Goal: Ask a question

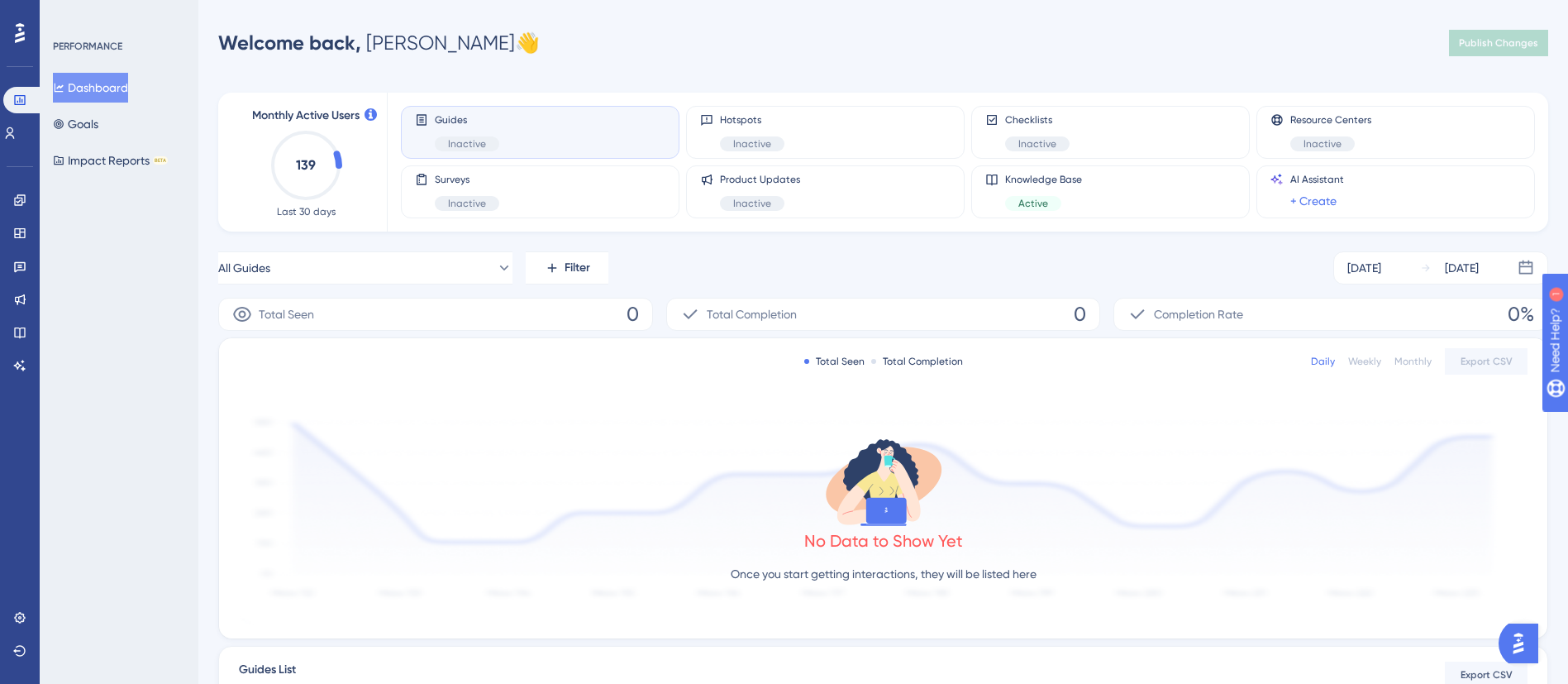
click at [186, 463] on div "PERFORMANCE Dashboard Goals Impact Reports BETA" at bounding box center [119, 342] width 159 height 684
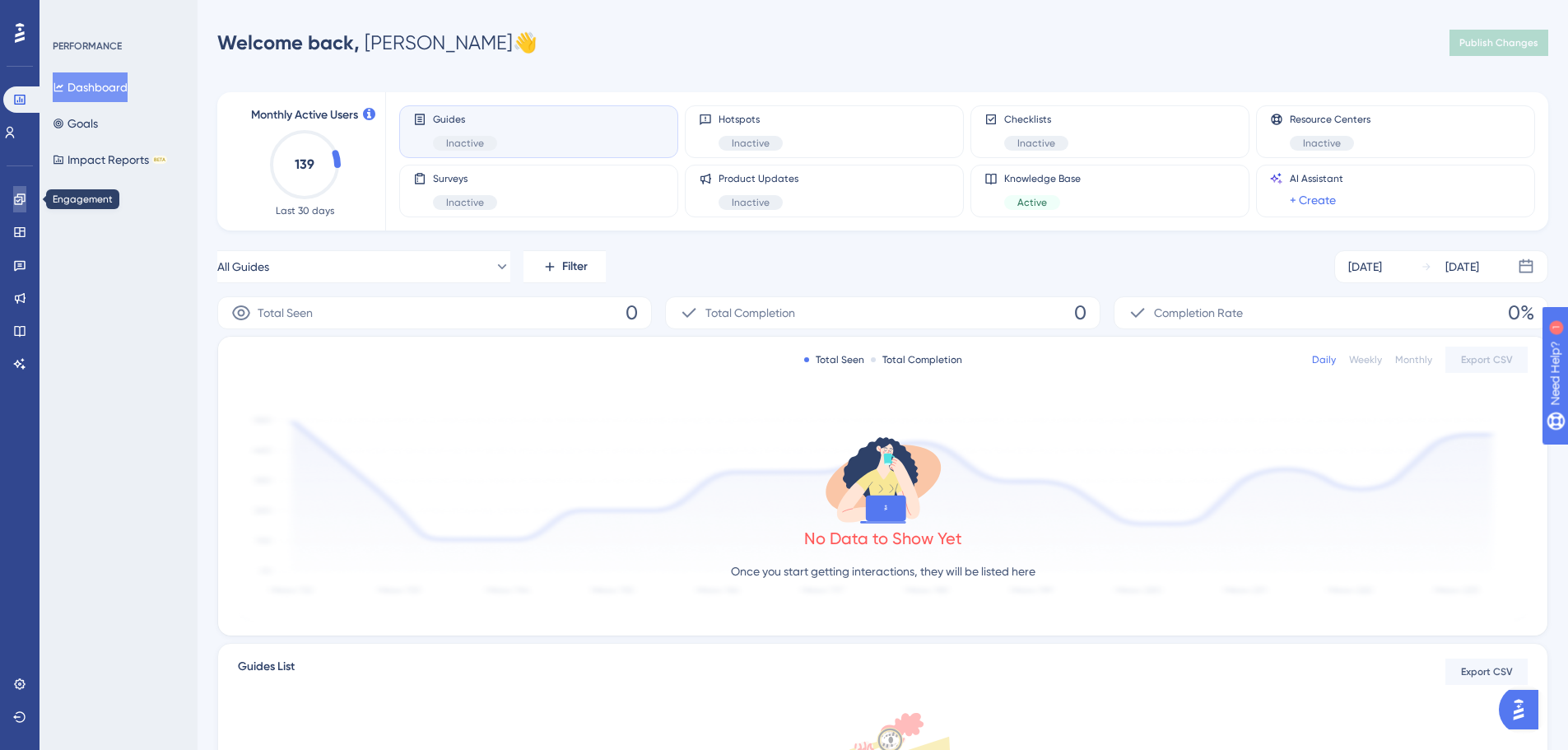
click at [26, 203] on icon at bounding box center [20, 199] width 13 height 13
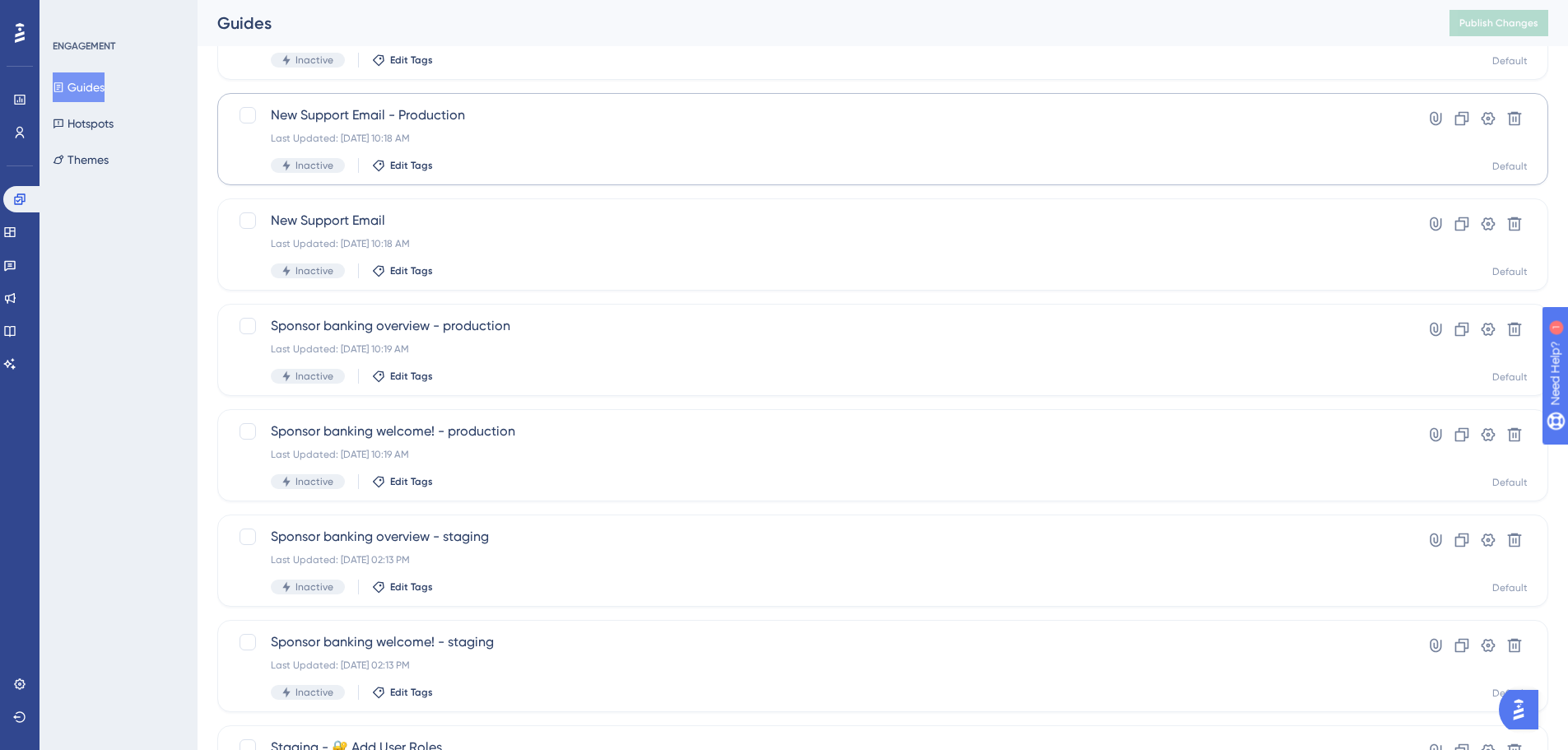
scroll to position [165, 0]
drag, startPoint x: 470, startPoint y: 331, endPoint x: 442, endPoint y: 317, distance: 31.3
click at [442, 317] on span "Sponsor banking overview - production" at bounding box center [817, 325] width 1093 height 20
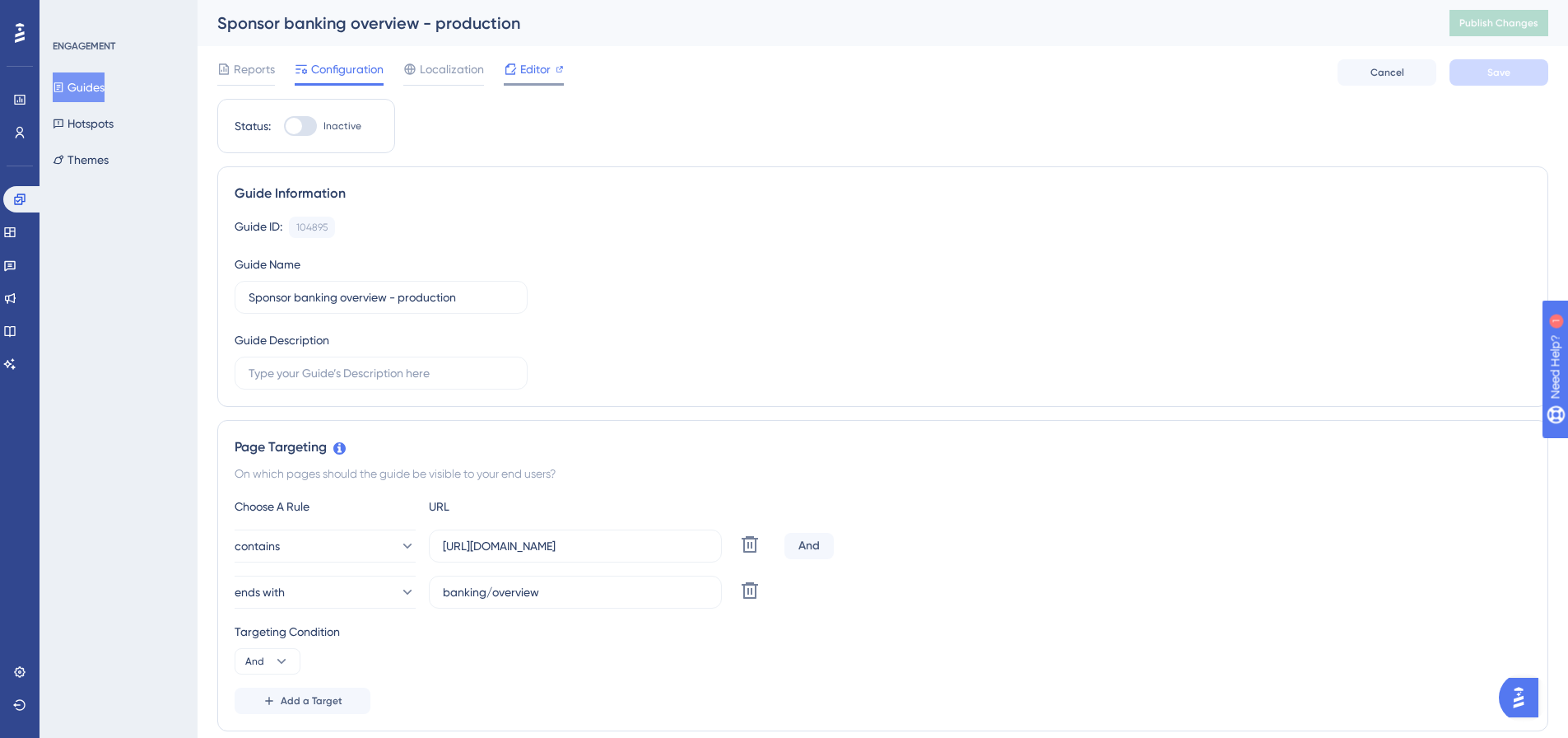
click at [538, 75] on span "Editor" at bounding box center [535, 69] width 31 height 20
click at [15, 196] on icon at bounding box center [19, 198] width 11 height 11
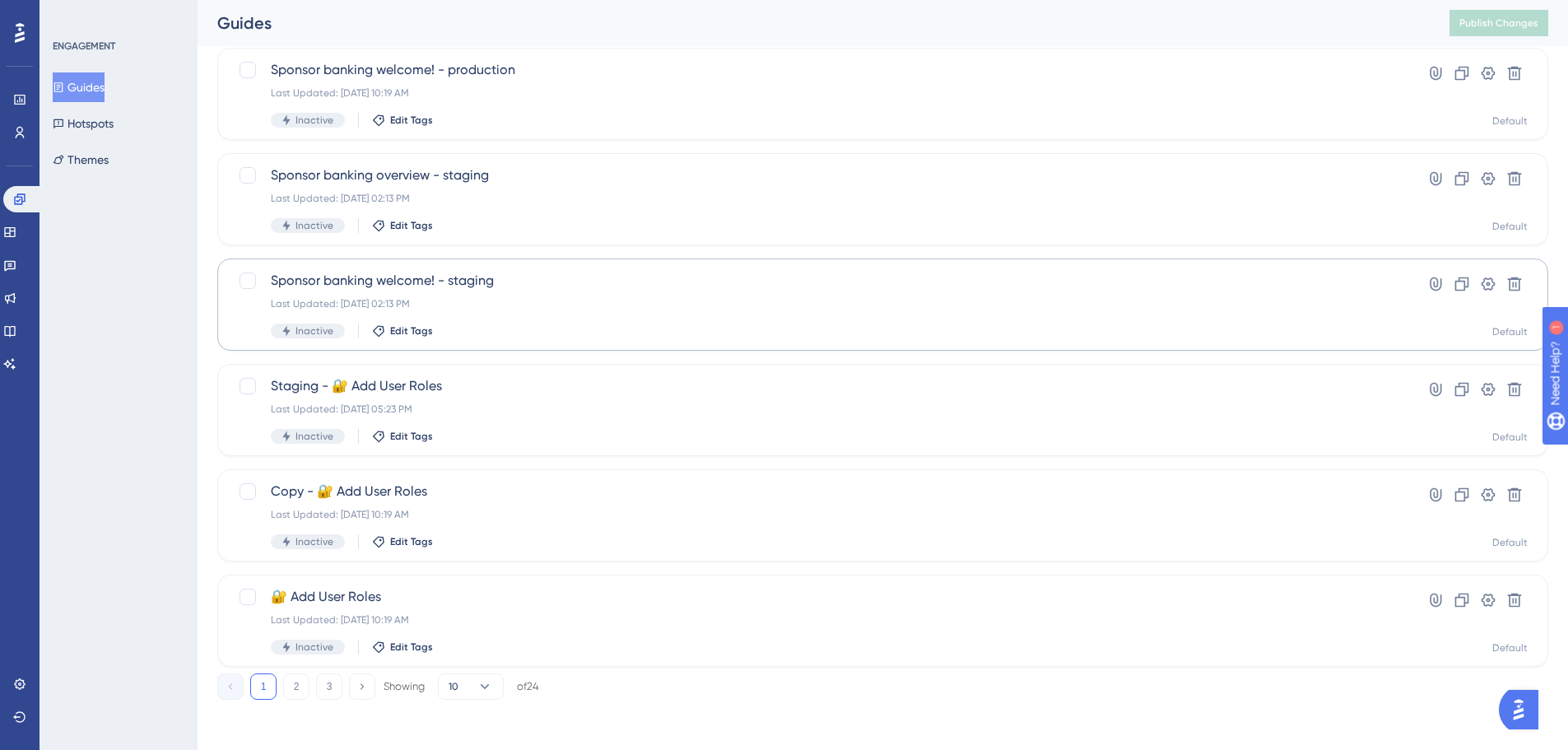
scroll to position [527, 0]
click at [291, 680] on button "2" at bounding box center [296, 684] width 26 height 26
click at [326, 680] on button "3" at bounding box center [329, 684] width 26 height 26
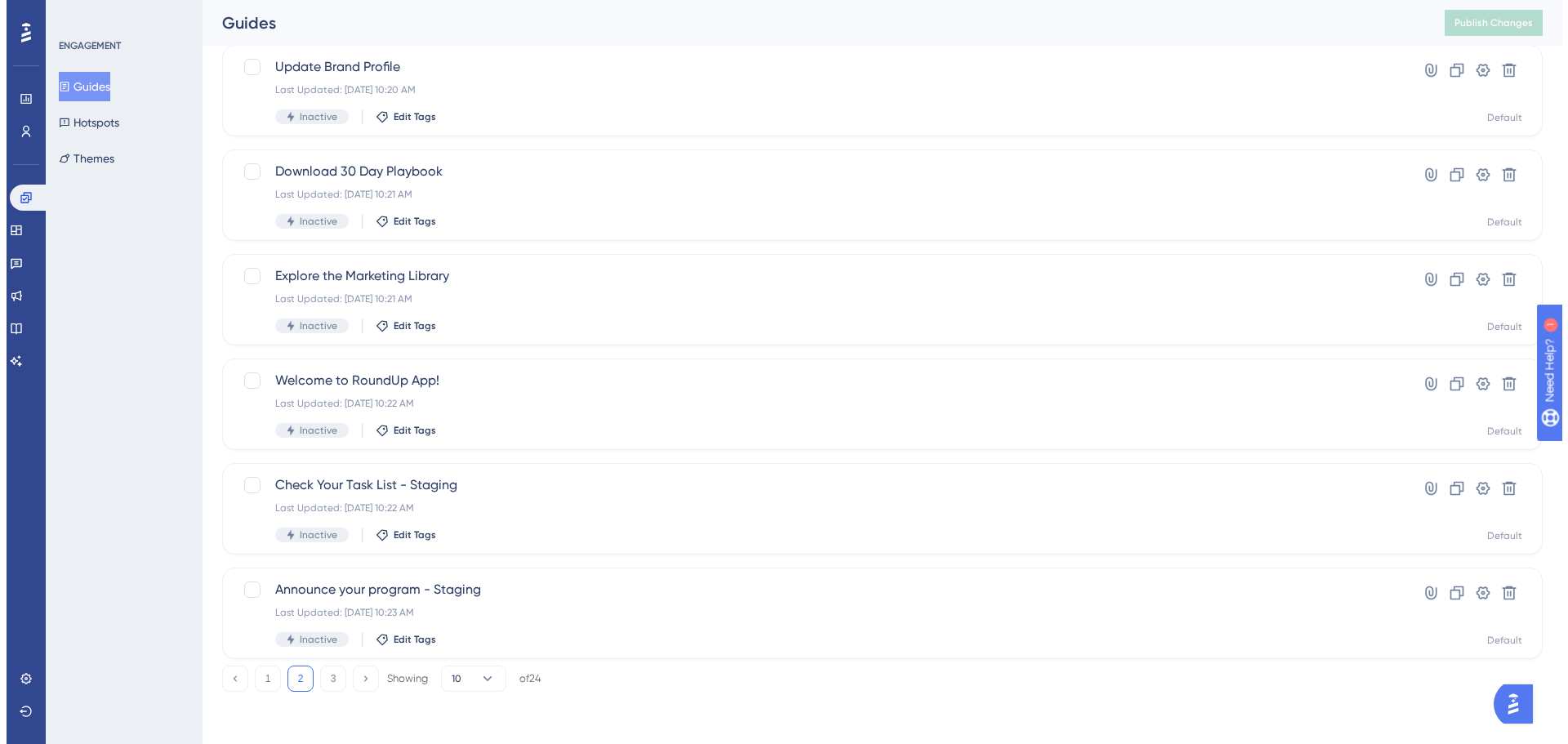
scroll to position [0, 0]
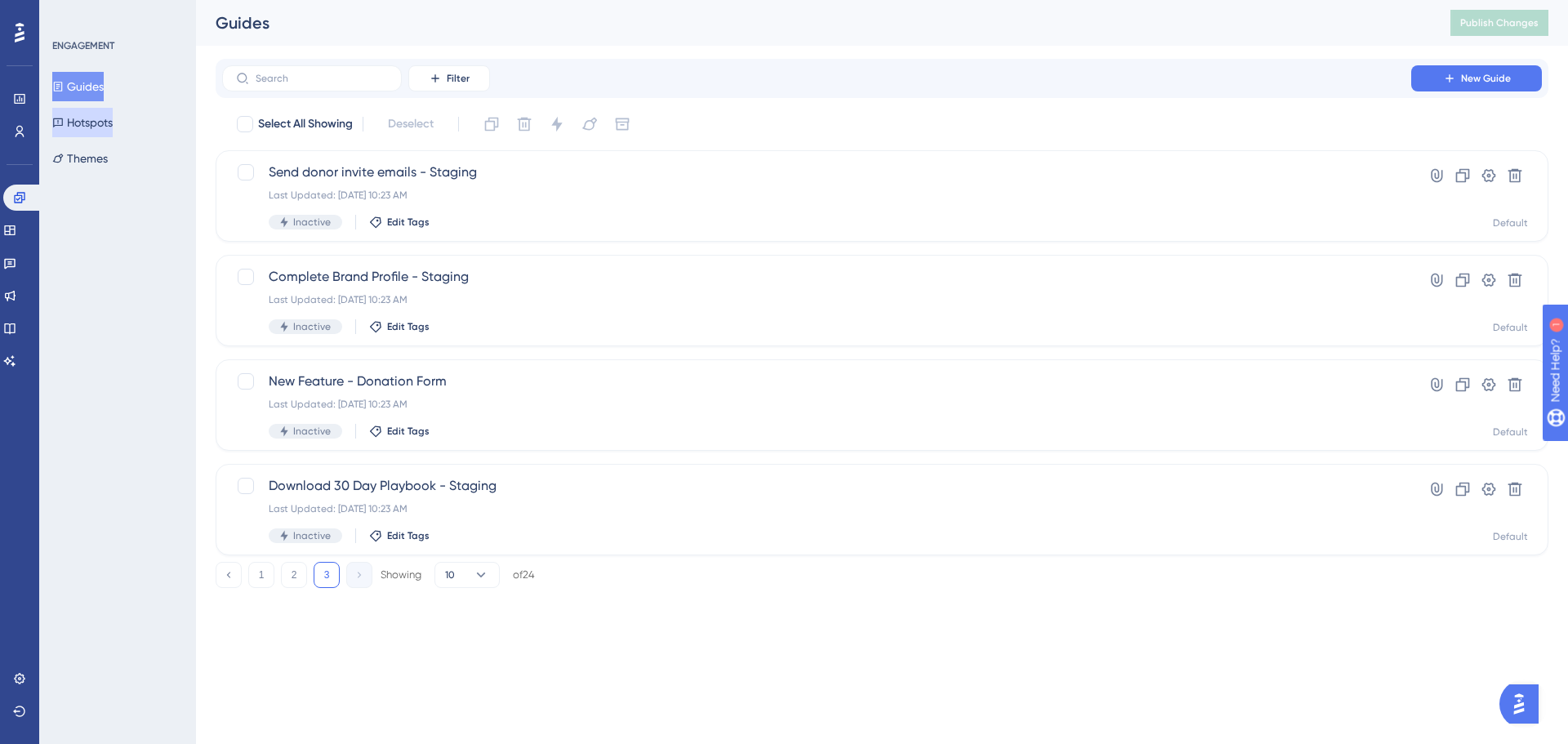
click at [113, 121] on button "Hotspots" at bounding box center [83, 123] width 61 height 29
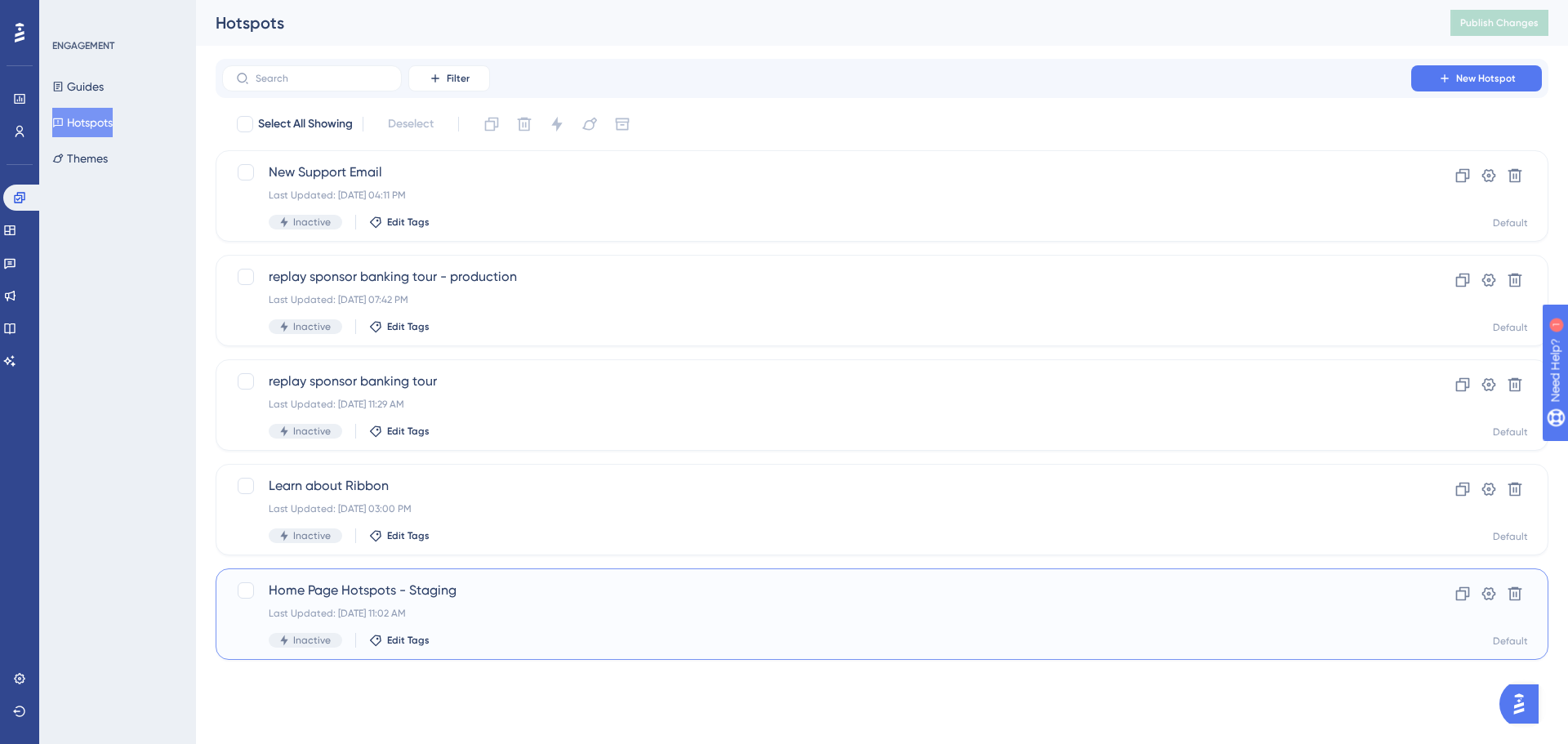
click at [545, 590] on span "Home Page Hotspots - Staging" at bounding box center [816, 590] width 1096 height 20
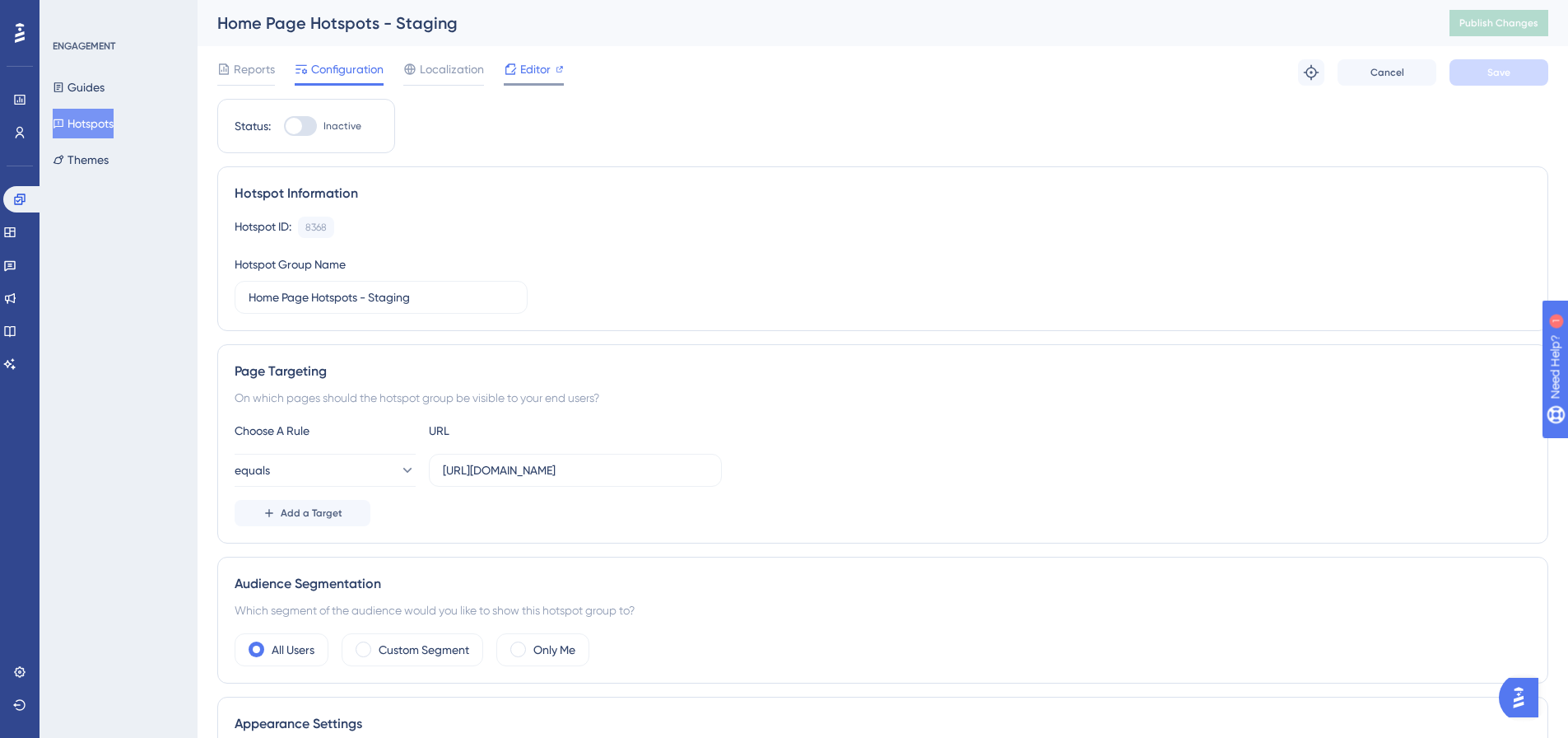
click at [543, 65] on span "Editor" at bounding box center [535, 69] width 31 height 20
click at [114, 130] on button "Hotspots" at bounding box center [83, 124] width 61 height 30
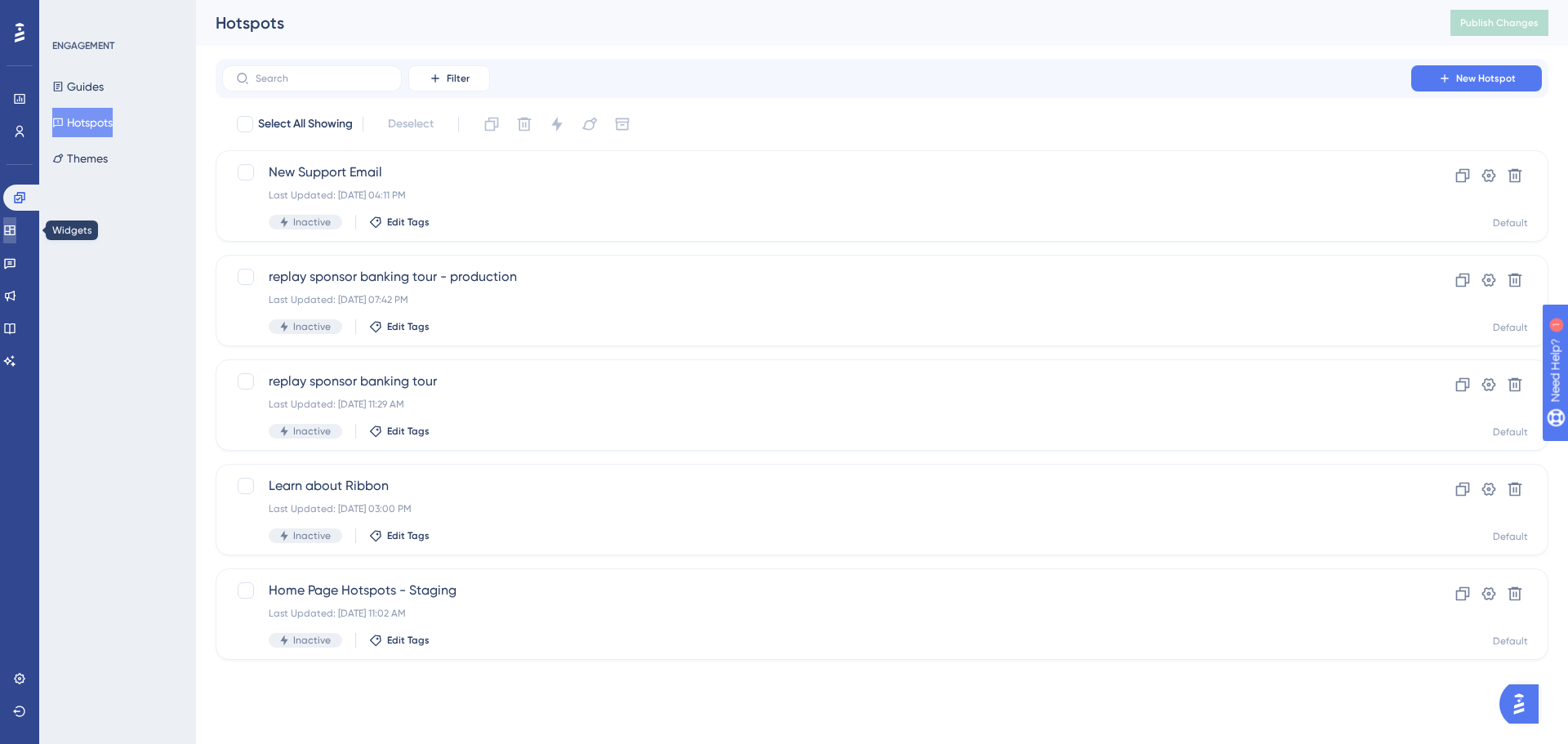
click at [16, 228] on link at bounding box center [10, 230] width 13 height 26
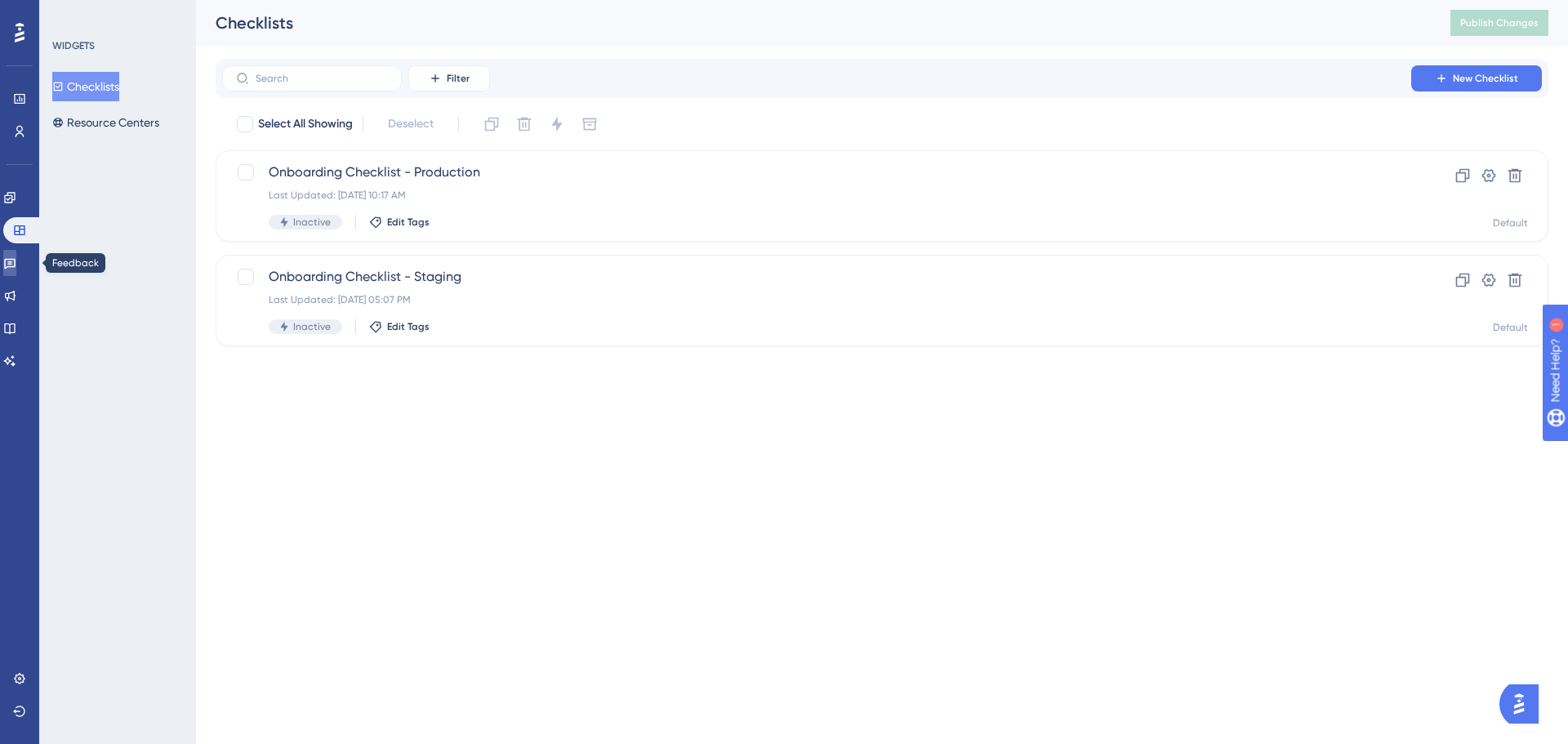
click at [13, 264] on icon at bounding box center [10, 263] width 13 height 13
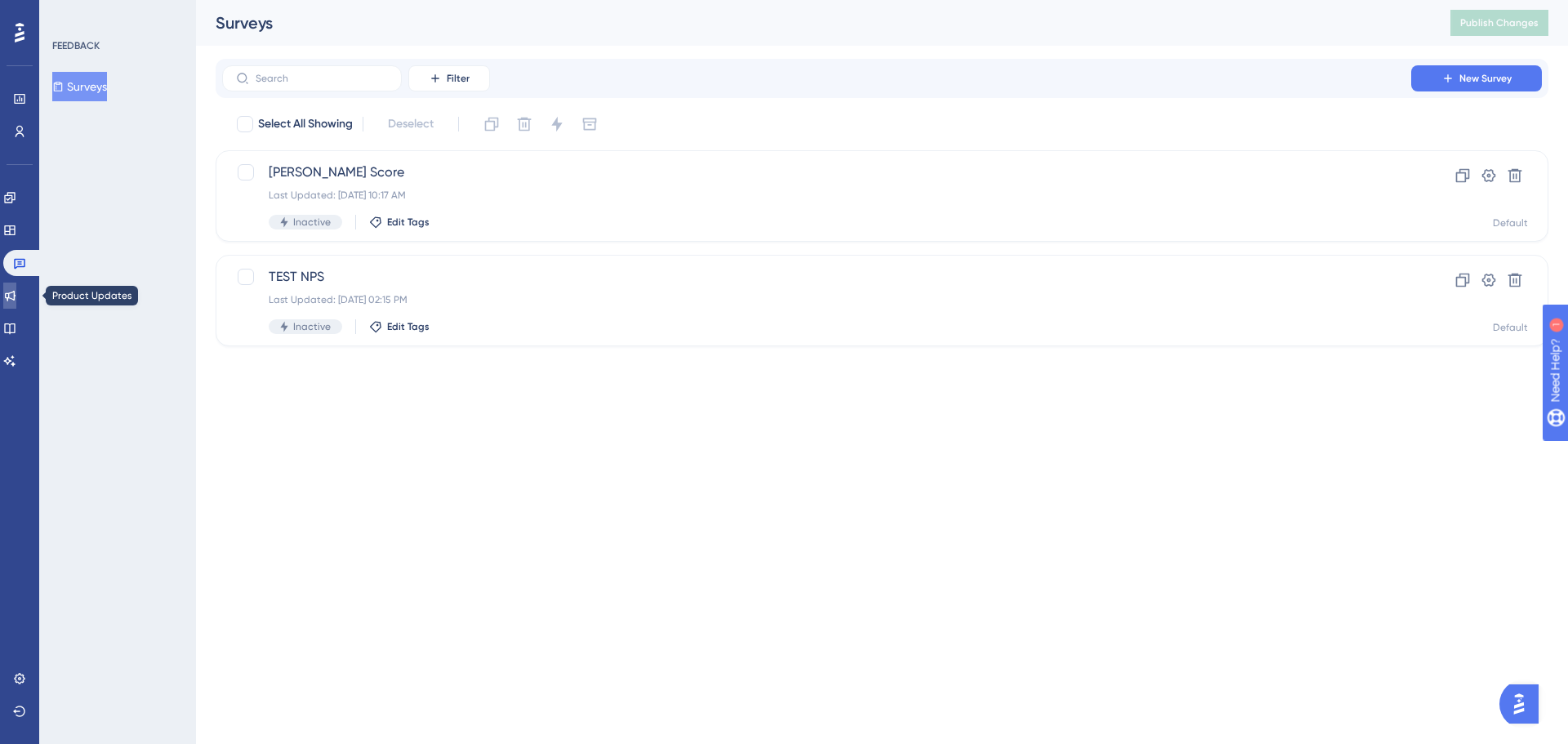
click at [16, 295] on icon at bounding box center [10, 295] width 11 height 11
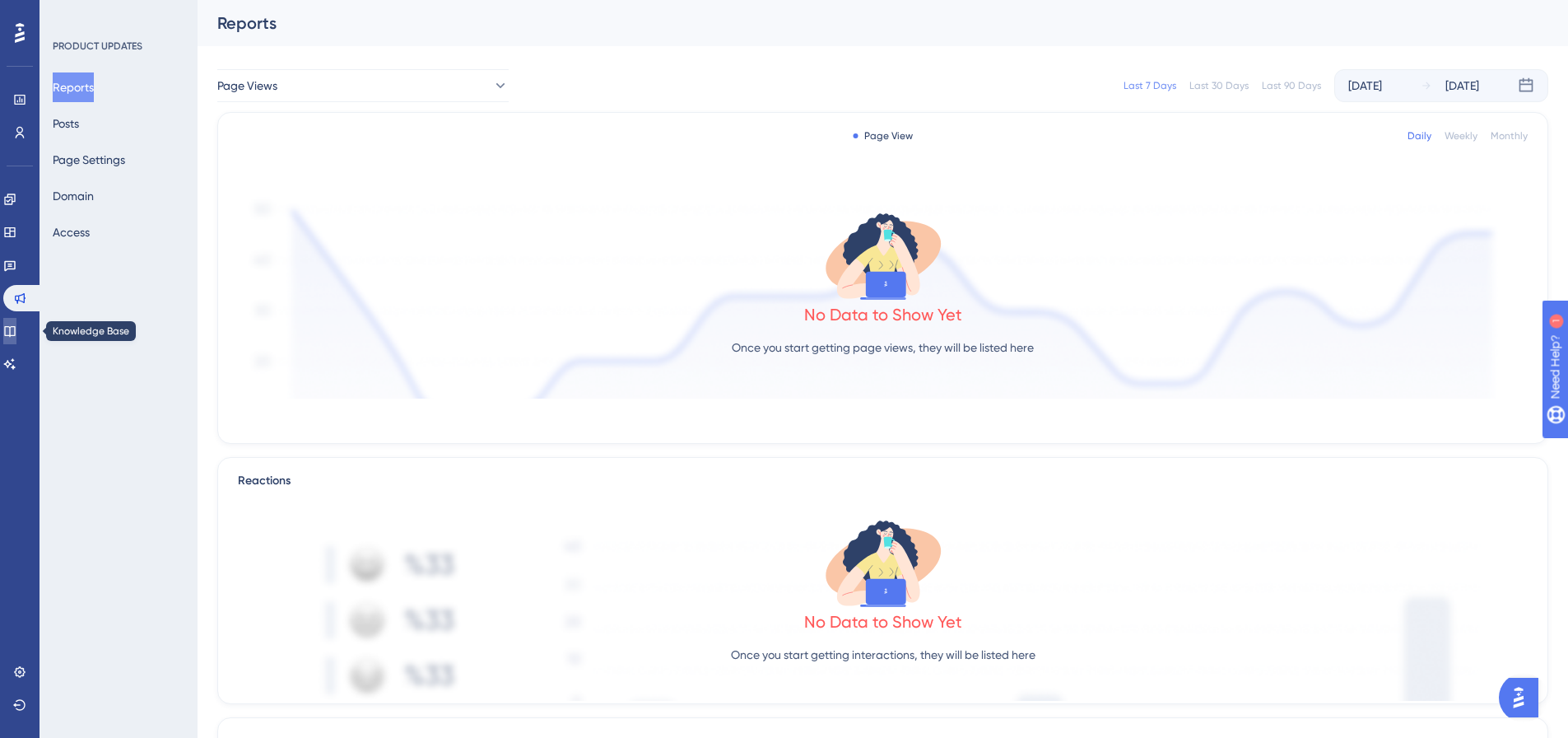
click at [17, 325] on icon at bounding box center [10, 331] width 13 height 13
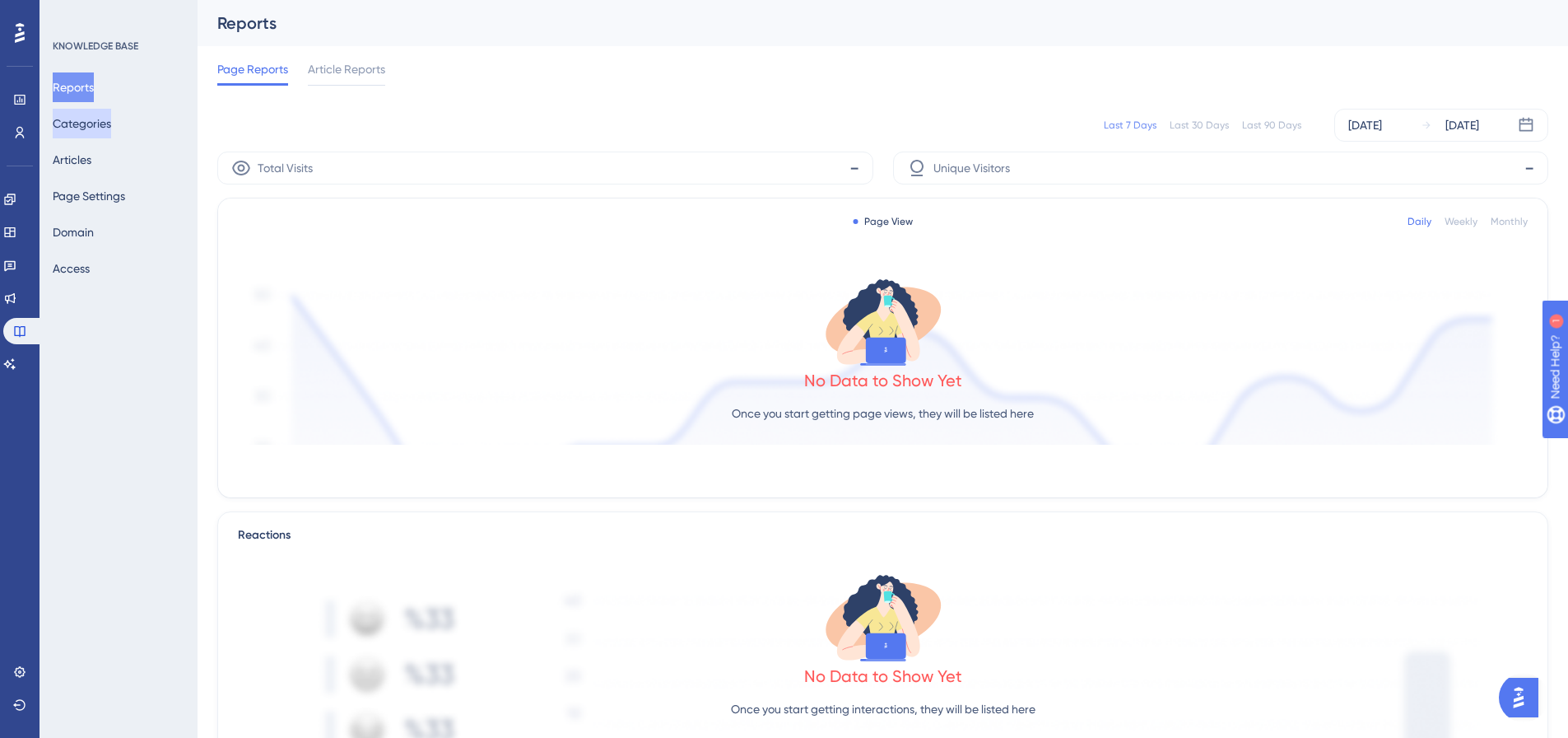
click at [111, 128] on button "Categories" at bounding box center [82, 124] width 59 height 30
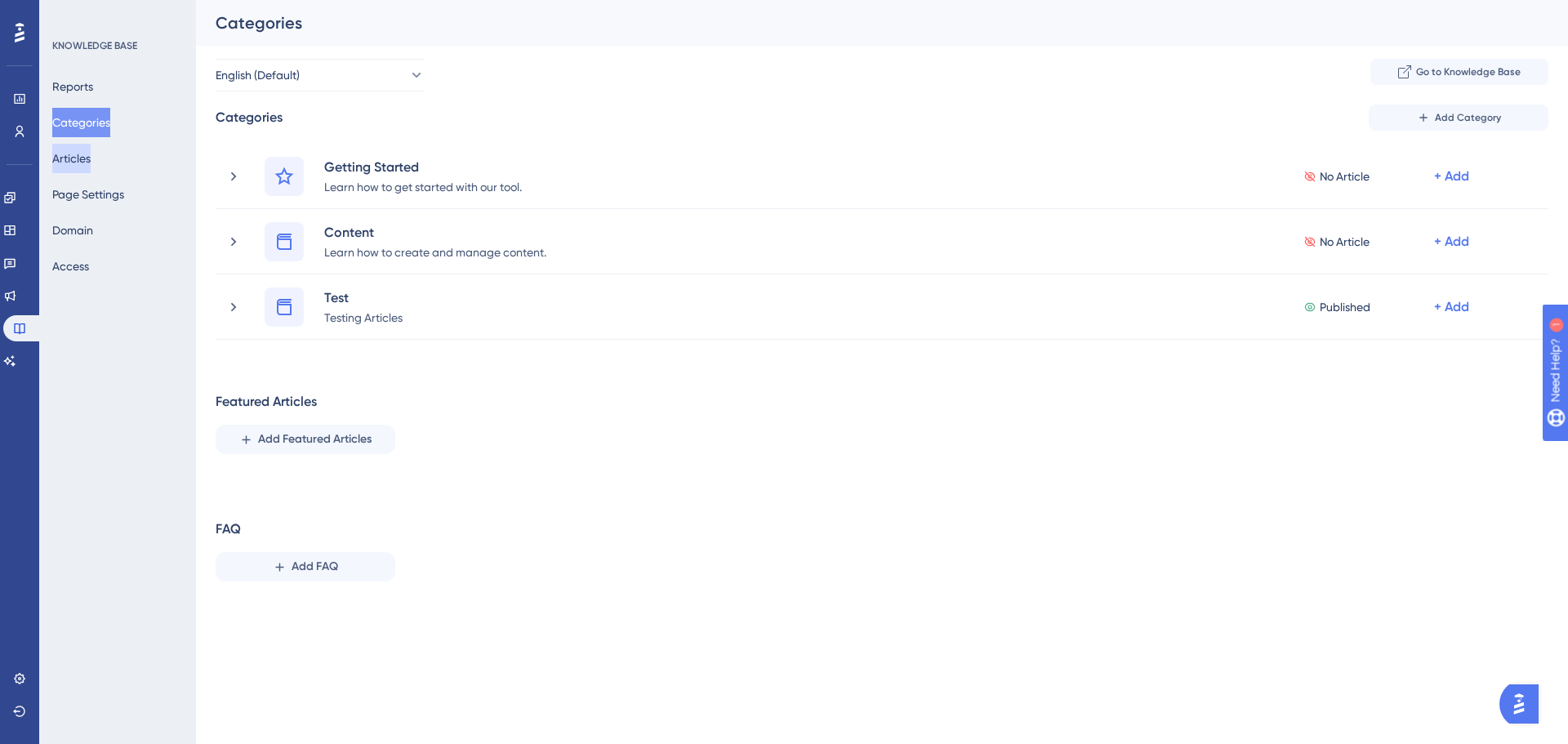
click at [91, 158] on button "Articles" at bounding box center [71, 159] width 38 height 29
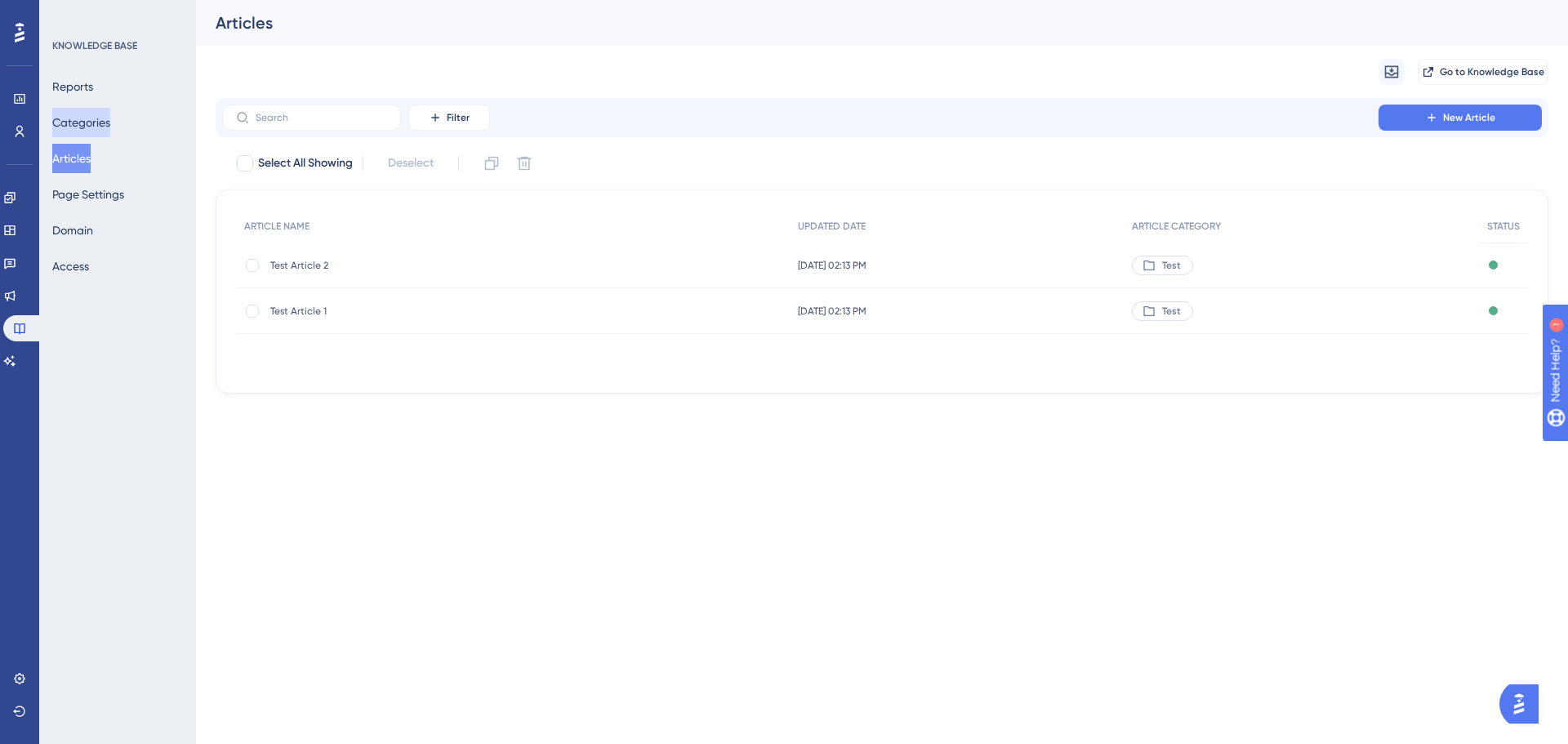
click at [104, 129] on button "Categories" at bounding box center [81, 123] width 58 height 29
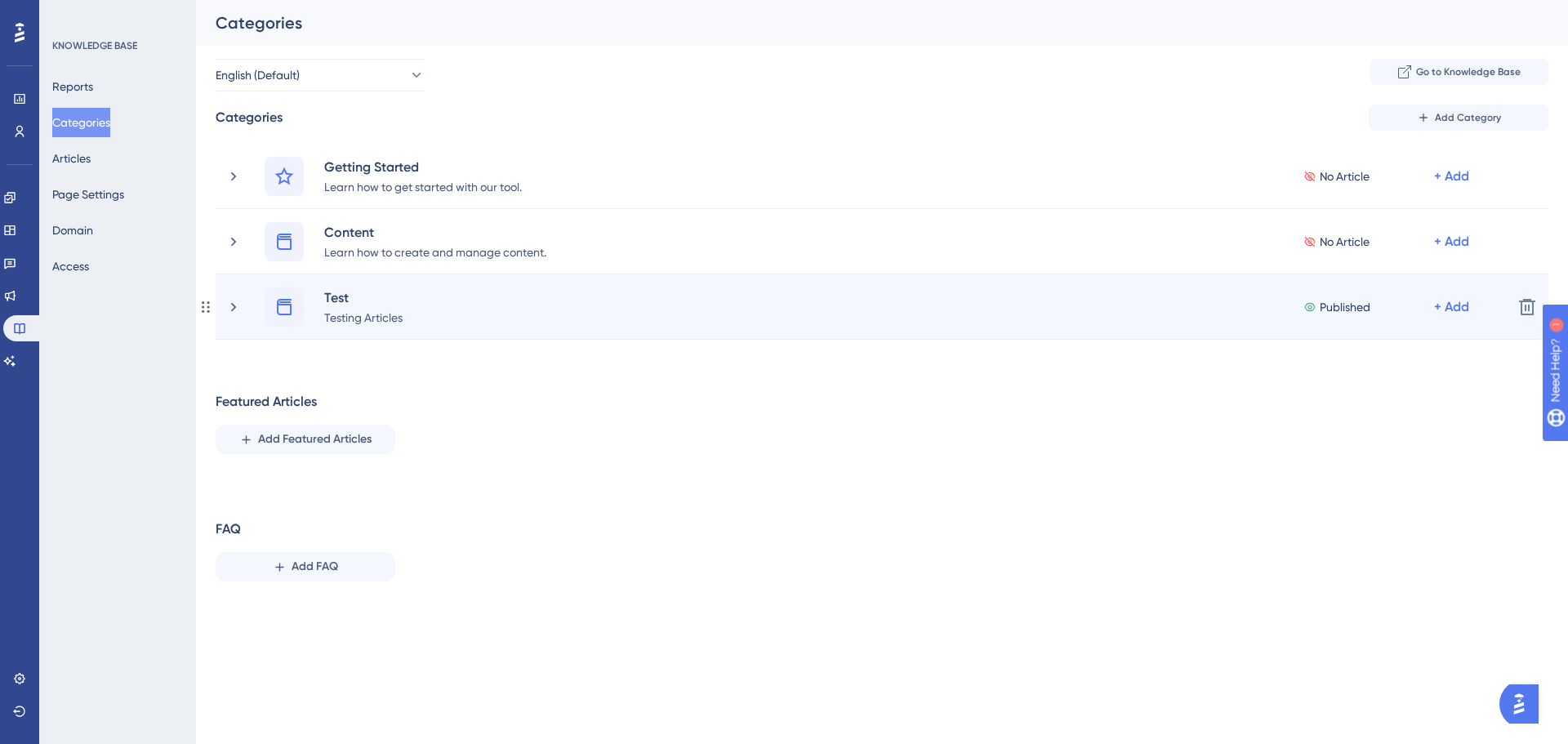
click at [477, 313] on div "Test Testing Articles Published + Add" at bounding box center [882, 307] width 1235 height 39
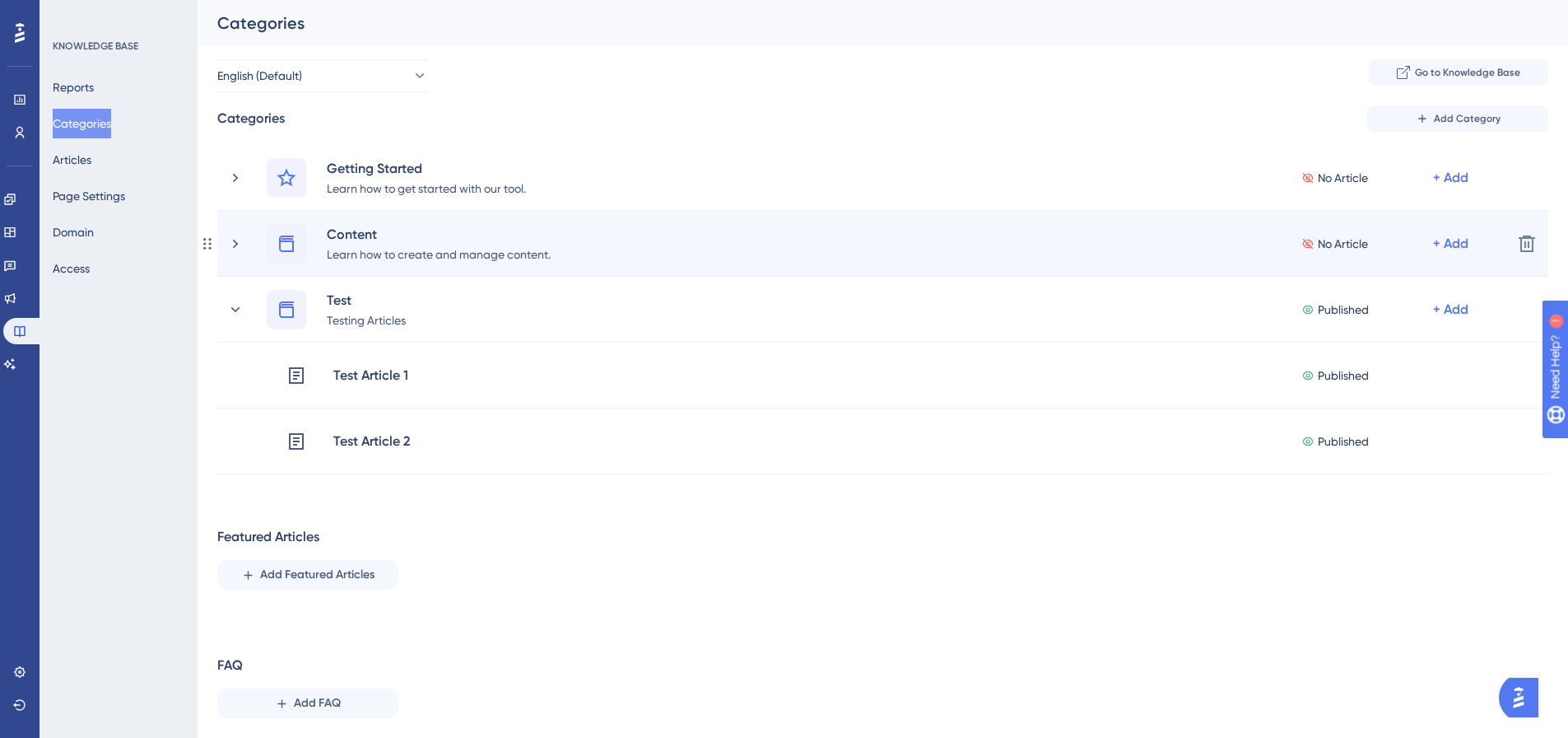
click at [599, 249] on div "Content Learn how to create and manage content. No Article + Add" at bounding box center [882, 244] width 1232 height 40
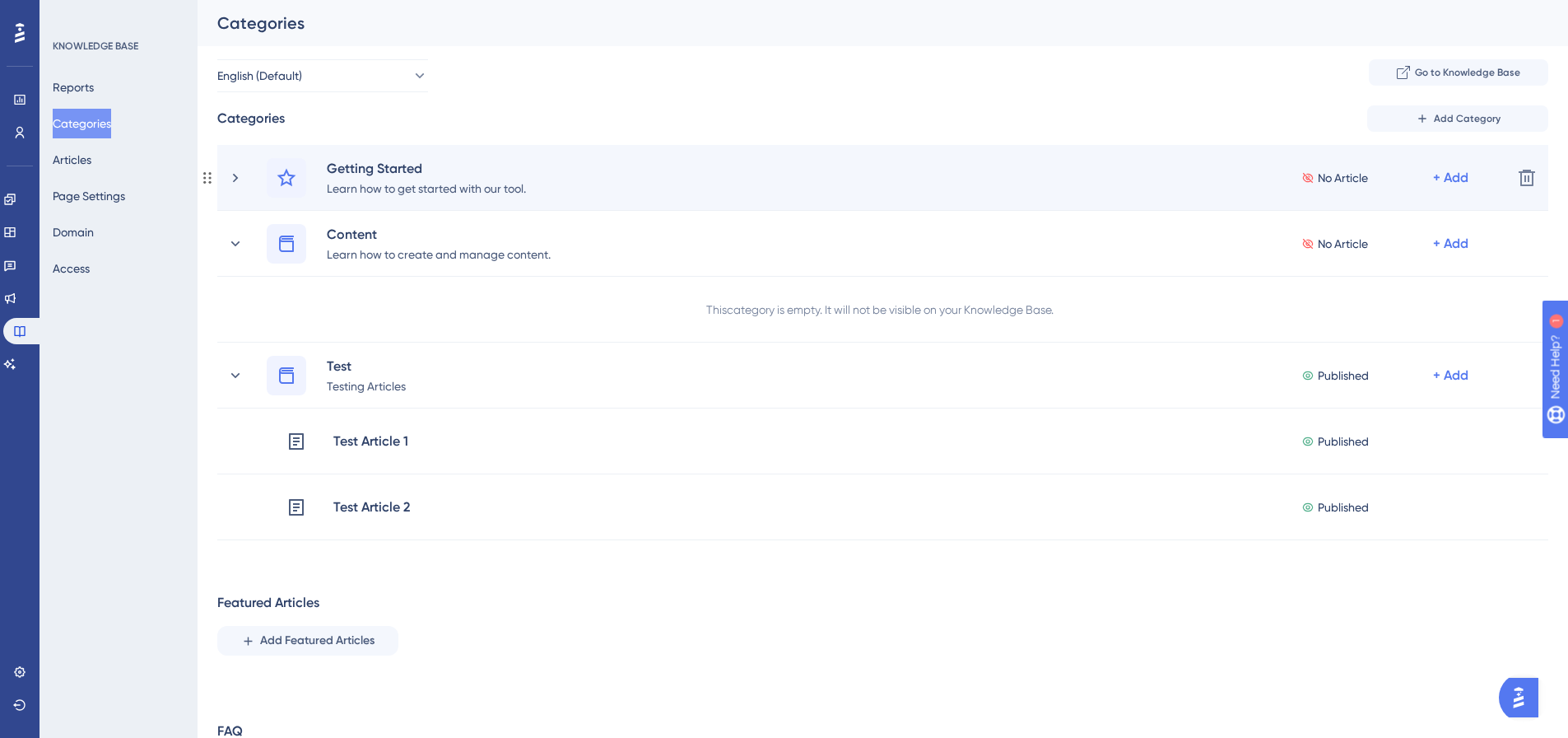
click at [641, 187] on div "Getting Started Learn how to get started with our tool. No Article + Add" at bounding box center [882, 178] width 1232 height 40
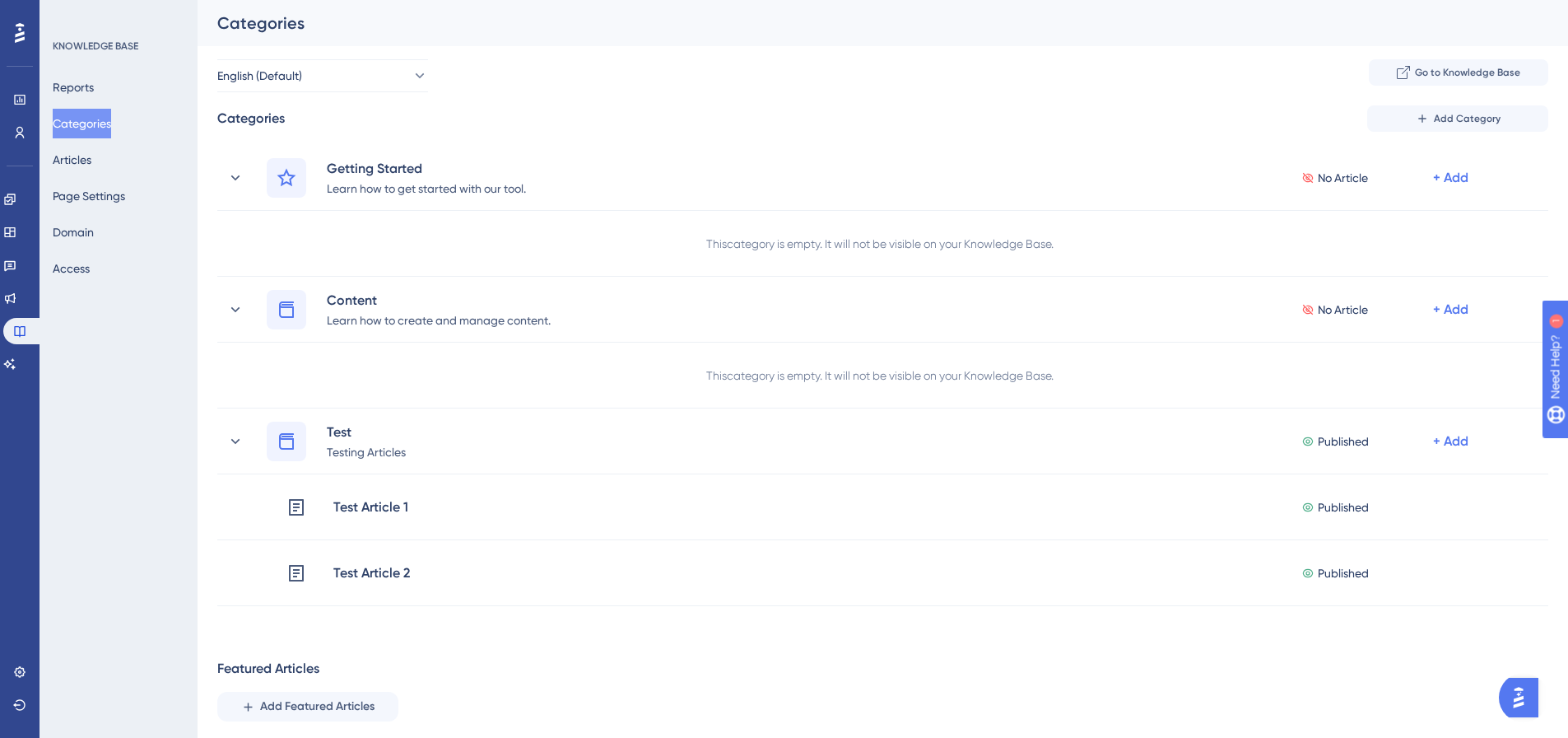
click at [120, 164] on div "Reports Categories Articles Page Settings Domain Access" at bounding box center [120, 177] width 134 height 211
click at [92, 164] on button "Articles" at bounding box center [72, 160] width 39 height 30
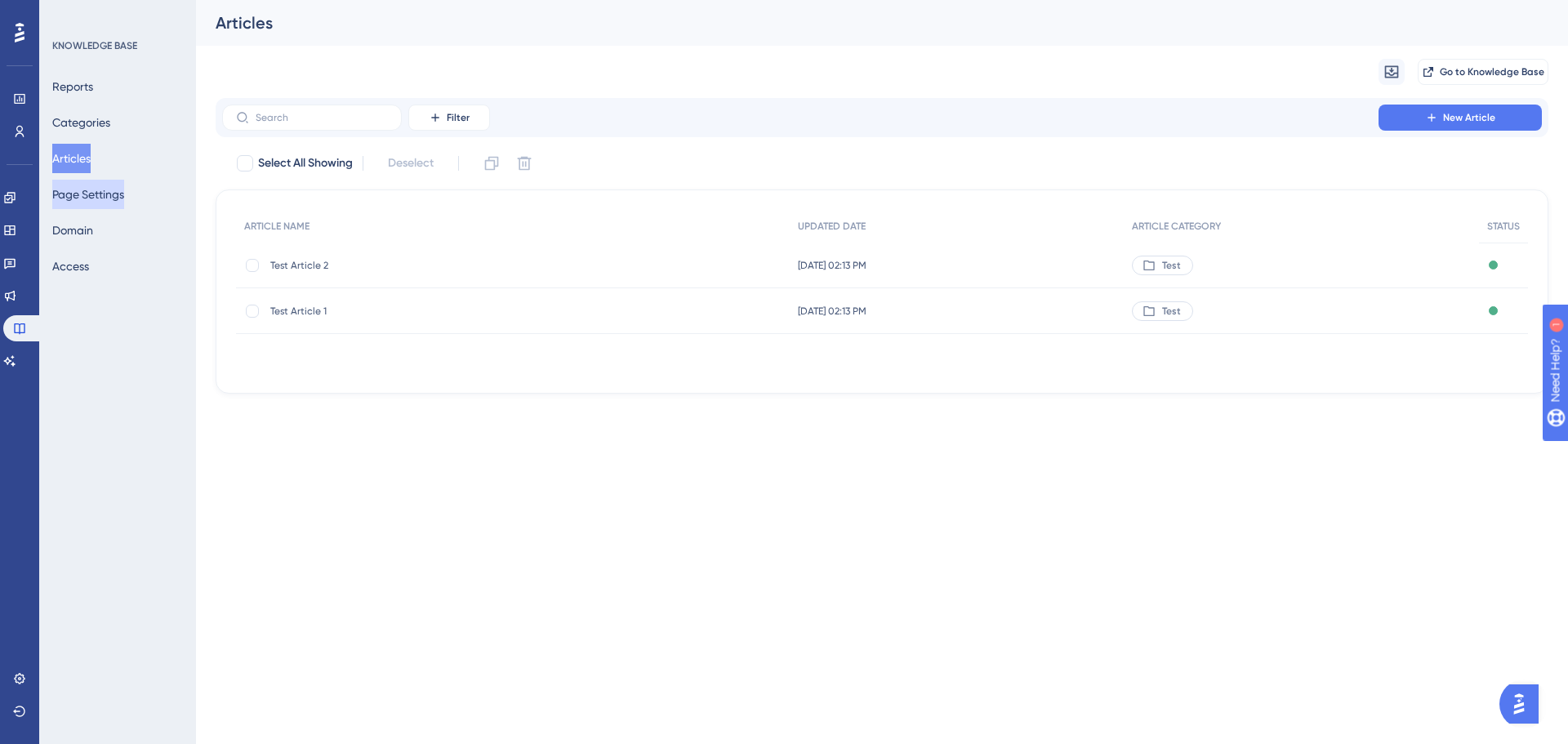
click at [124, 192] on button "Page Settings" at bounding box center [88, 194] width 72 height 29
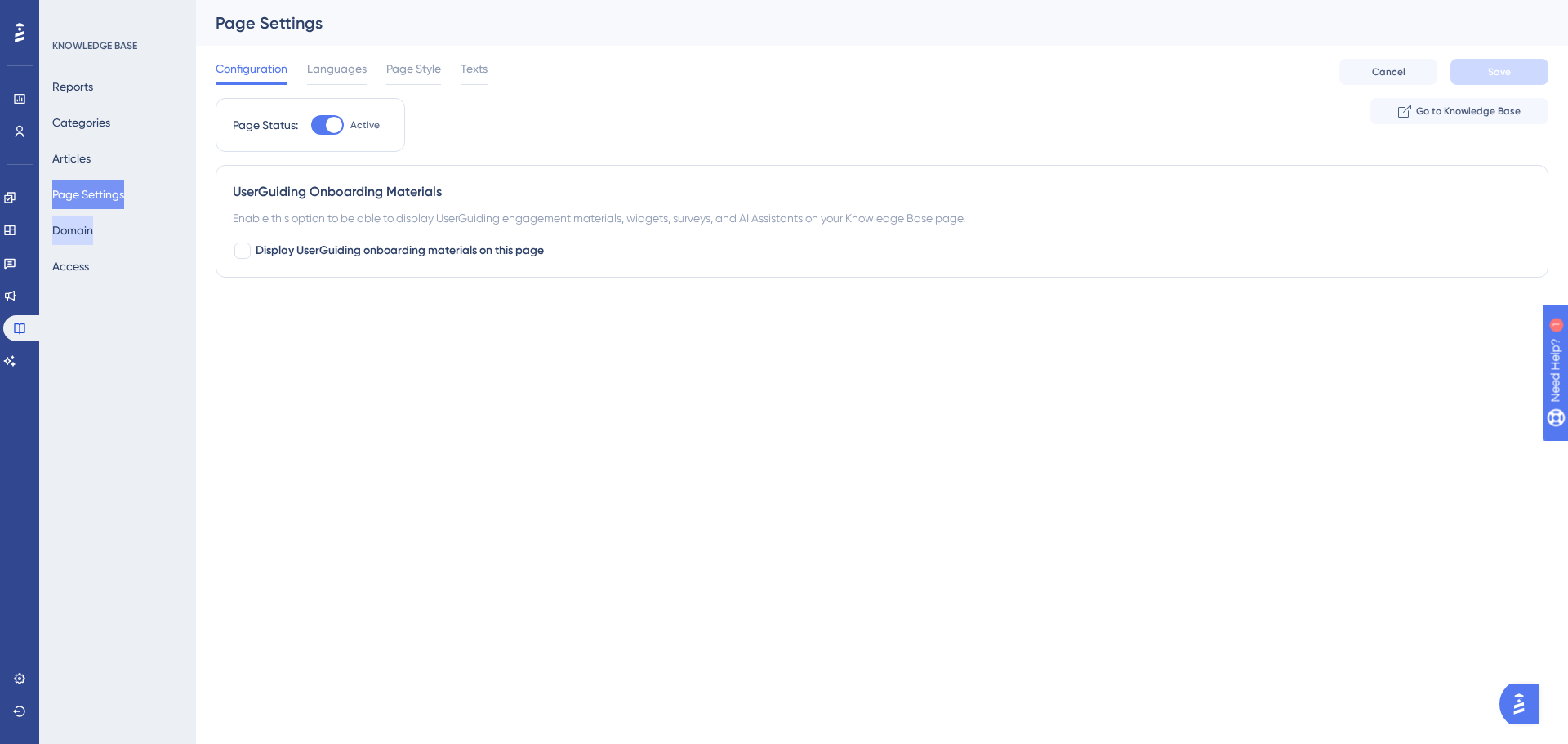
click at [93, 231] on button "Domain" at bounding box center [73, 230] width 41 height 29
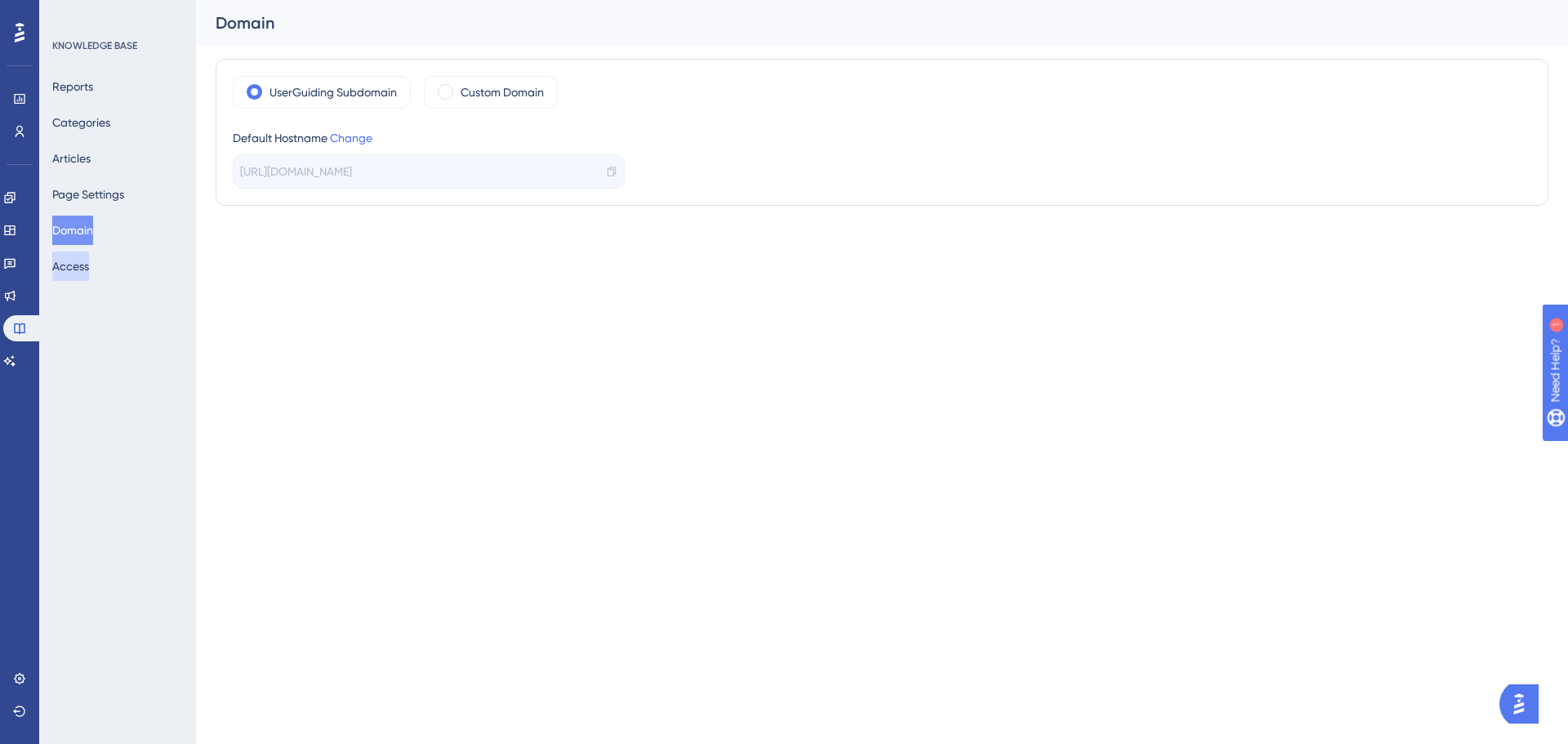
click at [89, 259] on button "Access" at bounding box center [70, 266] width 37 height 29
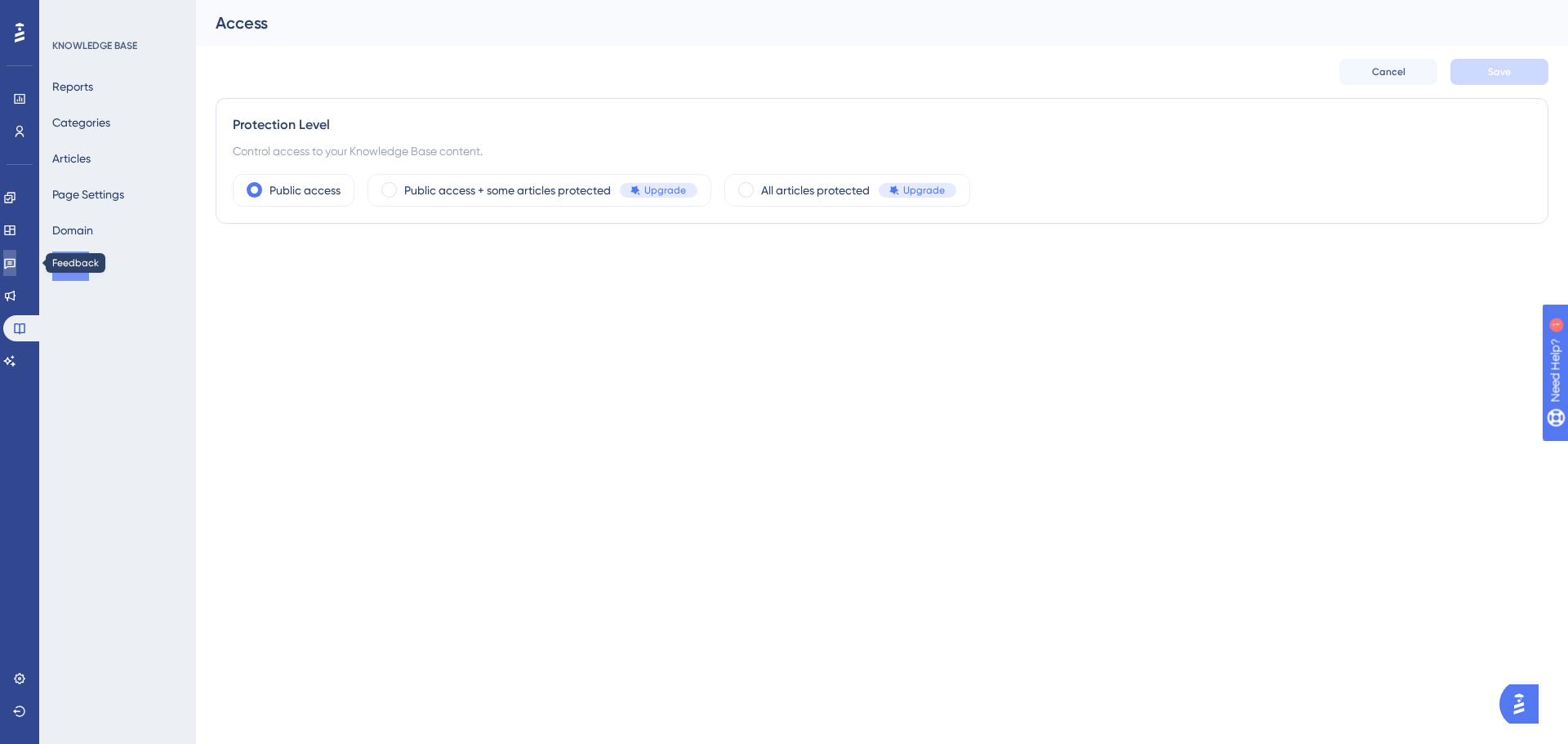
click at [16, 268] on icon at bounding box center [10, 264] width 11 height 11
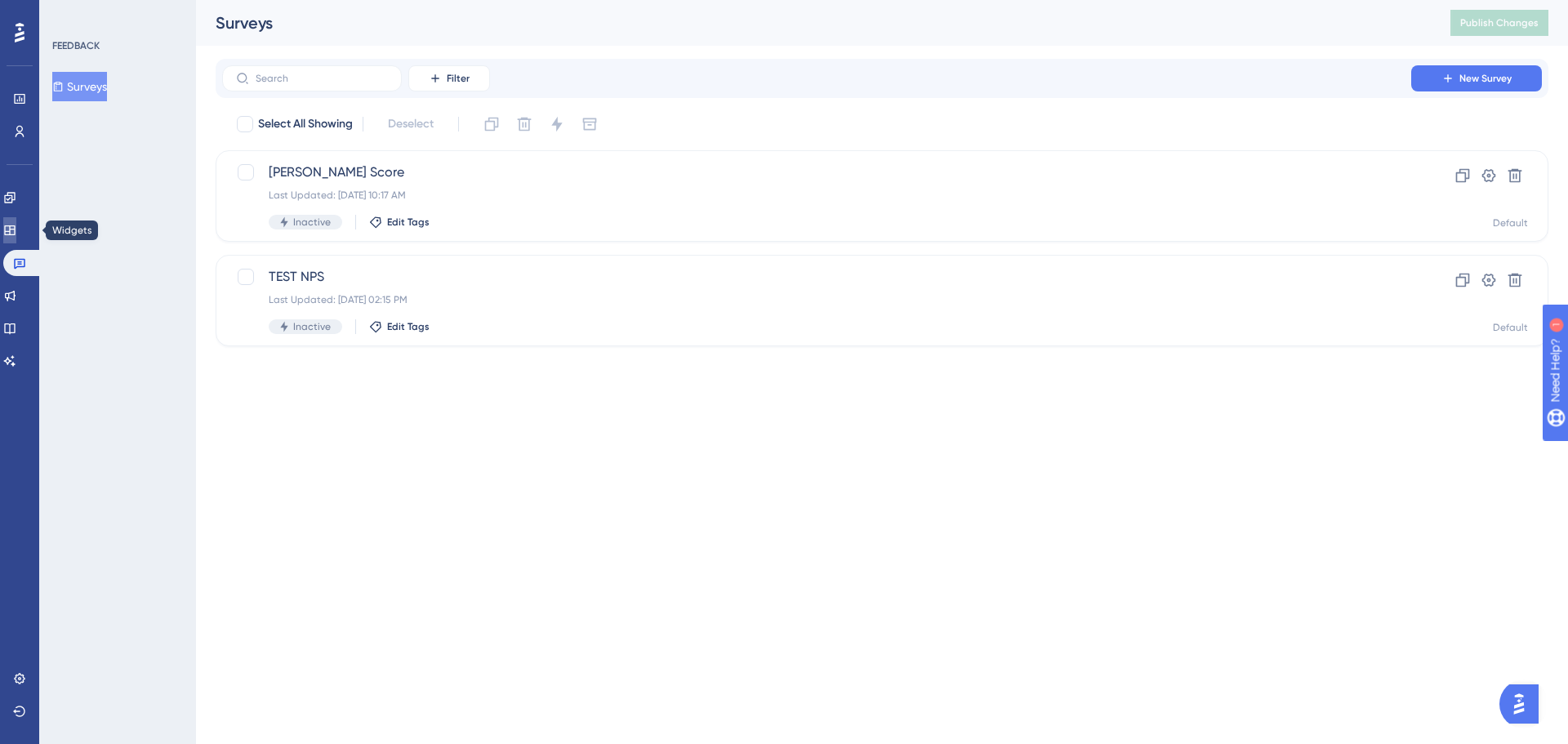
click at [16, 222] on link at bounding box center [10, 230] width 13 height 26
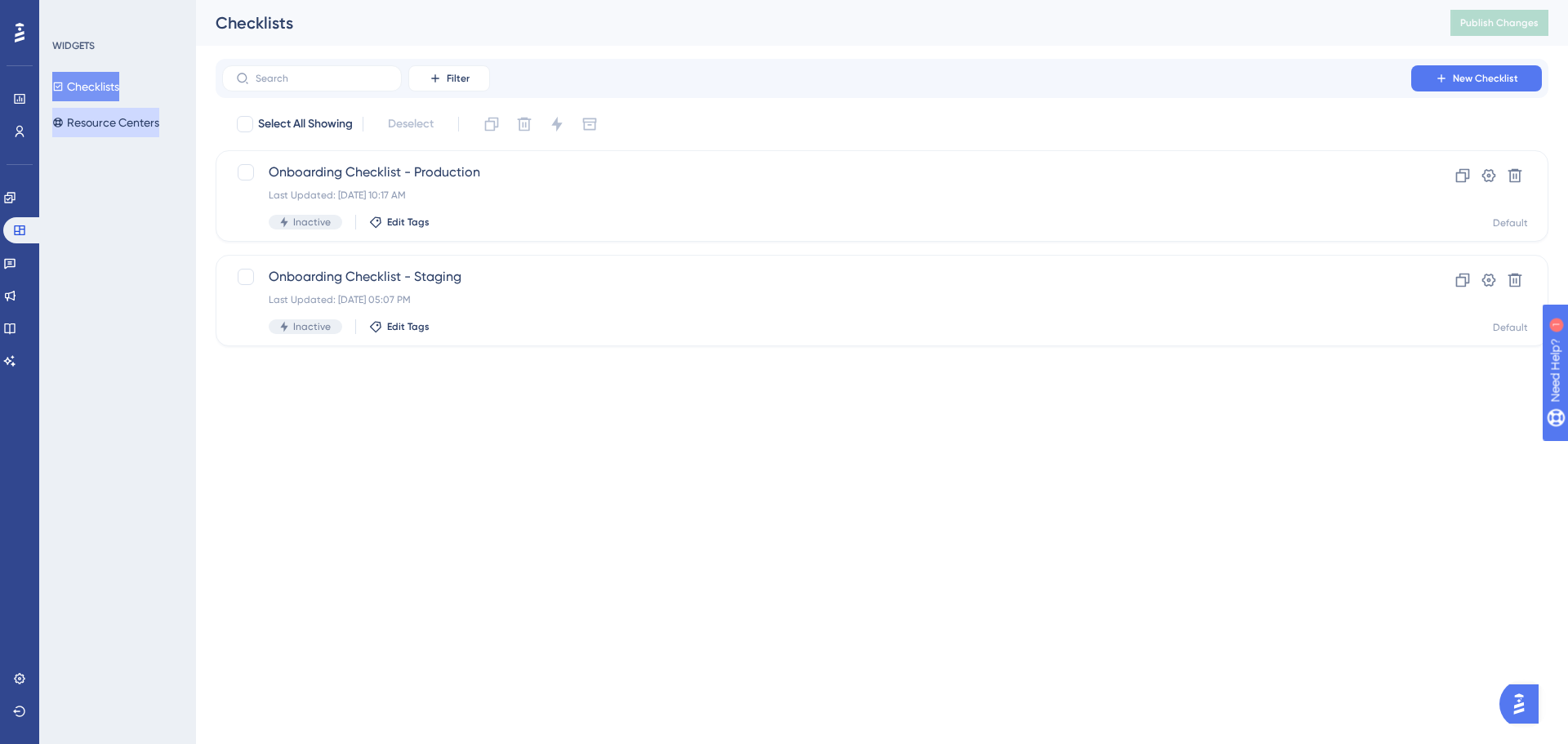
click at [98, 121] on button "Resource Centers" at bounding box center [106, 123] width 107 height 29
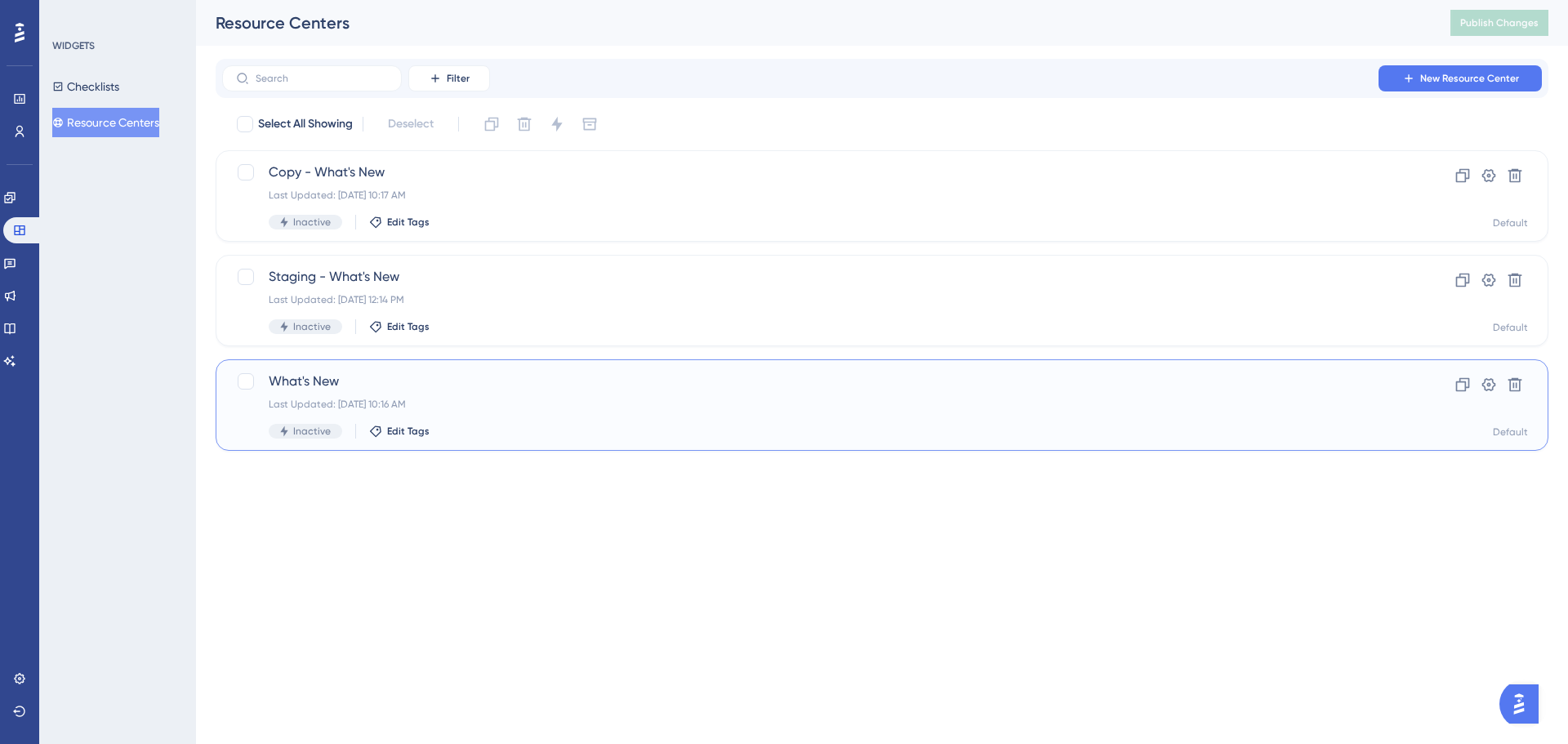
click at [573, 405] on div "Last Updated: Jul 03 2025, 10:16 AM" at bounding box center [816, 404] width 1096 height 13
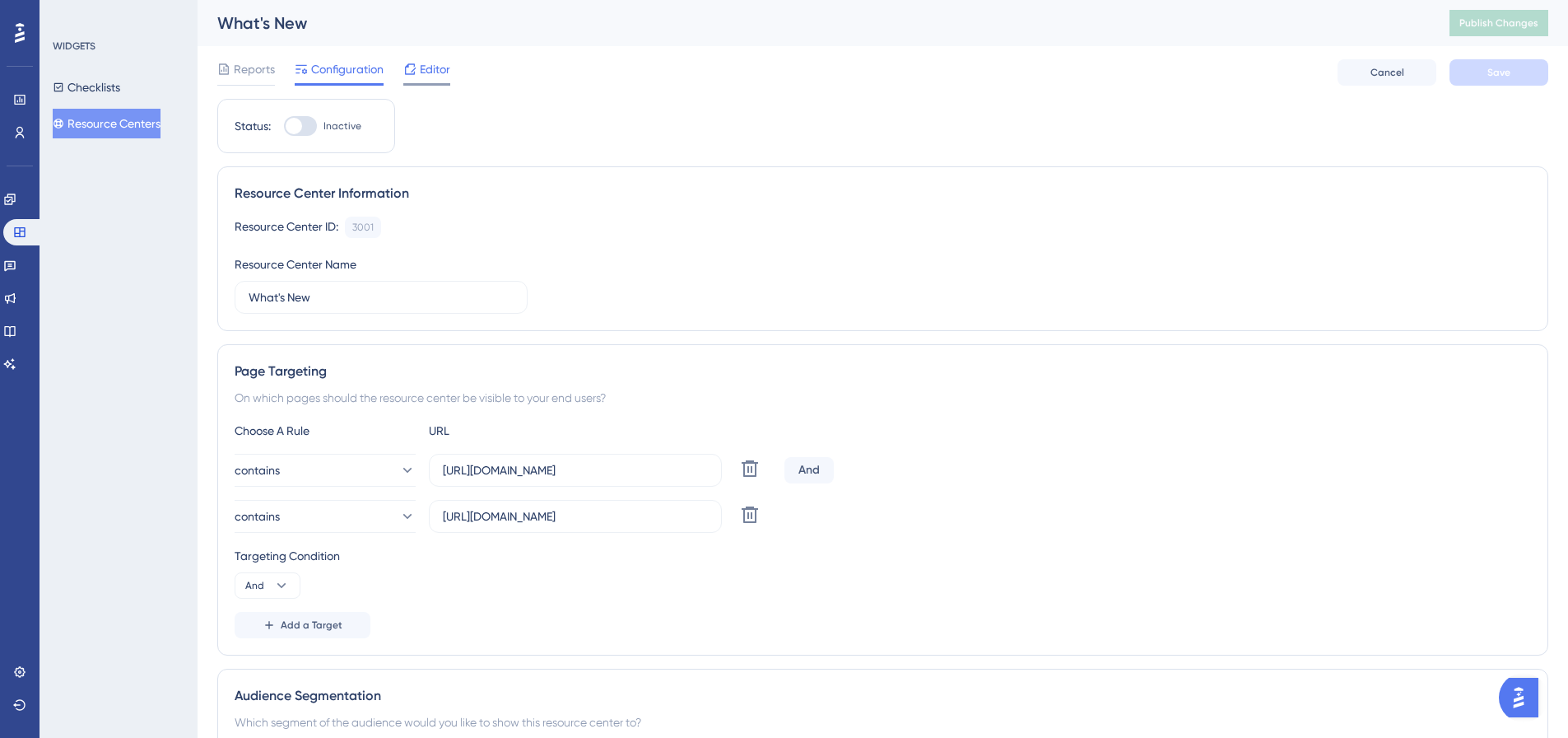
click at [435, 72] on span "Editor" at bounding box center [435, 69] width 31 height 20
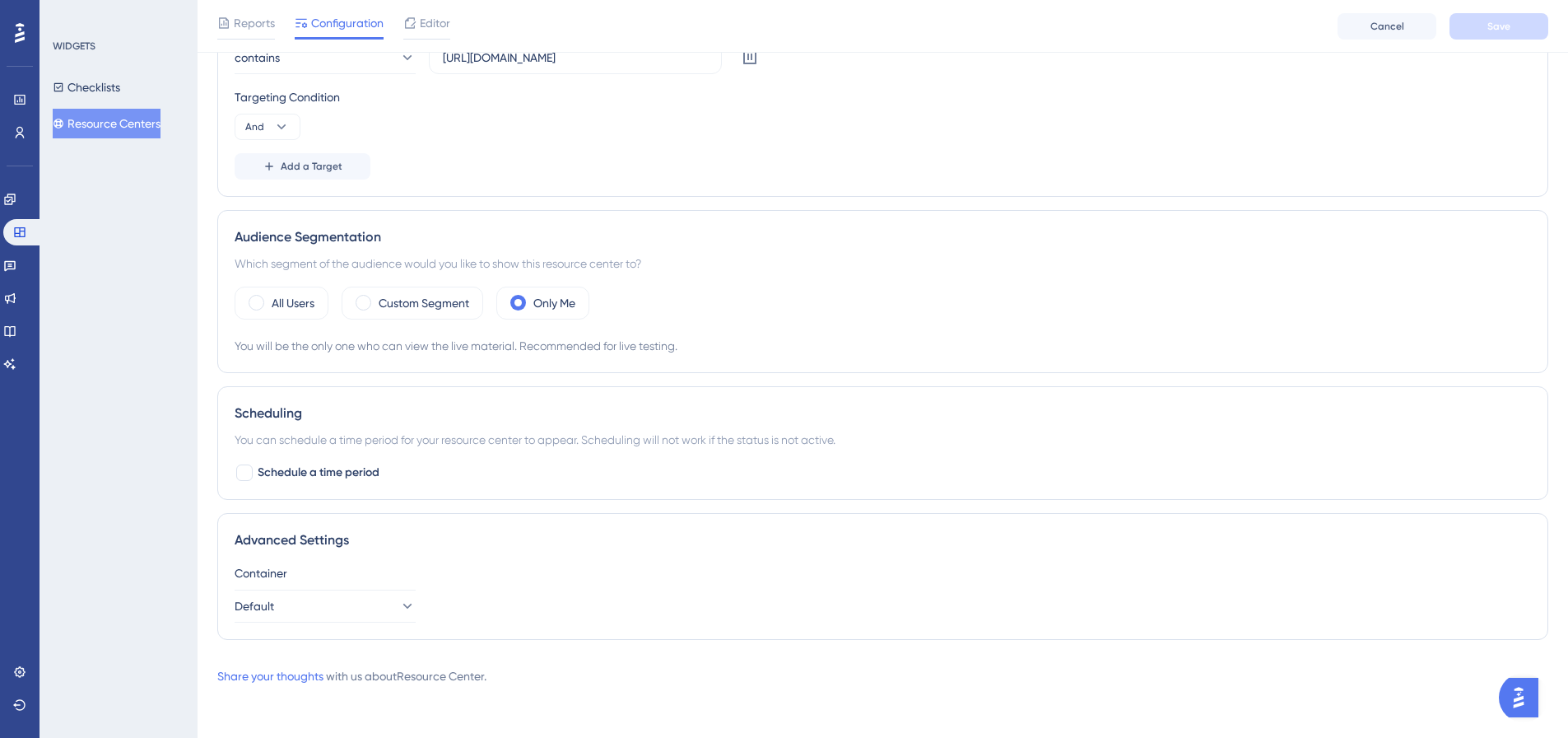
scroll to position [466, 0]
click at [89, 92] on button "Checklists" at bounding box center [87, 88] width 68 height 30
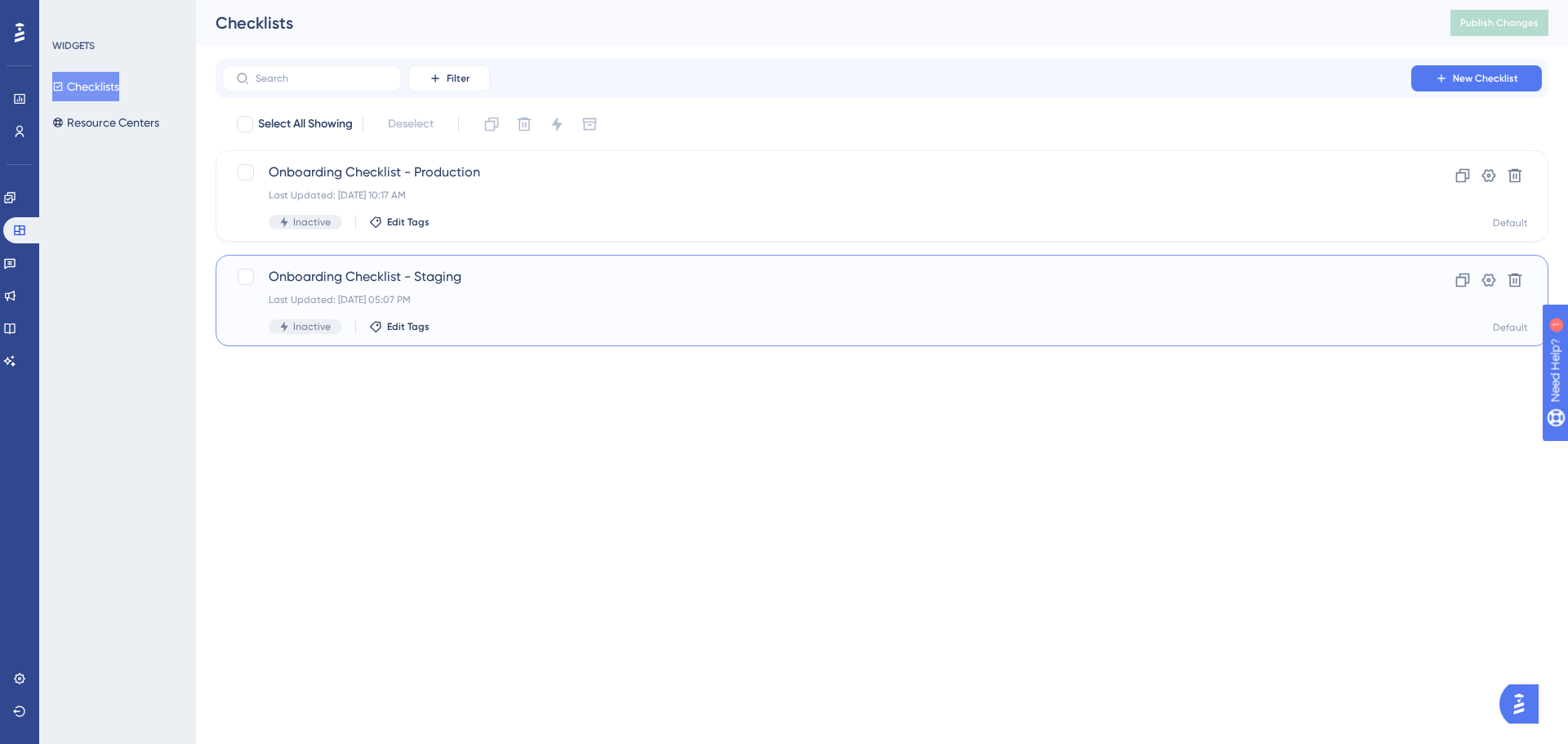
click at [541, 317] on div "Onboarding Checklist - Staging Last Updated: Jun 23 2023, 05:07 PM Inactive Edi…" at bounding box center [816, 300] width 1096 height 67
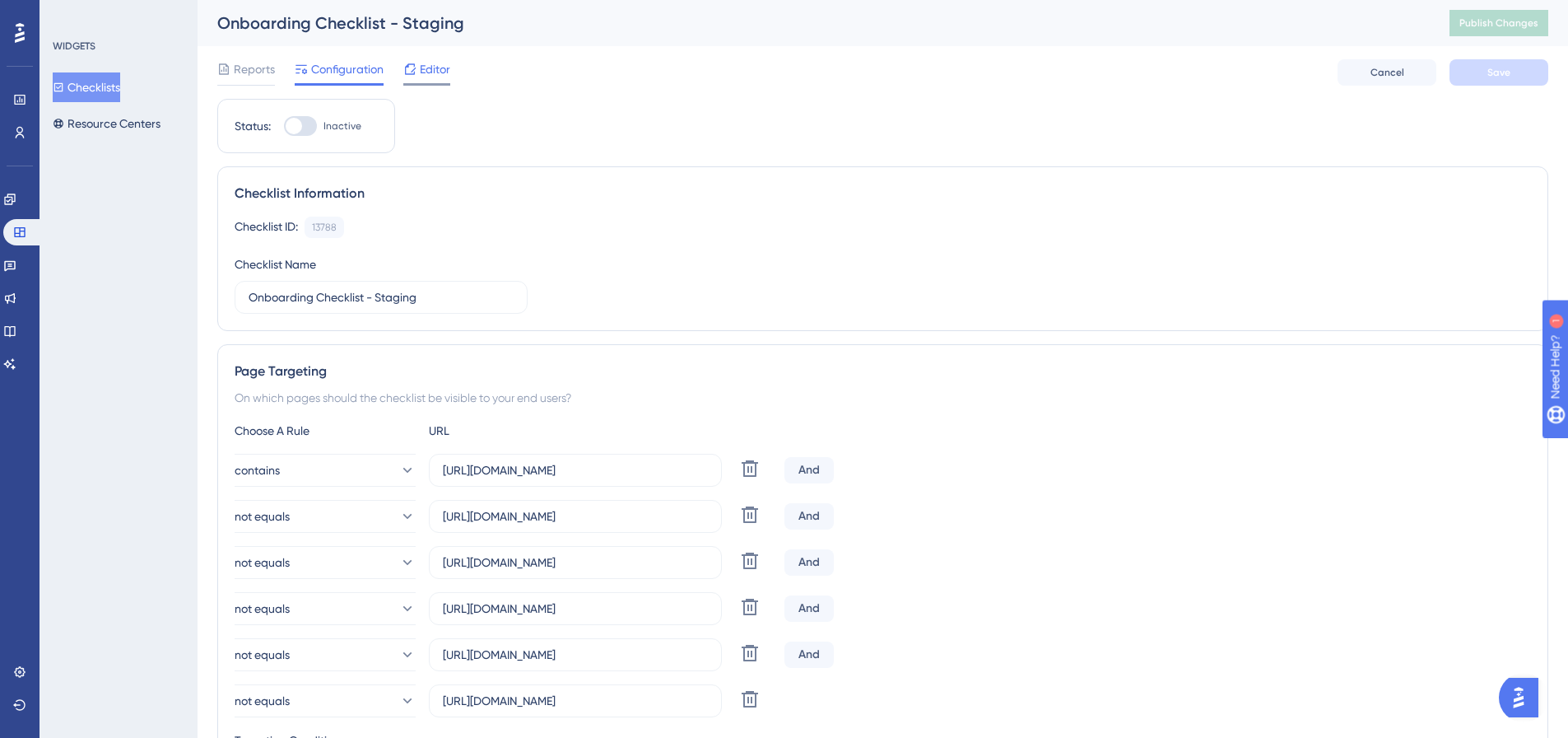
click at [427, 66] on span "Editor" at bounding box center [435, 69] width 31 height 20
click at [15, 198] on icon at bounding box center [9, 198] width 11 height 11
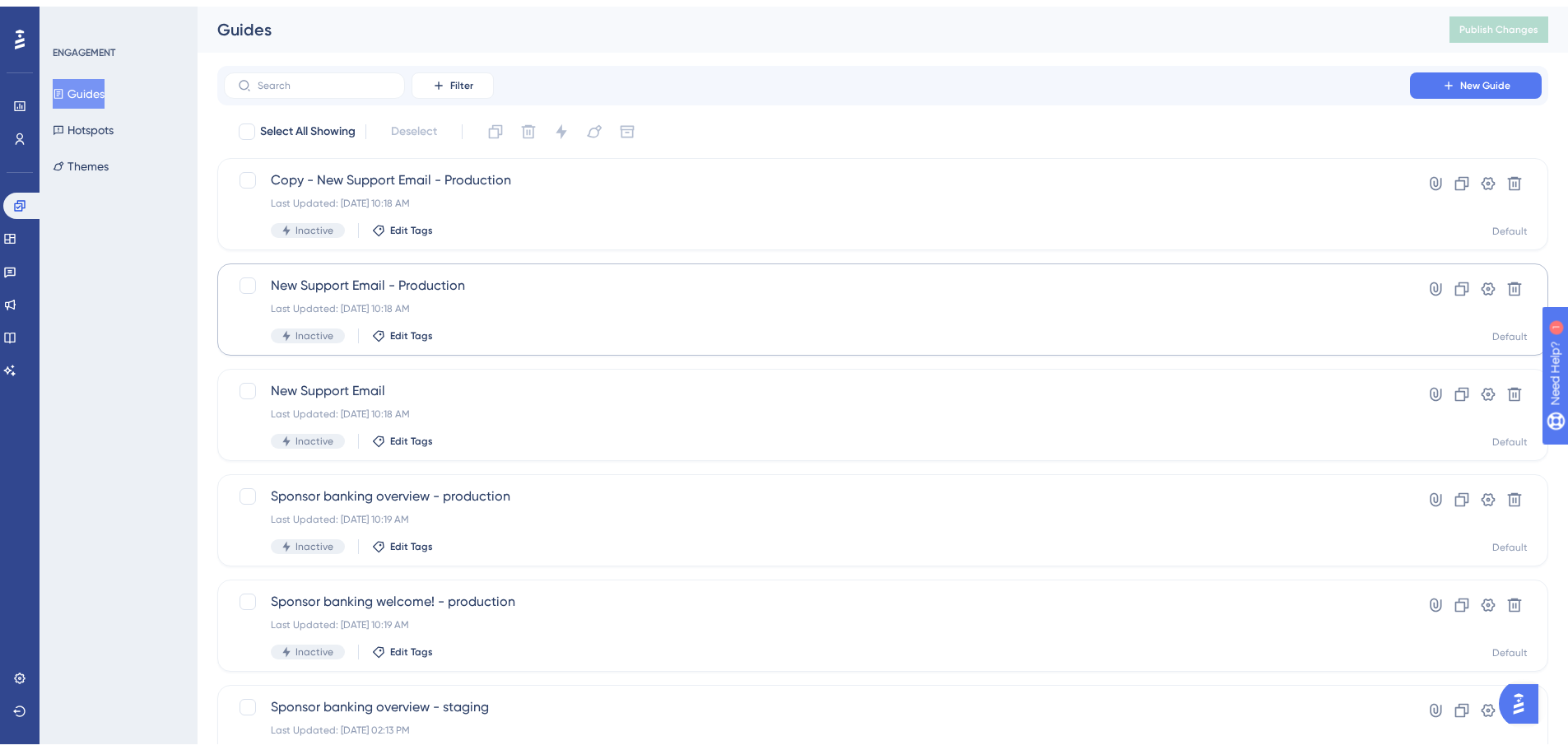
scroll to position [527, 0]
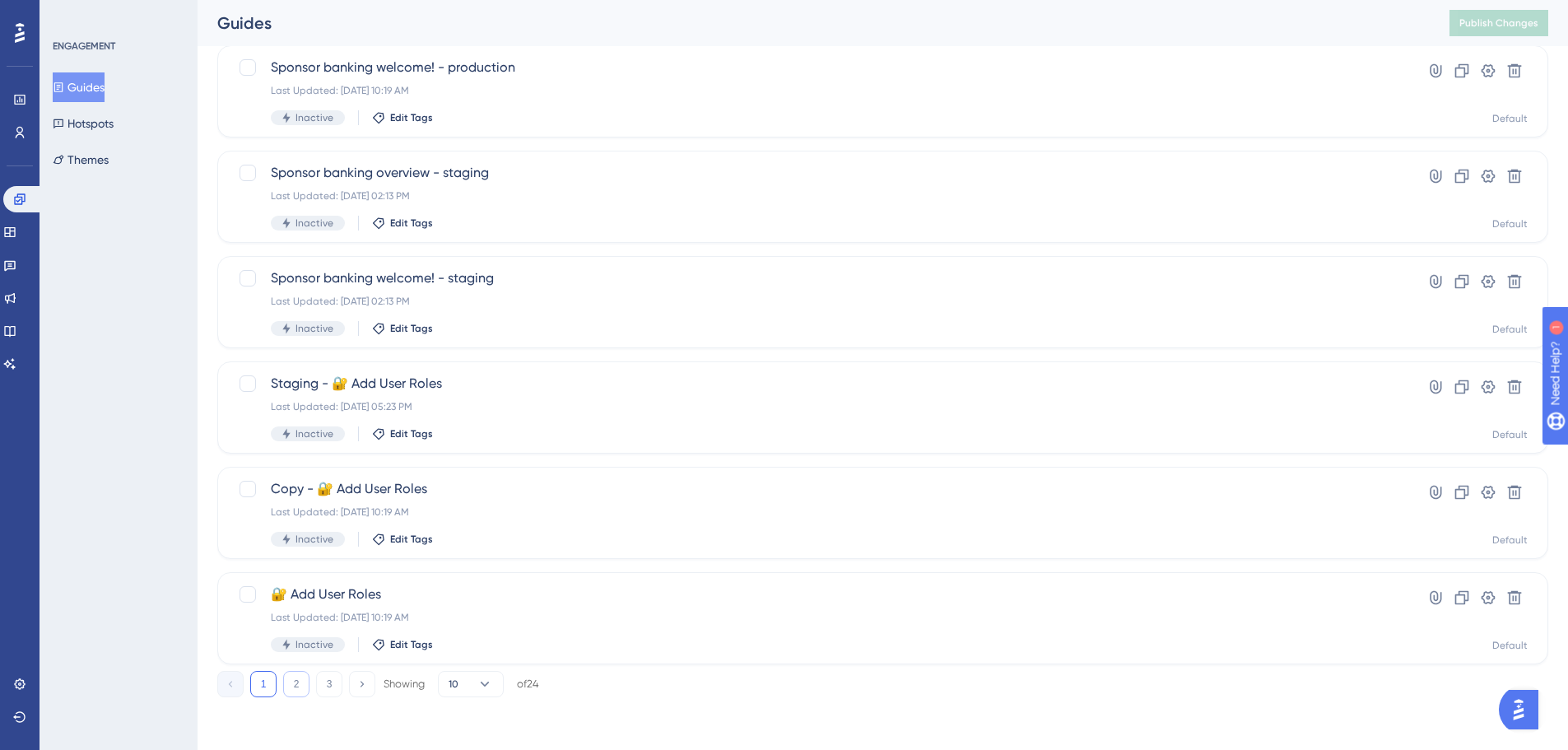
click at [295, 680] on button "2" at bounding box center [296, 684] width 26 height 26
click at [319, 680] on button "3" at bounding box center [329, 684] width 26 height 26
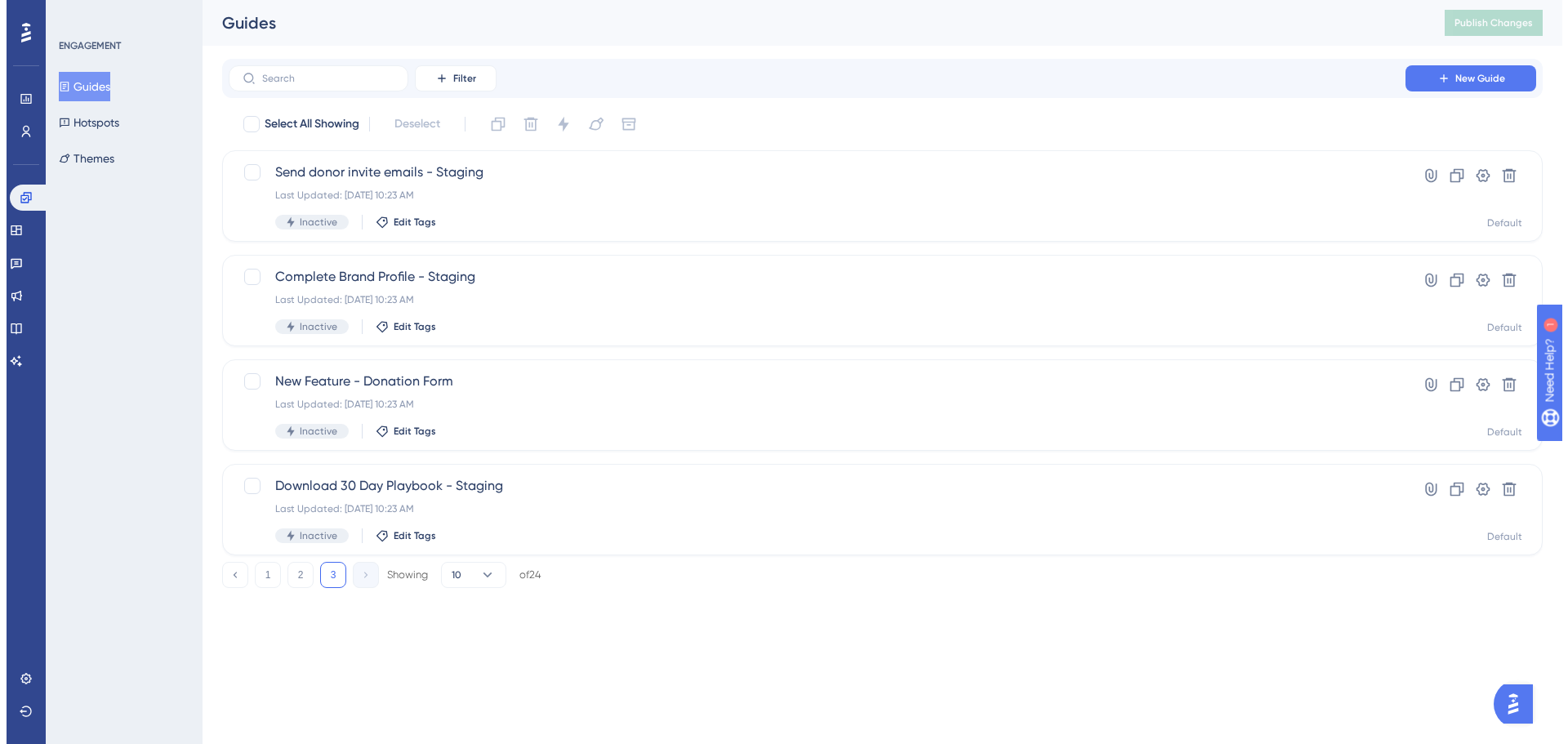
scroll to position [0, 0]
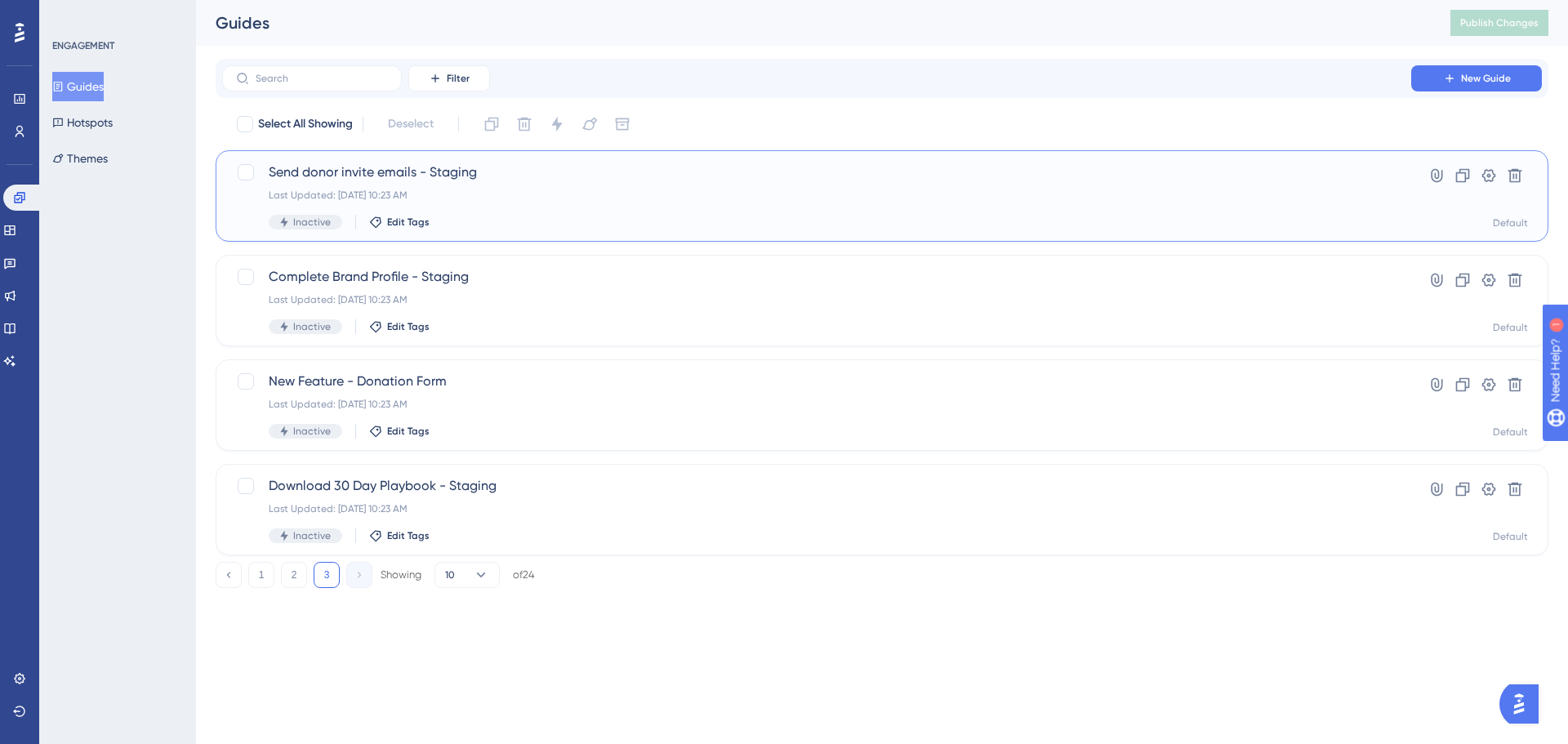
click at [595, 202] on div "Send donor invite emails - Staging Last Updated: Jul 03 2025, 10:23 AM Inactive…" at bounding box center [816, 196] width 1096 height 67
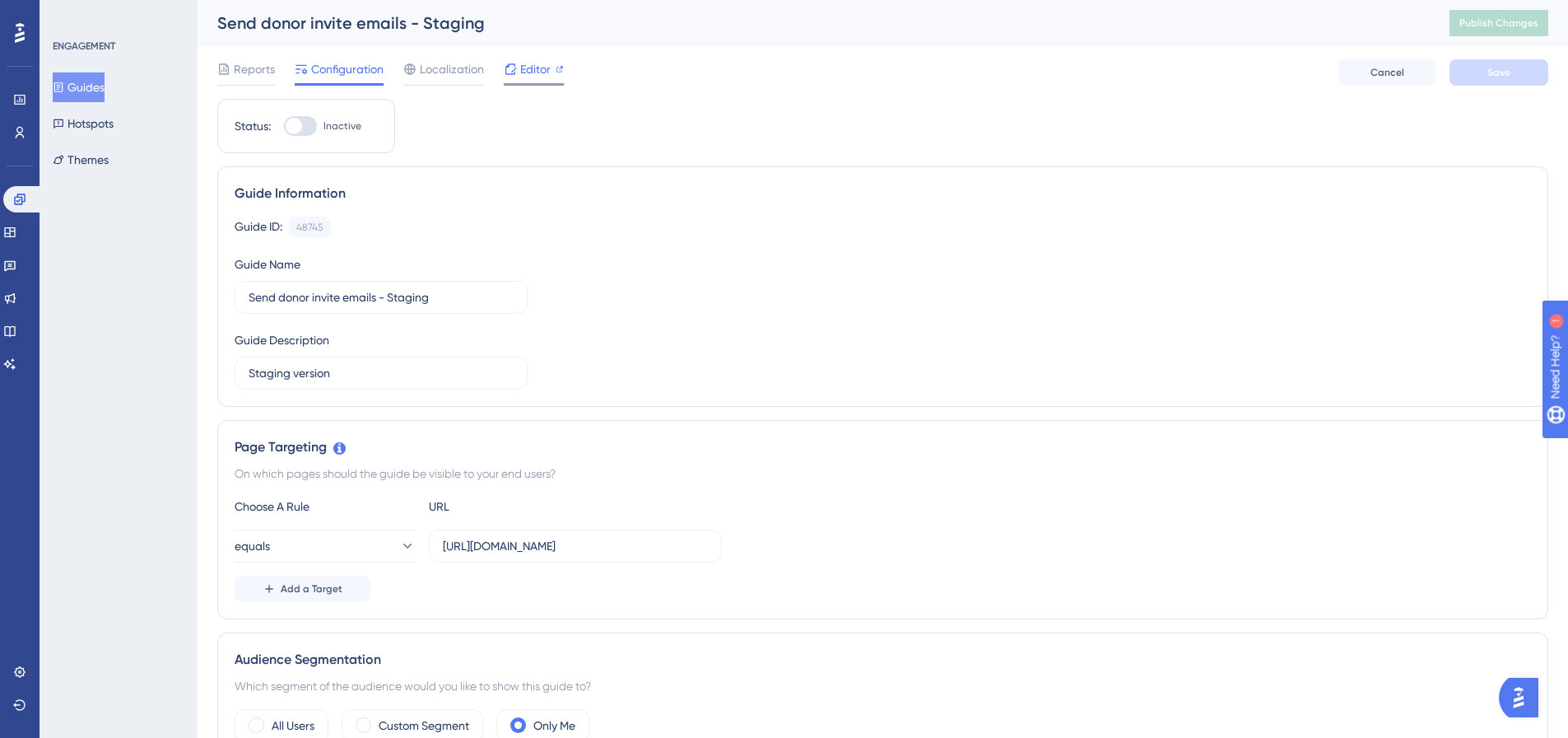
click at [530, 75] on span "Editor" at bounding box center [535, 69] width 31 height 20
click at [111, 135] on button "Hotspots" at bounding box center [83, 124] width 61 height 30
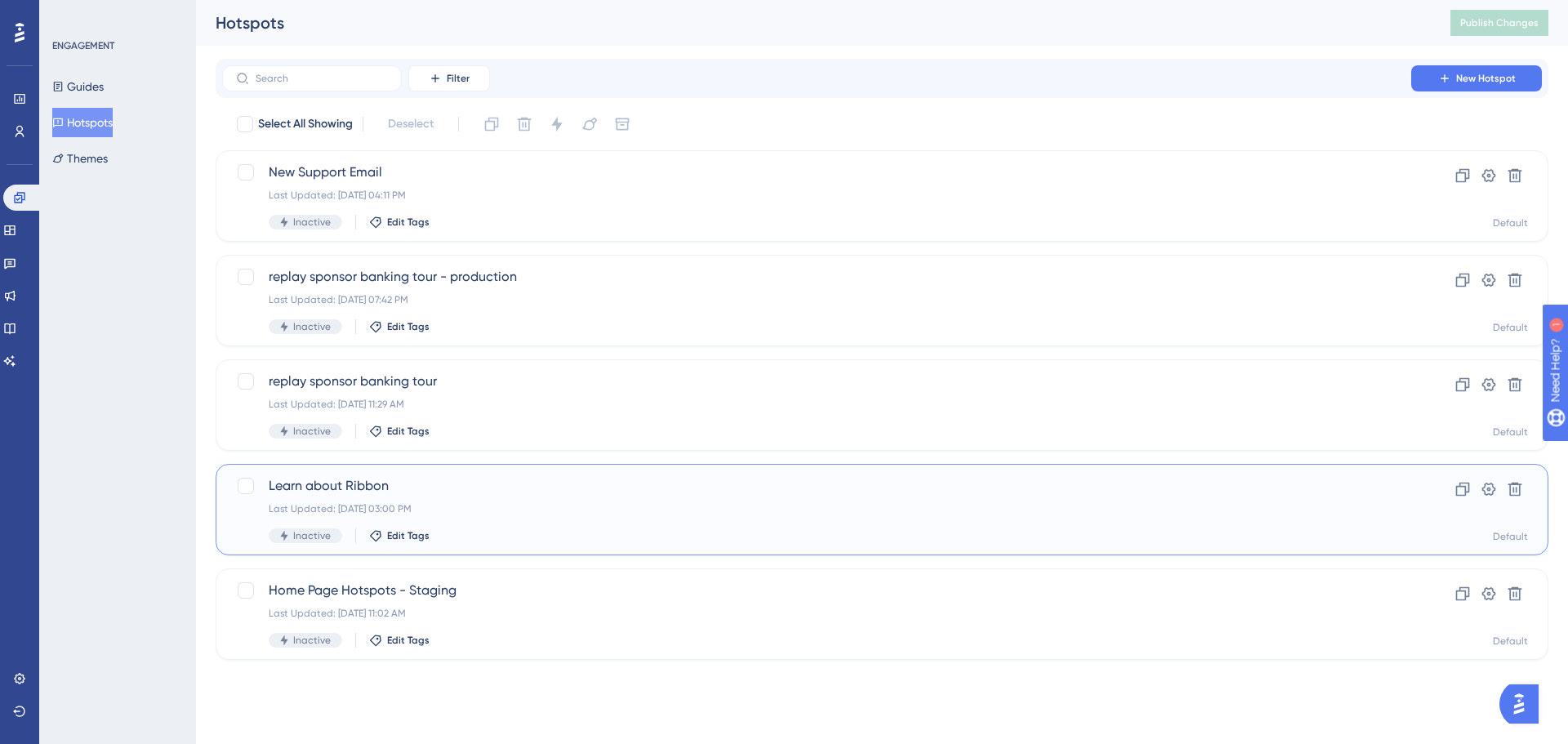
click at [712, 509] on div "Last Updated: Jun 22 2023, 03:00 PM" at bounding box center [816, 509] width 1096 height 13
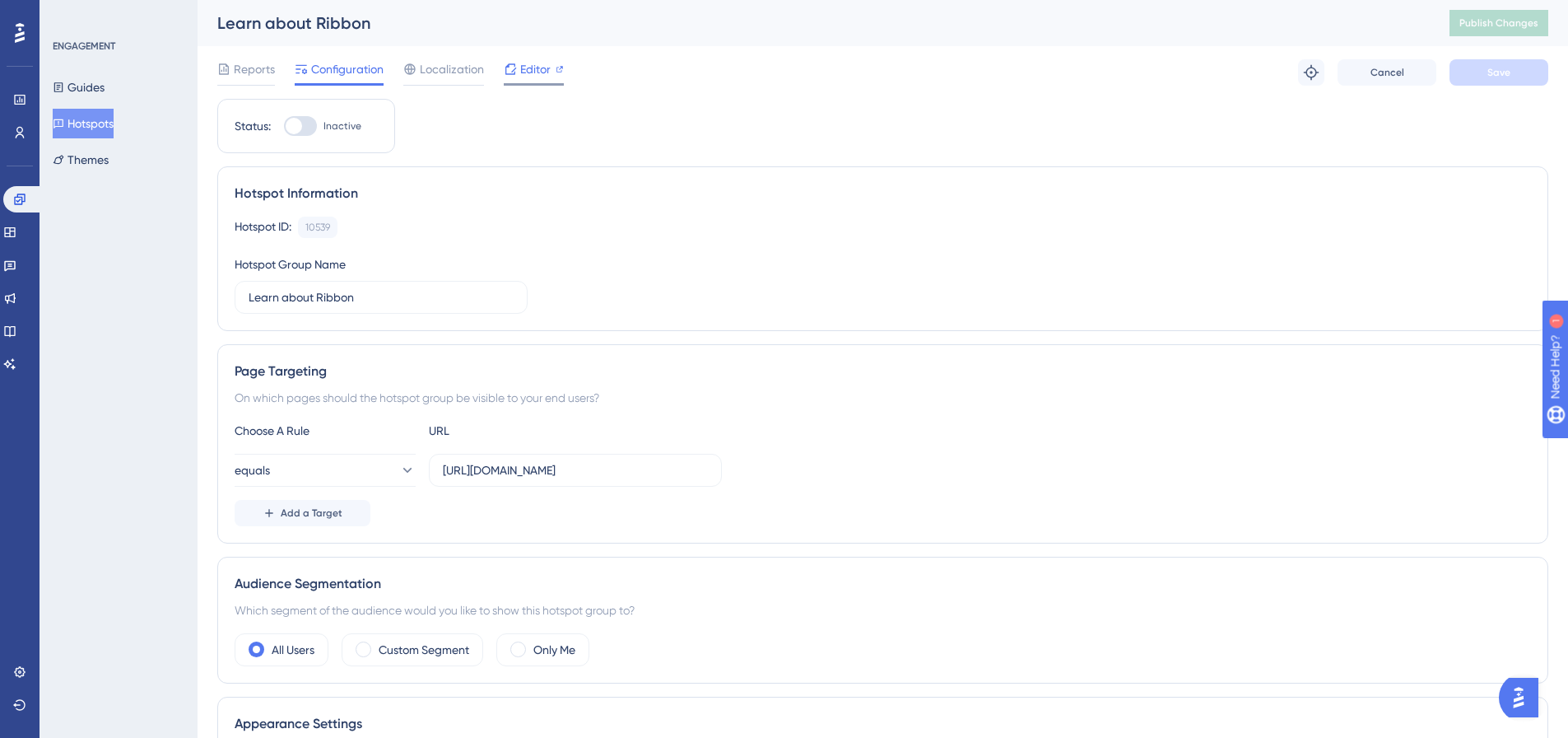
click at [551, 73] on div "Editor" at bounding box center [534, 69] width 60 height 20
click at [104, 84] on button "Guides" at bounding box center [78, 88] width 52 height 30
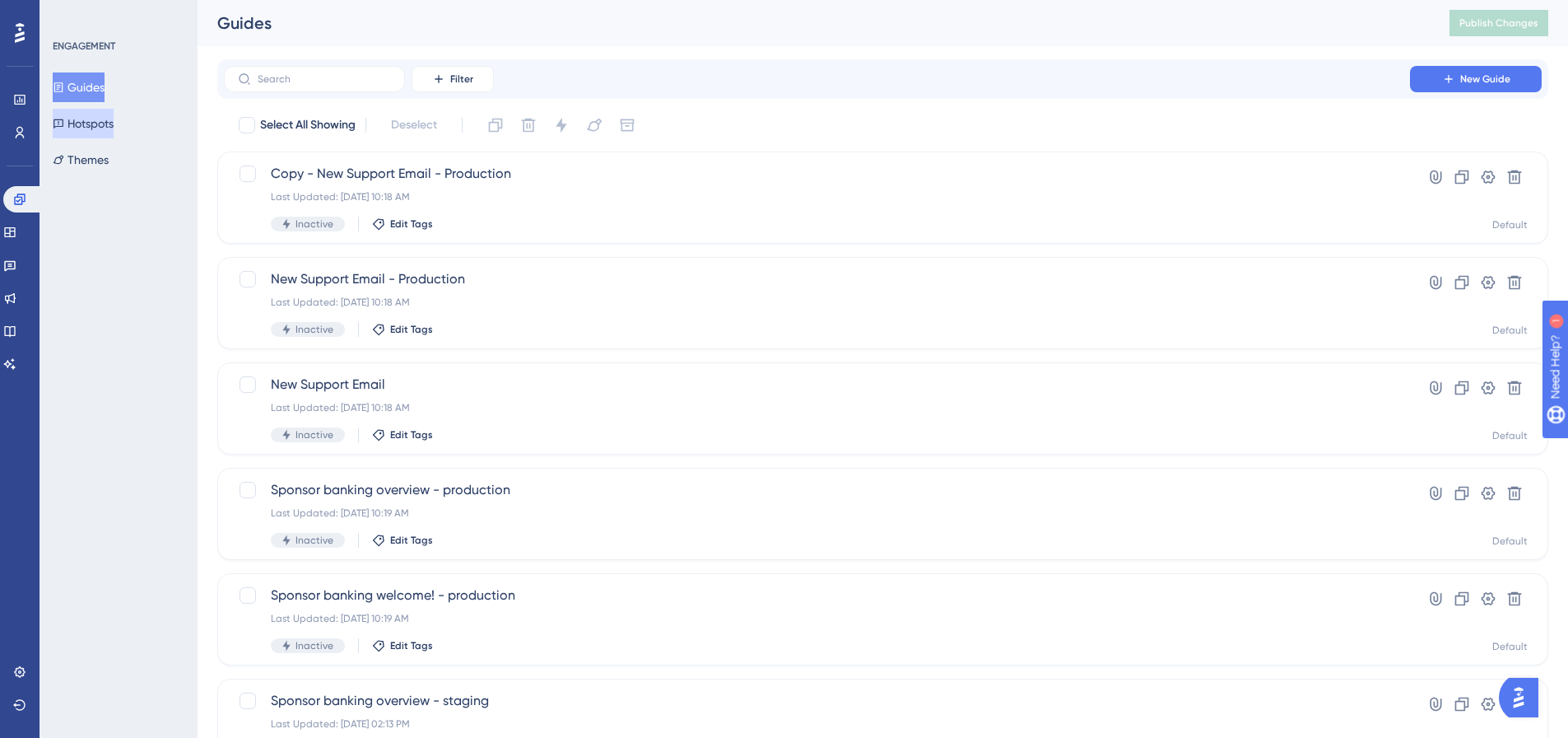
click at [113, 125] on button "Hotspots" at bounding box center [83, 124] width 61 height 30
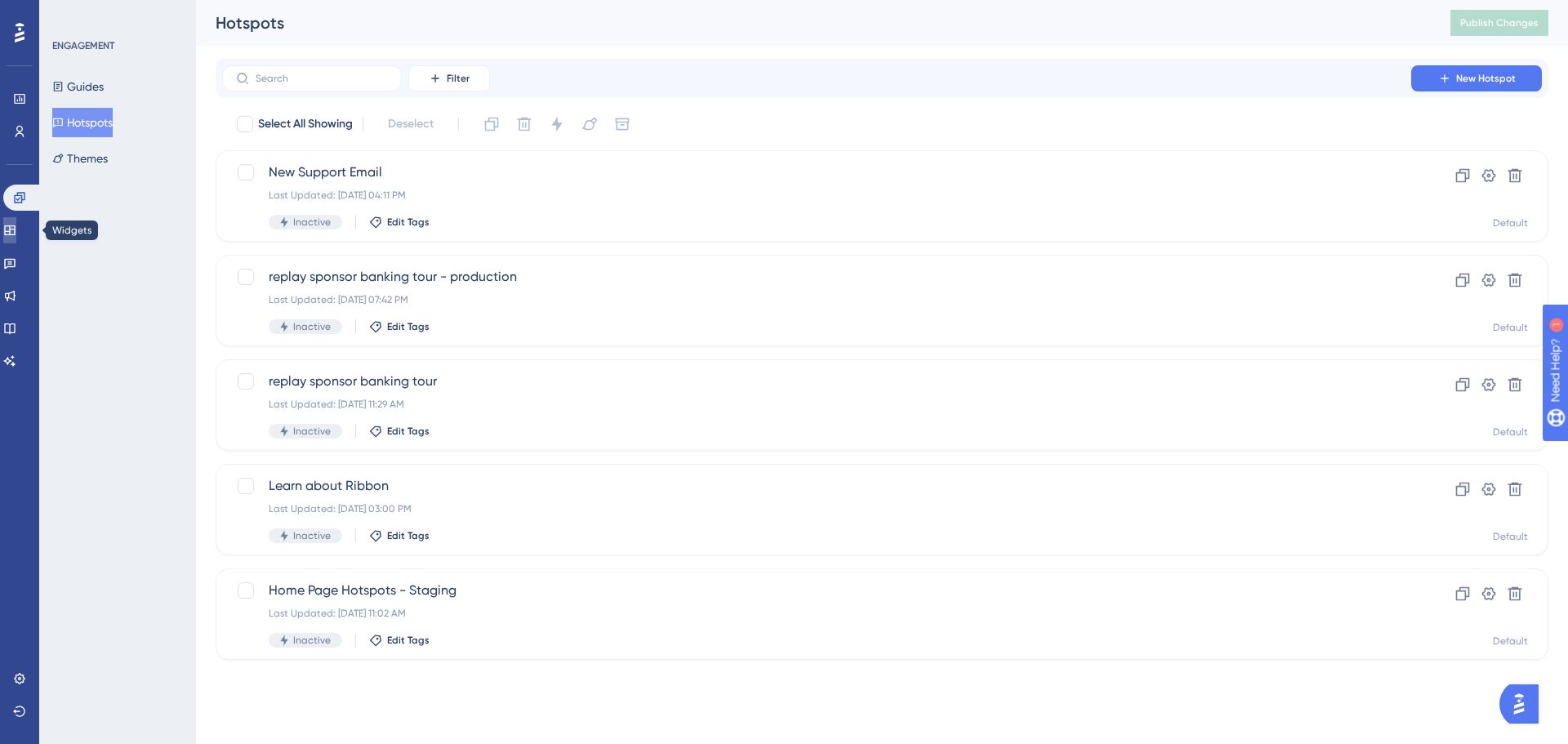
click at [15, 229] on icon at bounding box center [9, 230] width 11 height 10
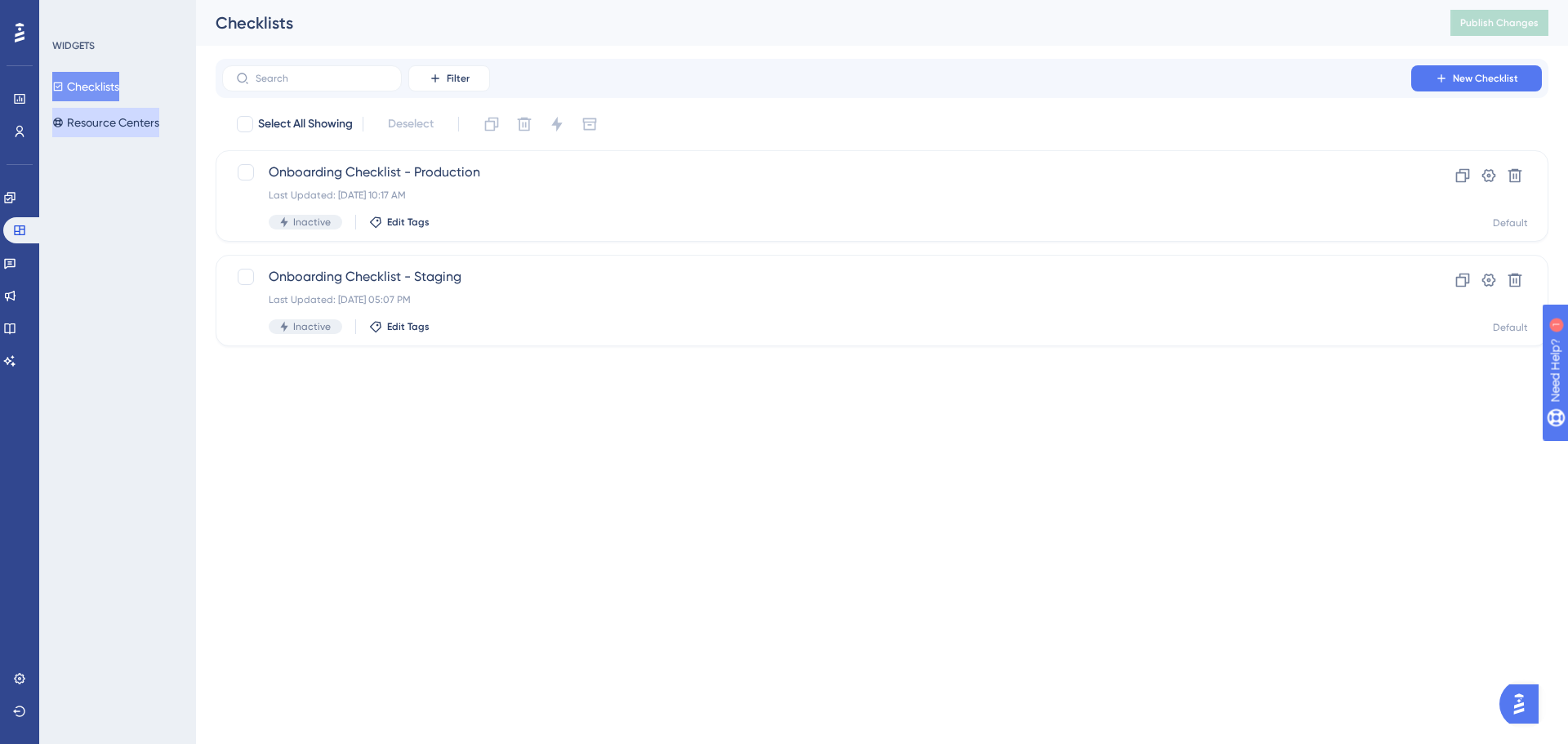
click at [129, 125] on button "Resource Centers" at bounding box center [106, 123] width 107 height 29
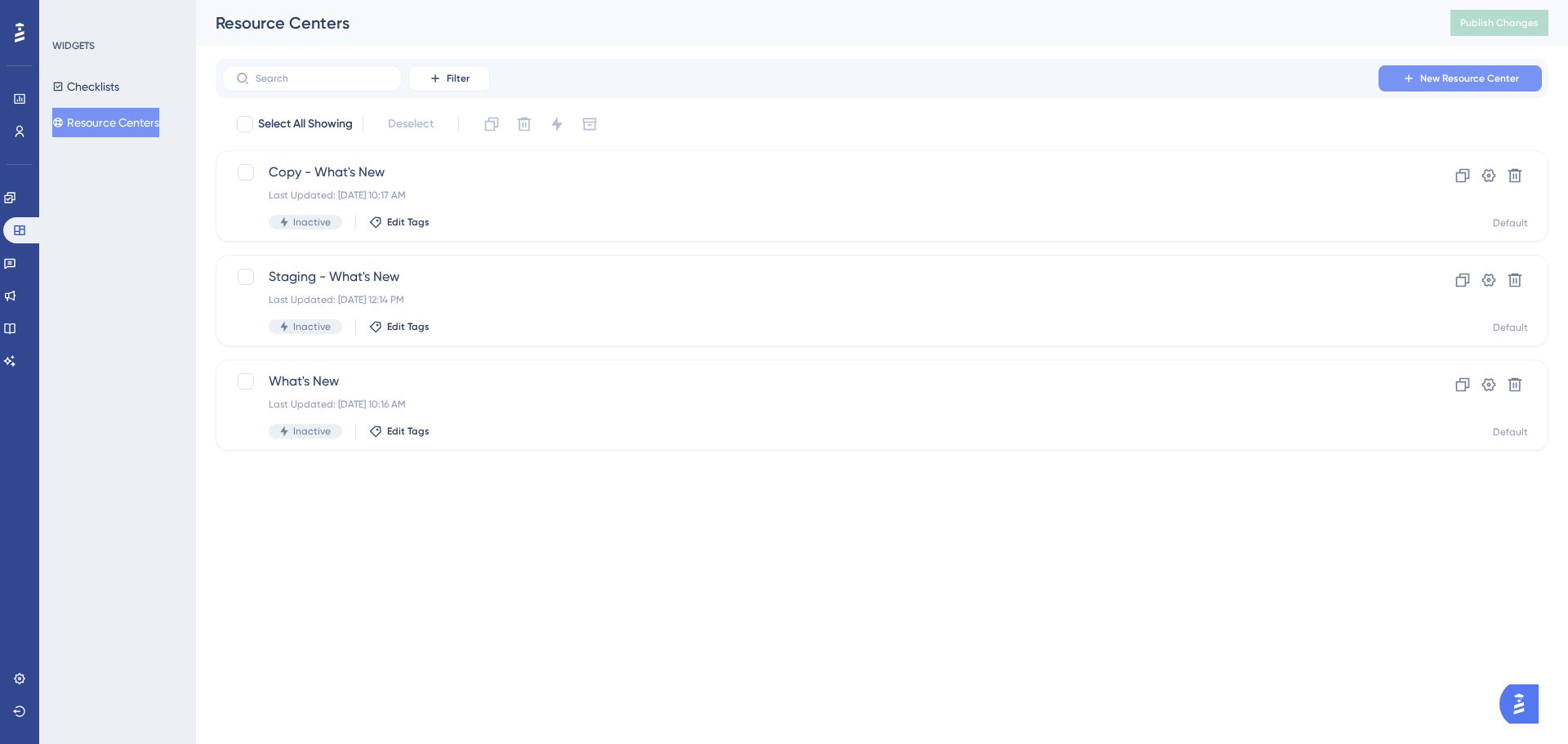
click at [1460, 78] on span "New Resource Center" at bounding box center [1470, 79] width 99 height 13
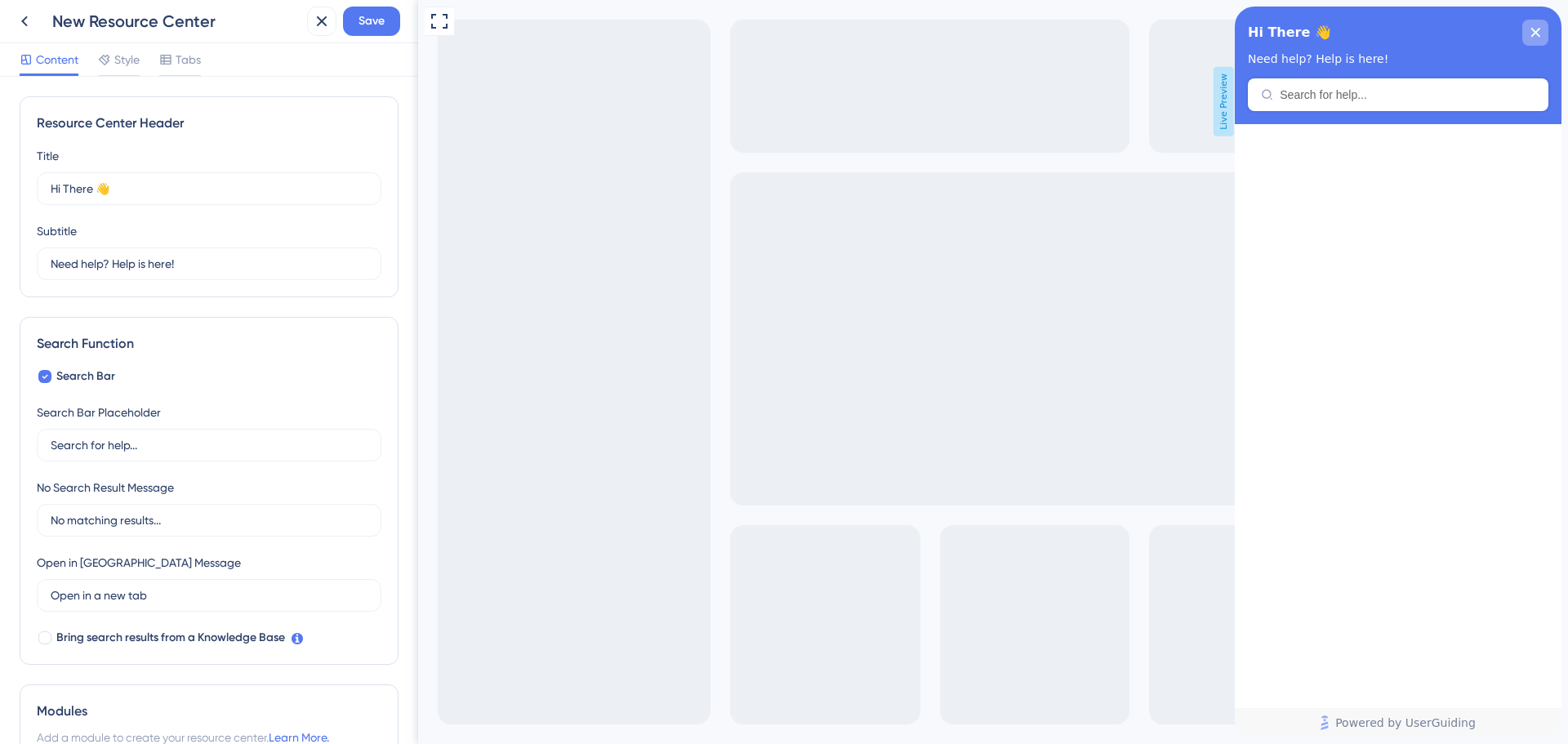
drag, startPoint x: 1544, startPoint y: 36, endPoint x: 2049, endPoint y: 58, distance: 505.5
click at [1544, 36] on div "close resource center" at bounding box center [1536, 33] width 26 height 26
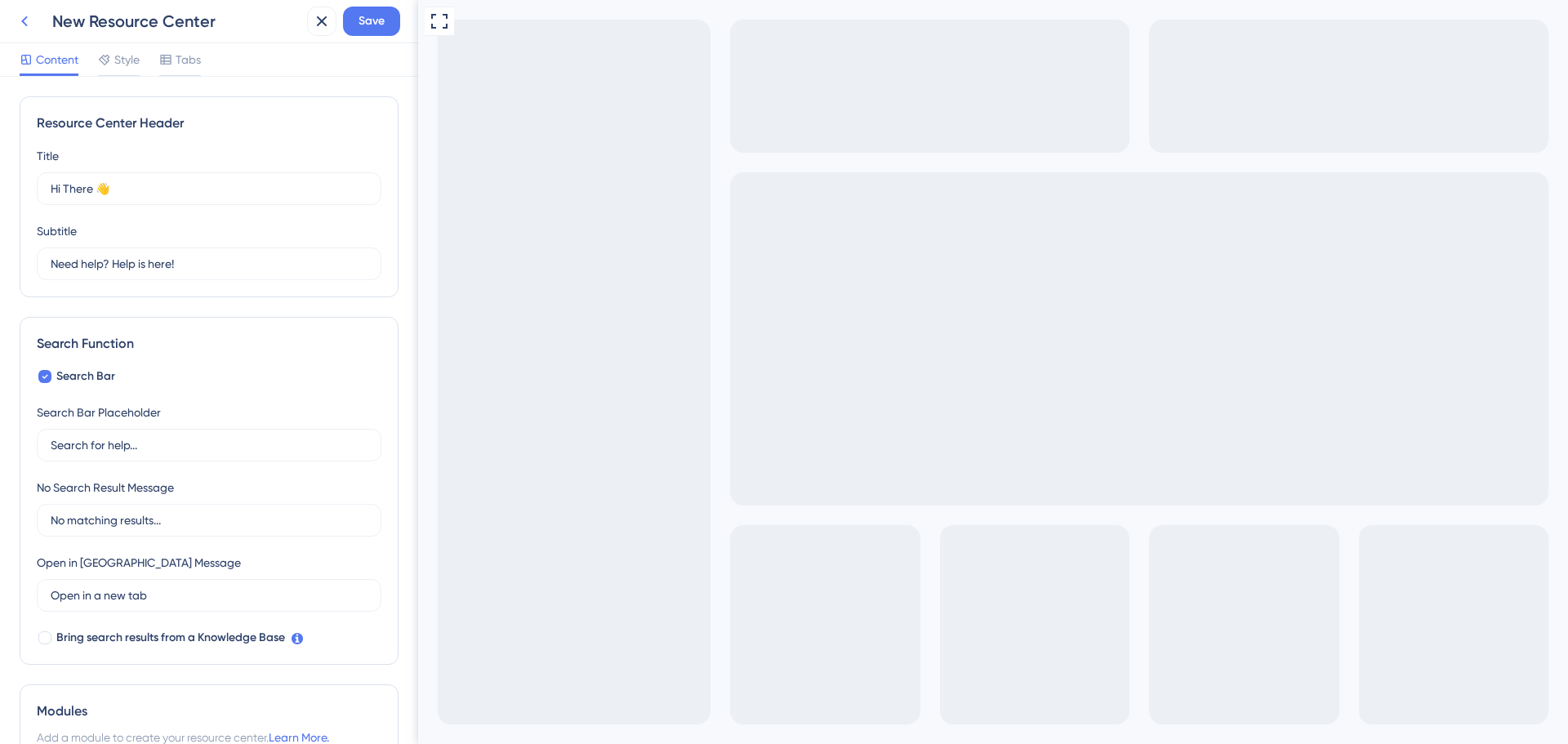
click at [30, 30] on icon at bounding box center [25, 21] width 20 height 20
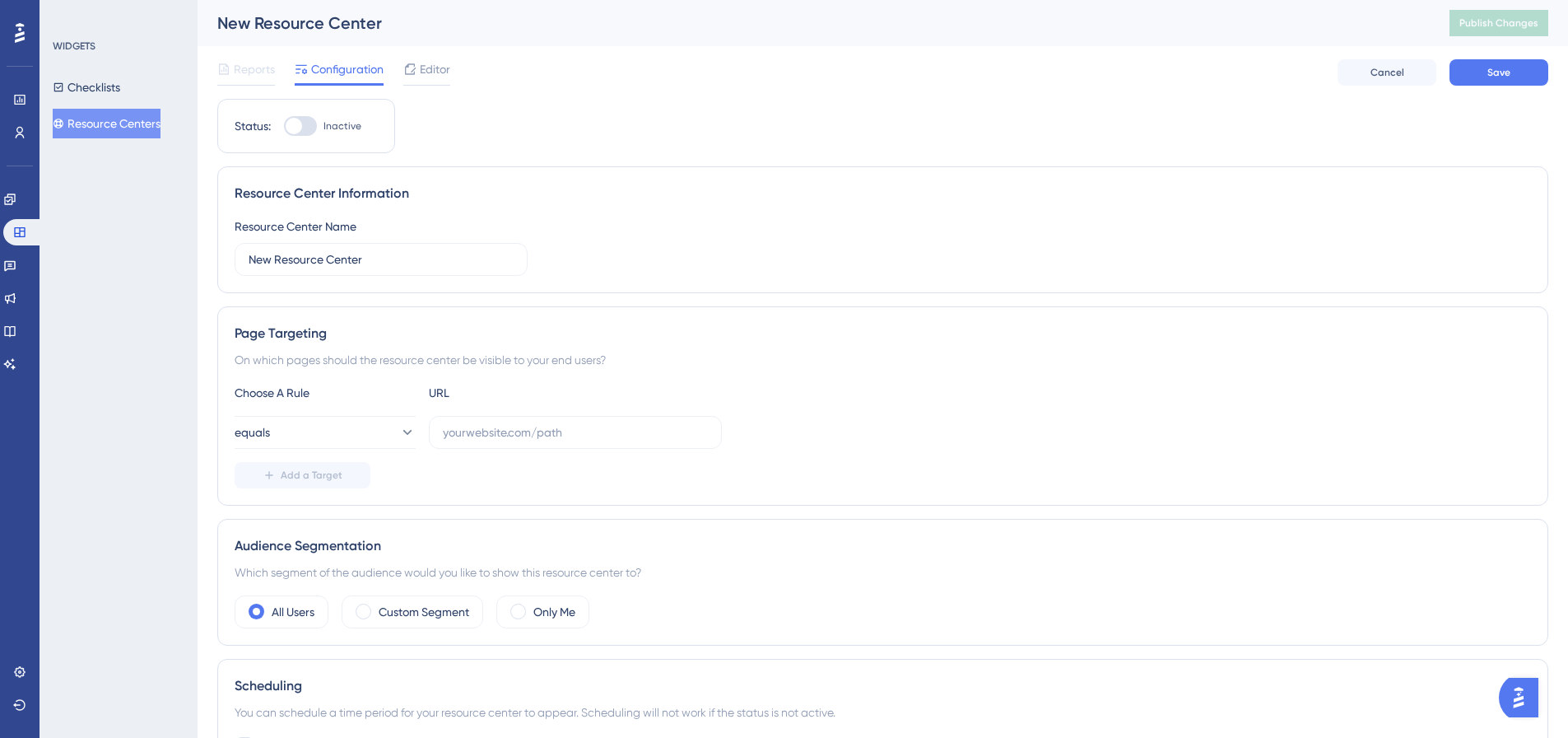
click at [101, 121] on button "Resource Centers" at bounding box center [106, 124] width 108 height 30
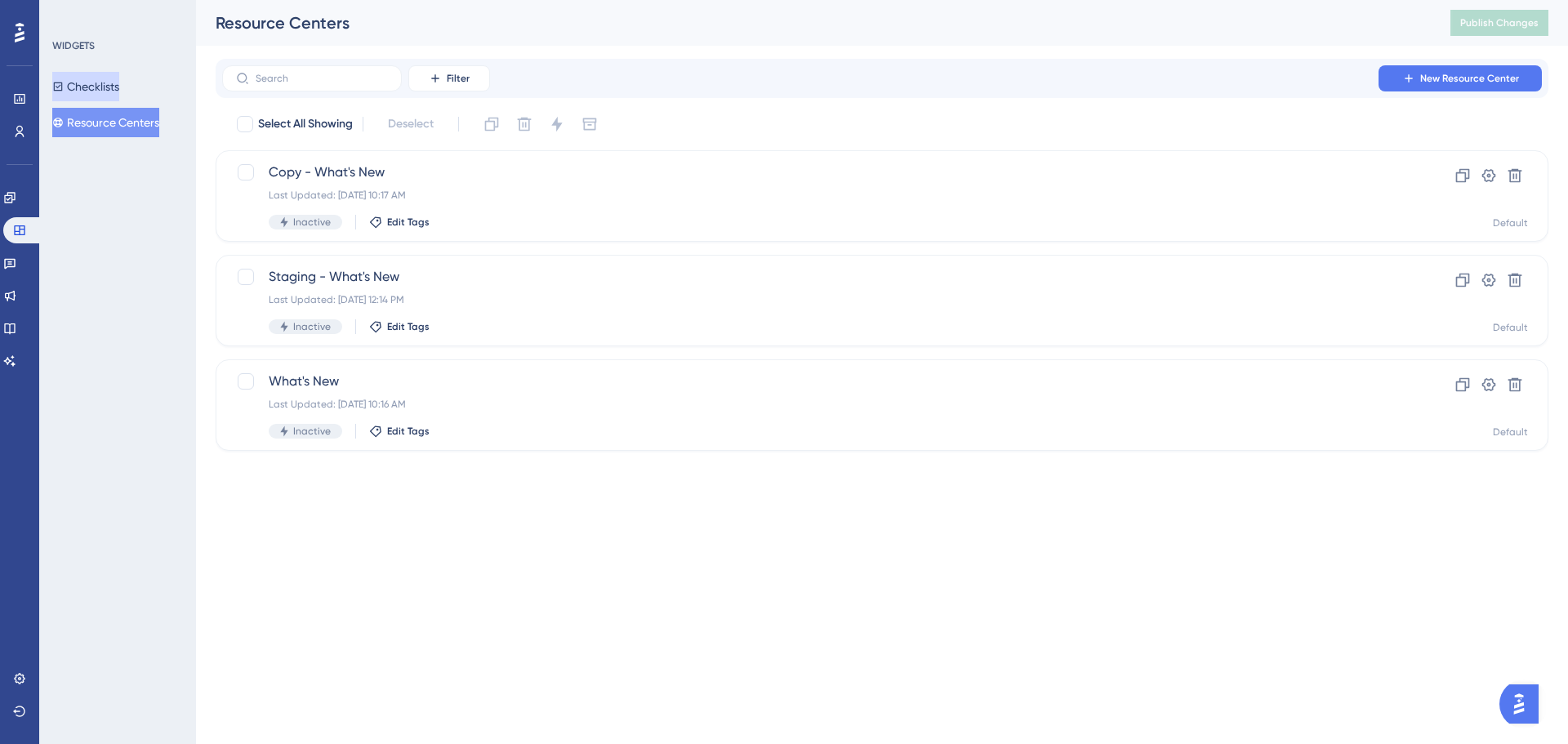
click at [101, 96] on button "Checklists" at bounding box center [86, 87] width 67 height 29
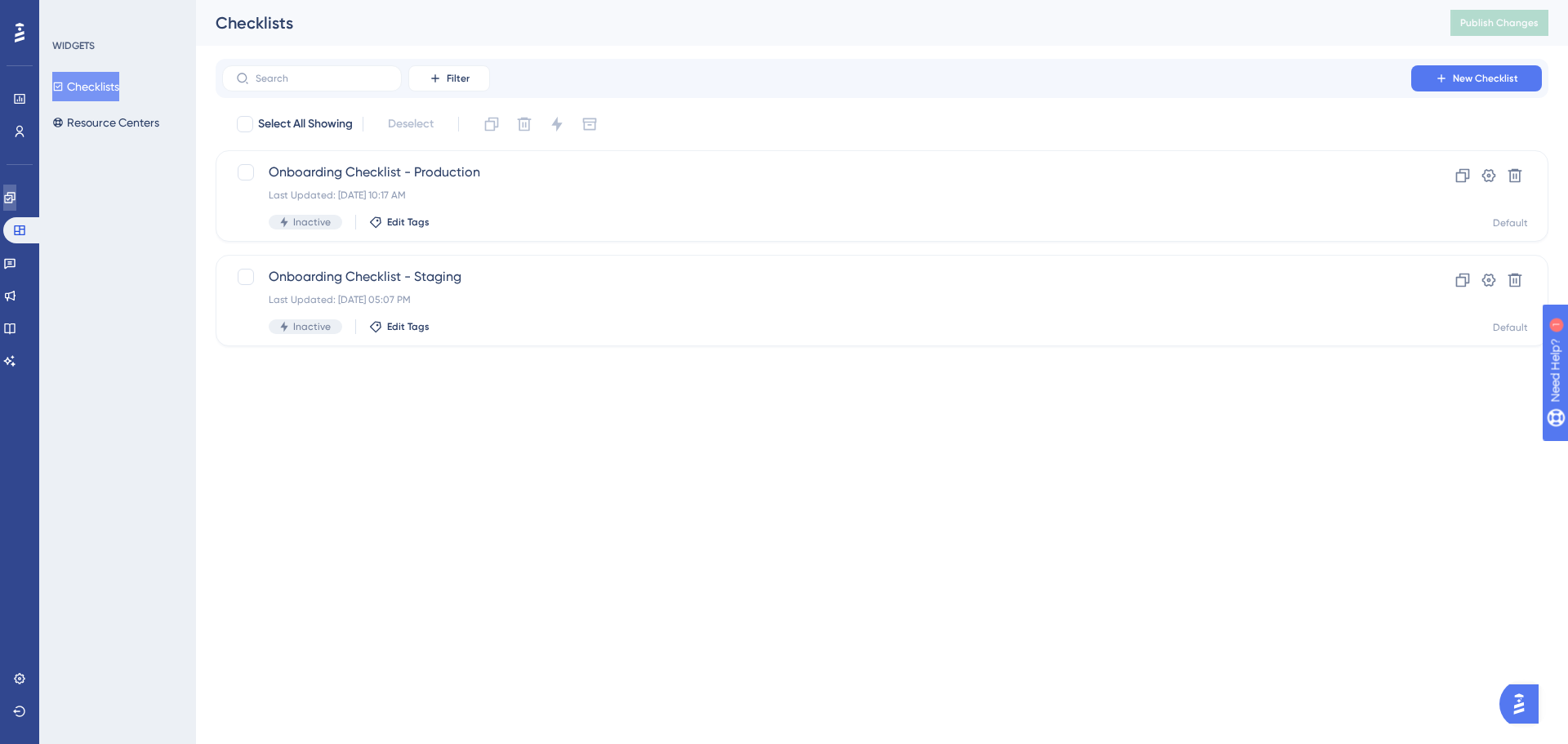
click at [16, 196] on icon at bounding box center [10, 197] width 13 height 13
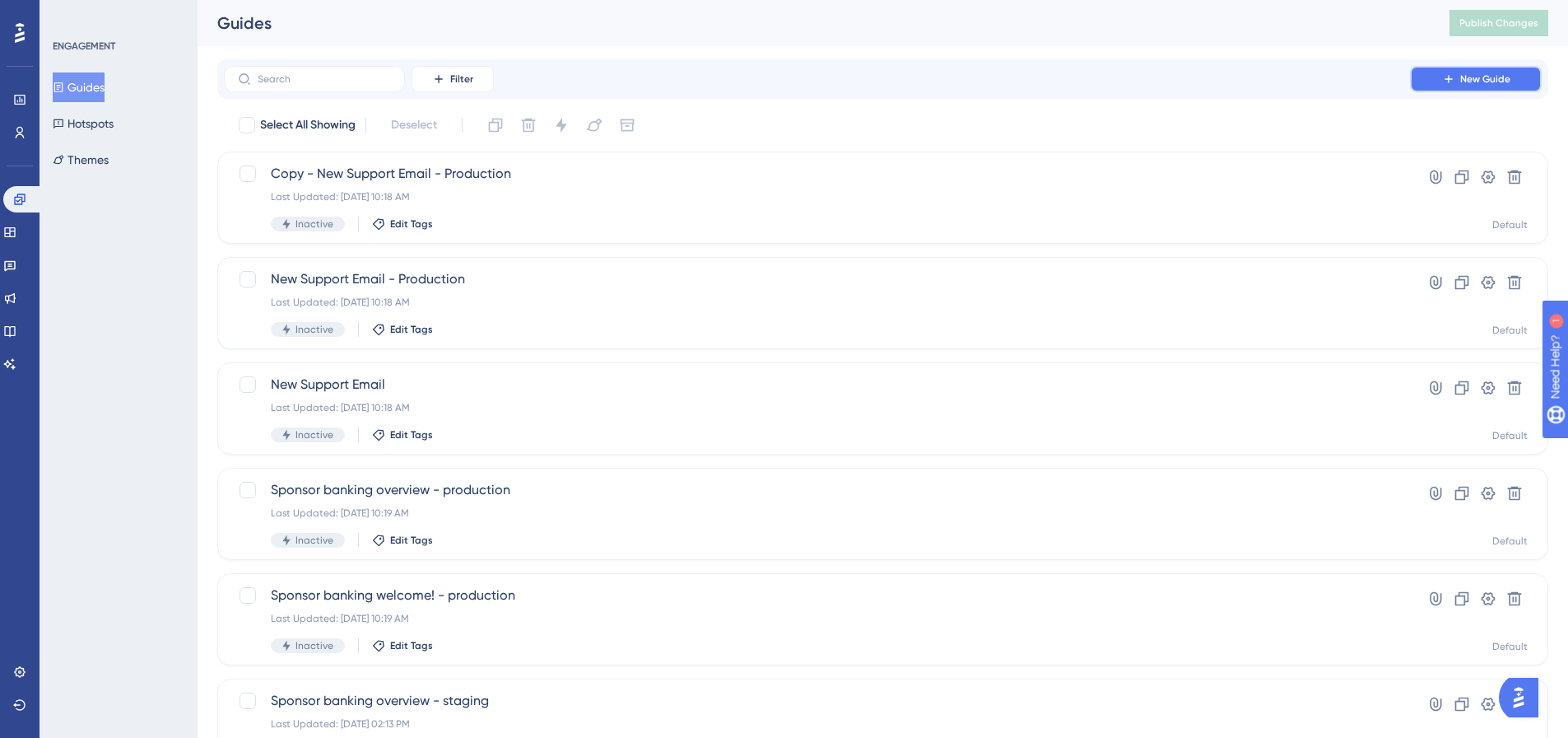
click at [1457, 91] on button "New Guide" at bounding box center [1476, 79] width 132 height 26
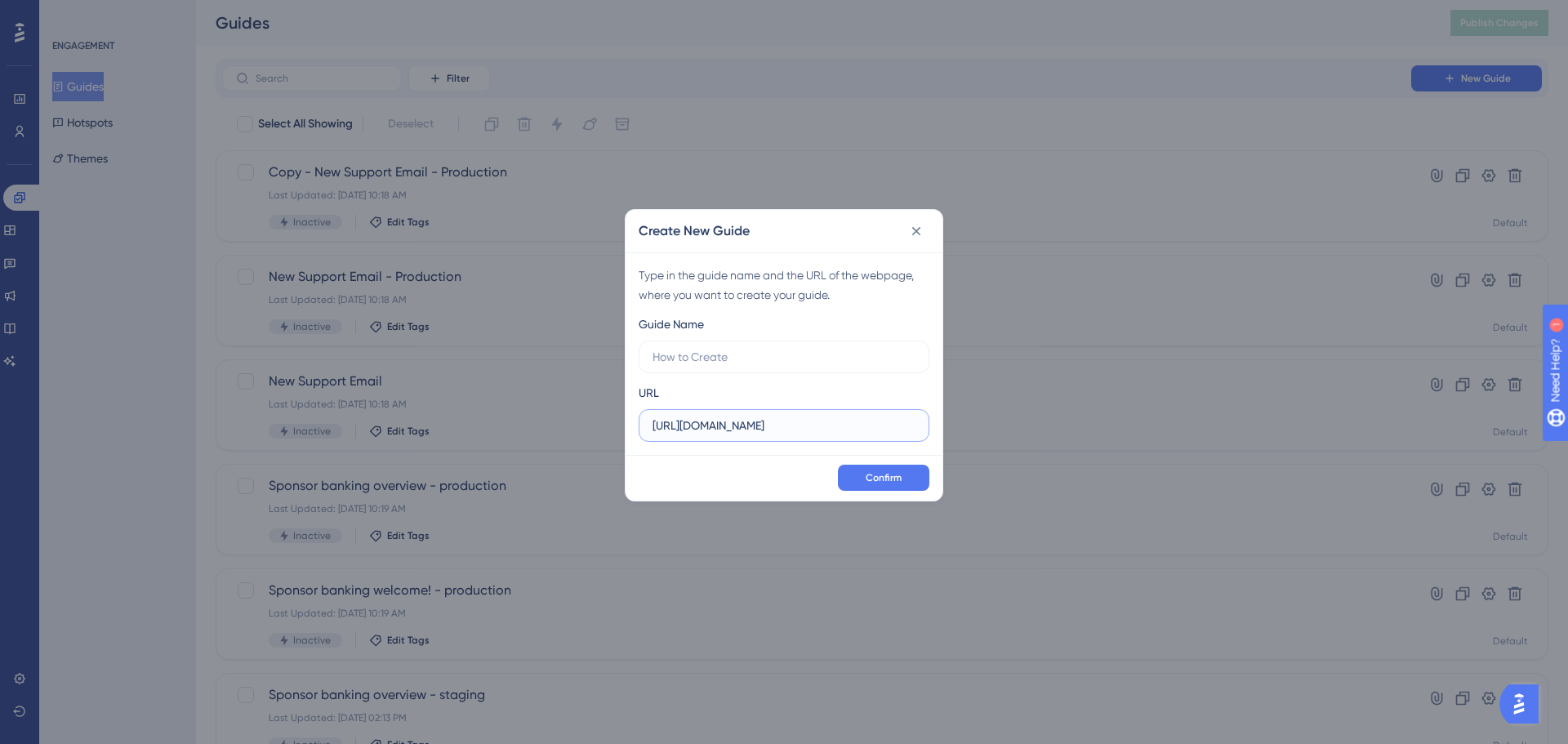
click at [762, 430] on input "https://roundup-dashboard-staging.herokuapp.com" at bounding box center [784, 426] width 263 height 18
click at [733, 435] on label "https://roundup-dashboard-staging.herokuapp.com" at bounding box center [784, 426] width 291 height 33
click at [733, 435] on input "https://roundup-dashboard-staging.herokuapp.com" at bounding box center [784, 426] width 263 height 18
paste input "staging.ribbon.giving/sponsor/.*/banking/overview"
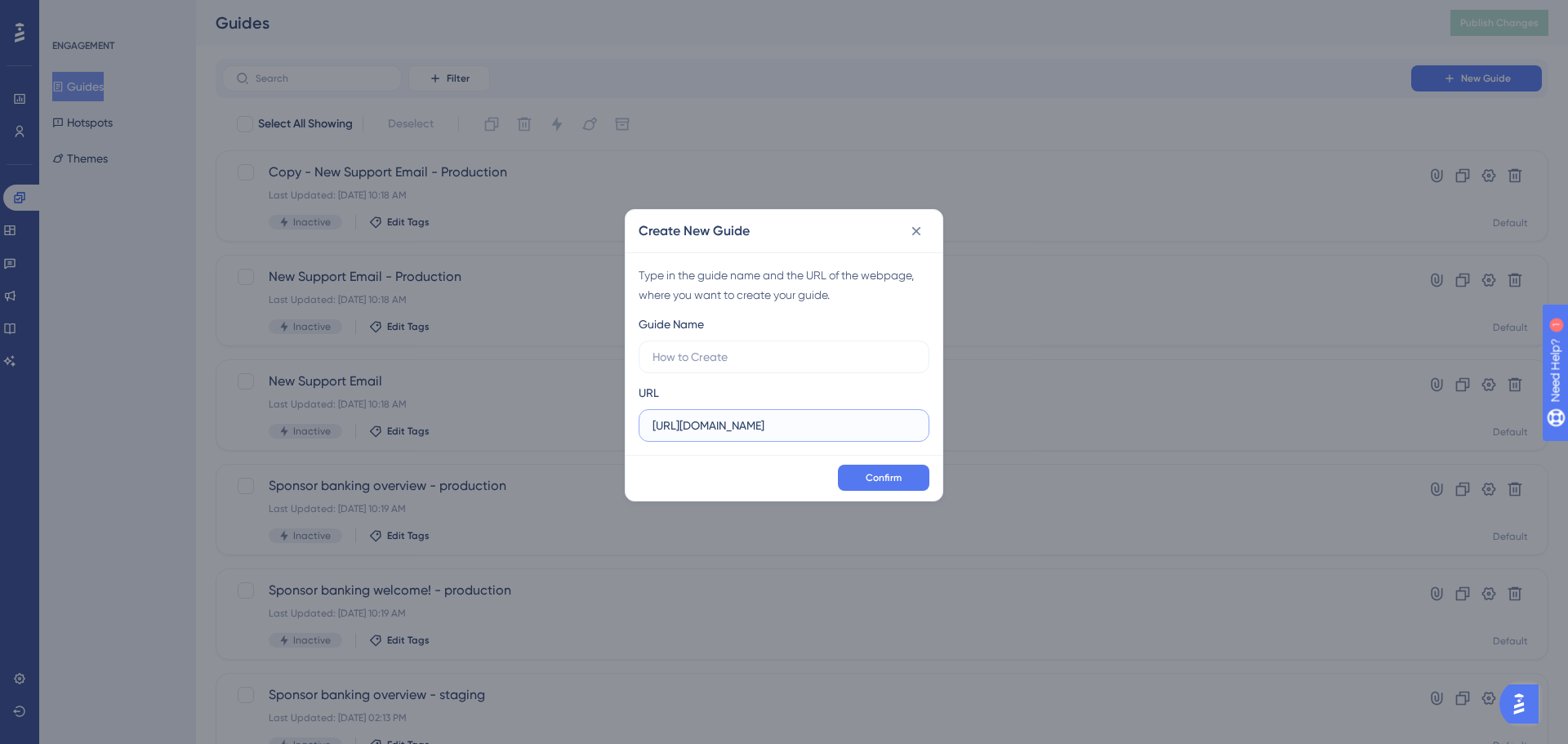
drag, startPoint x: 759, startPoint y: 430, endPoint x: 938, endPoint y: 431, distance: 179.0
click at [935, 431] on div "Type in the guide name and the URL of the webpage, where you want to create you…" at bounding box center [784, 353] width 317 height 202
click at [728, 432] on input "https://staging.ribbon.giving/sponsor/.*/banking/overview" at bounding box center [784, 426] width 263 height 18
paste input "login"
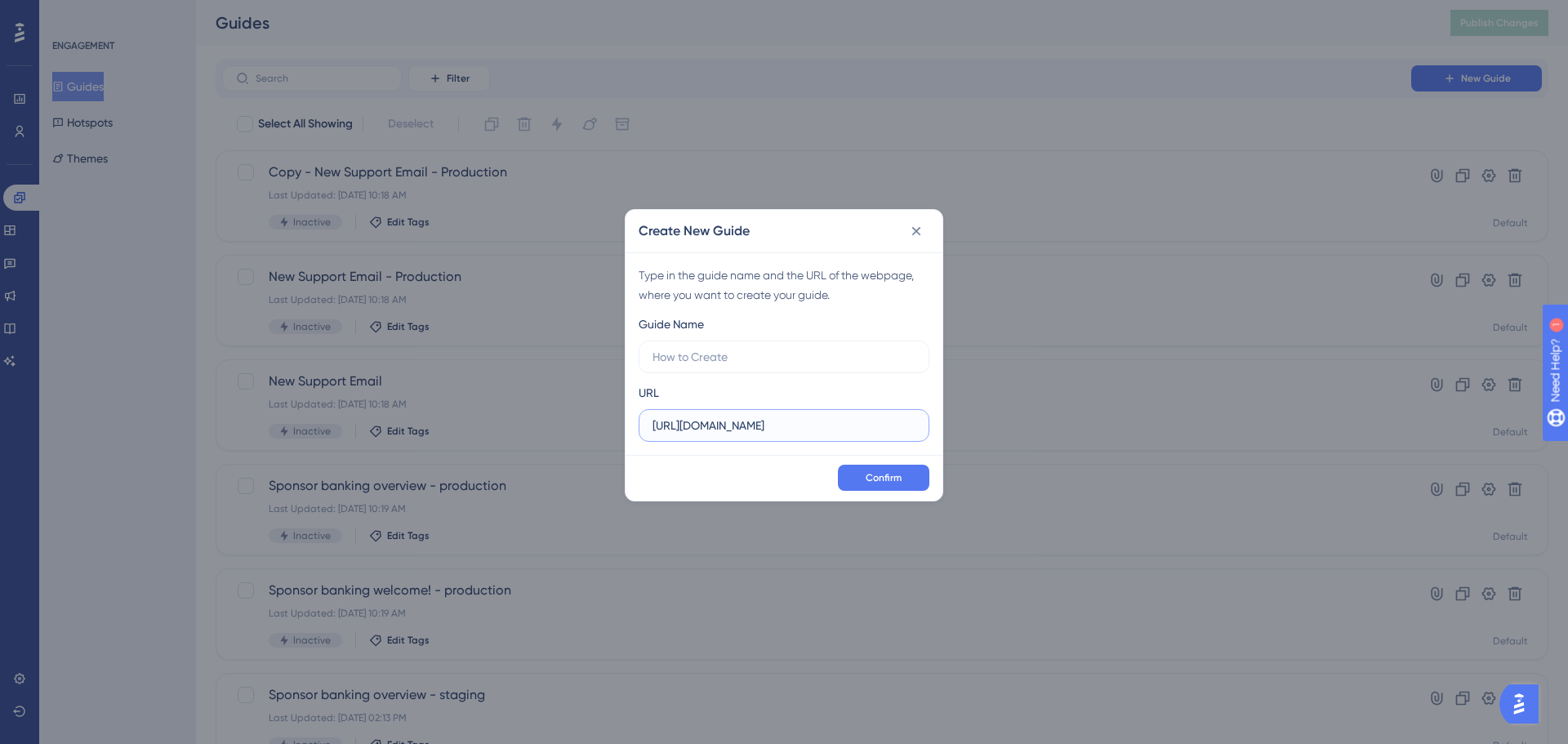
click at [873, 421] on input "https://staging.ribbon.giving/login" at bounding box center [784, 426] width 263 height 18
click at [731, 437] on label "https://staging.ribbon.giving/login" at bounding box center [784, 426] width 291 height 33
click at [731, 435] on input "https://staging.ribbon.giving/login" at bounding box center [784, 426] width 263 height 18
paste input "dashboard/selectio"
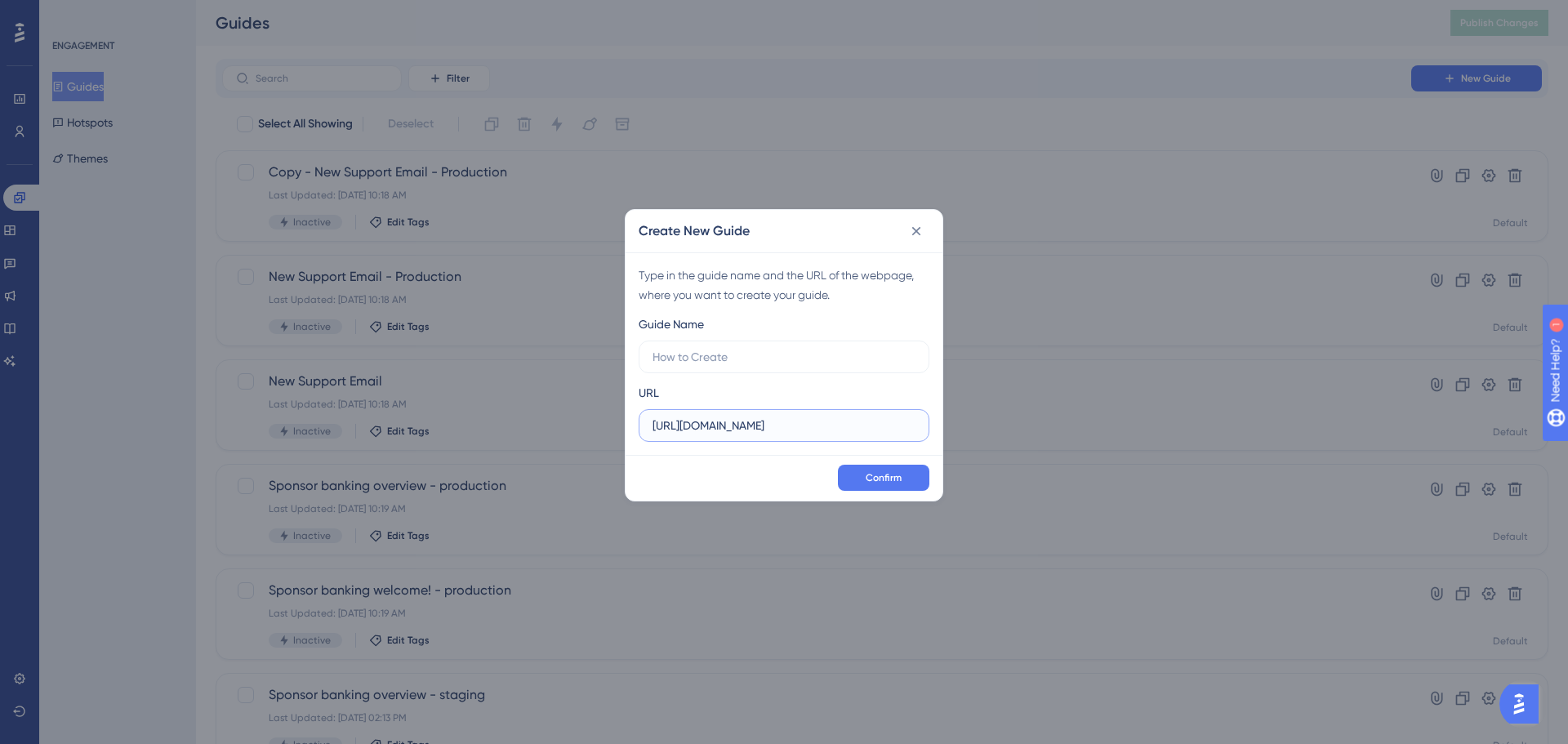
type input "https://staging.ribbon.giving/dashboard/selection"
click at [743, 412] on label "https://staging.ribbon.giving/dashboard/selection" at bounding box center [784, 426] width 291 height 33
click at [743, 417] on input "https://staging.ribbon.giving/dashboard/selection" at bounding box center [784, 426] width 263 height 18
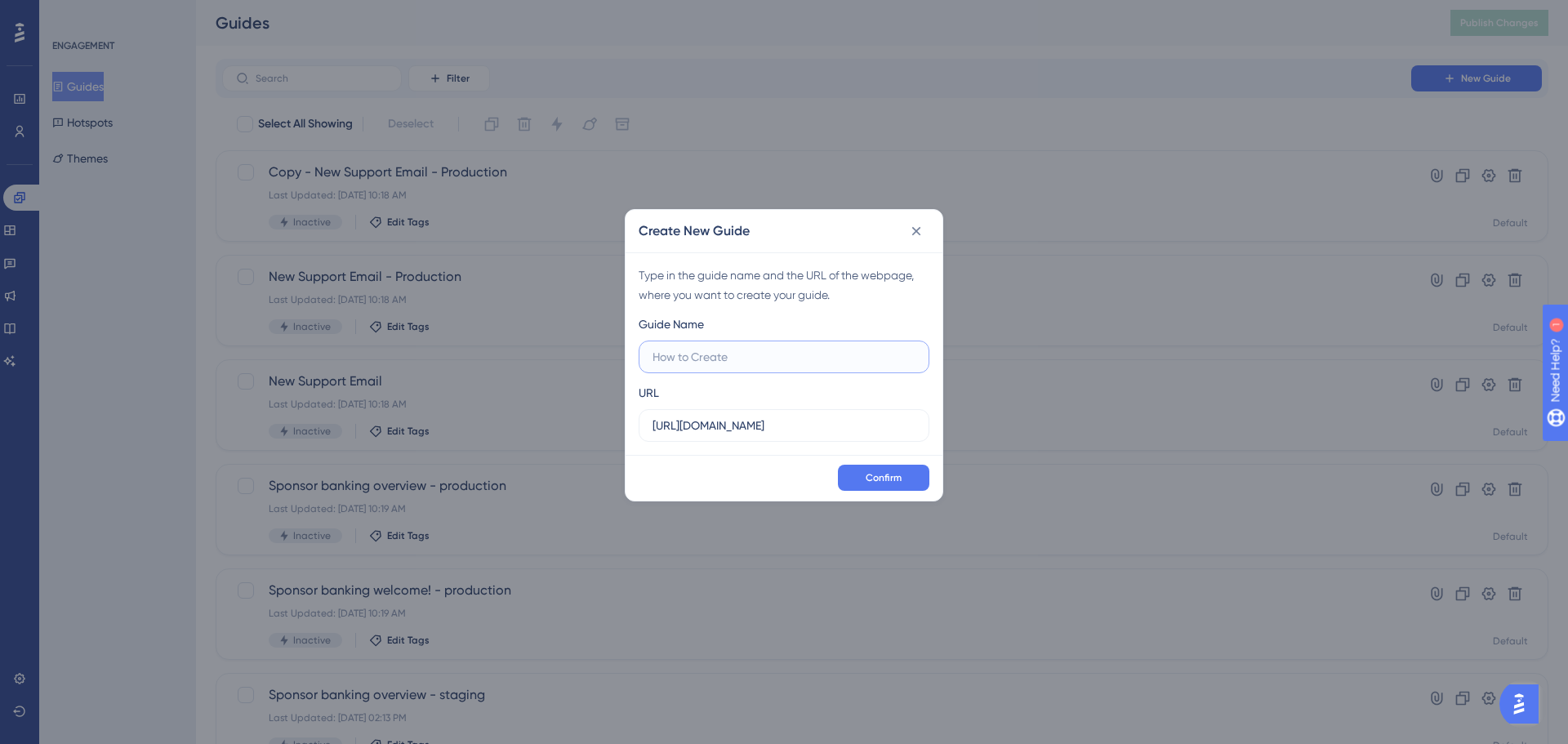
click at [757, 365] on input "text" at bounding box center [784, 357] width 263 height 18
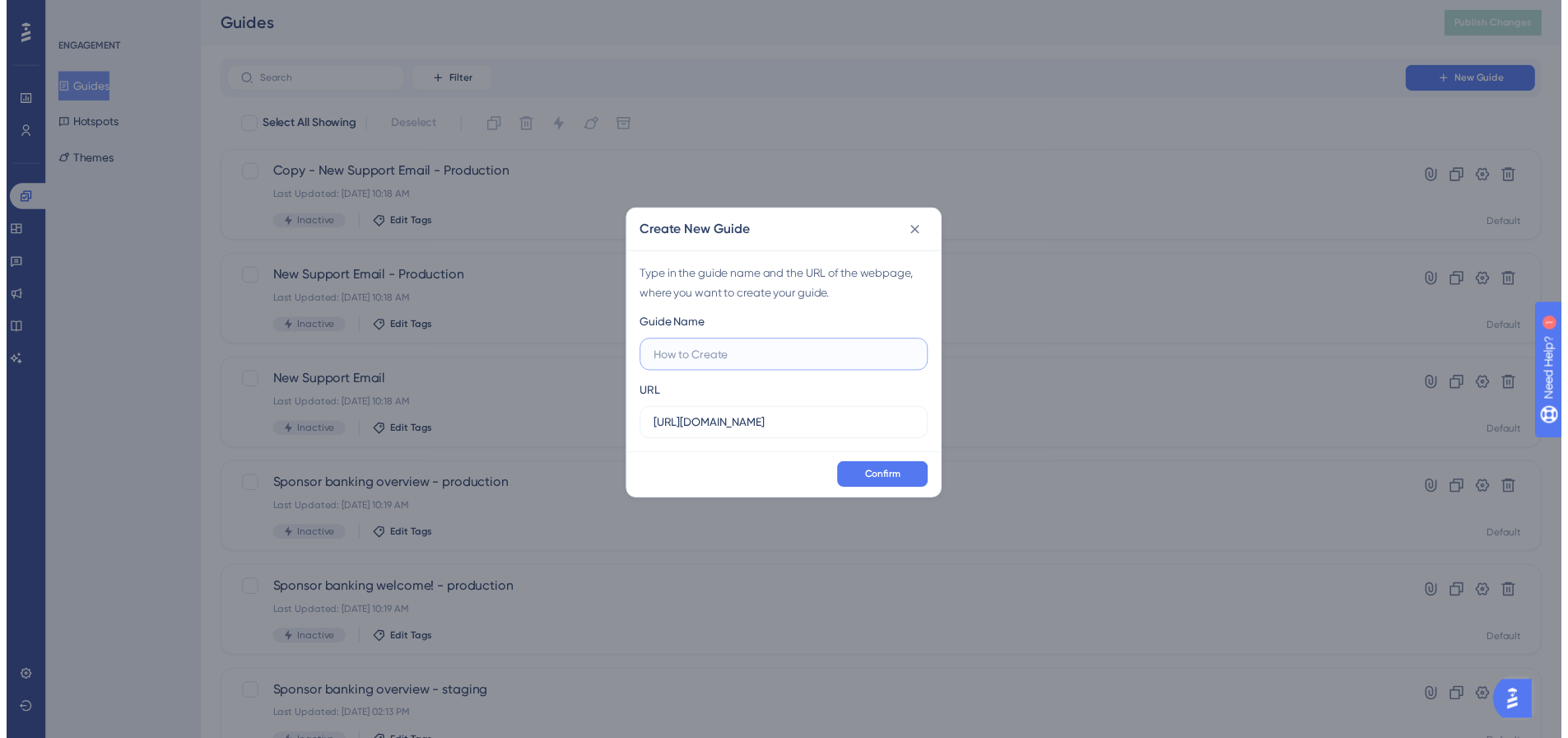
scroll to position [0, 0]
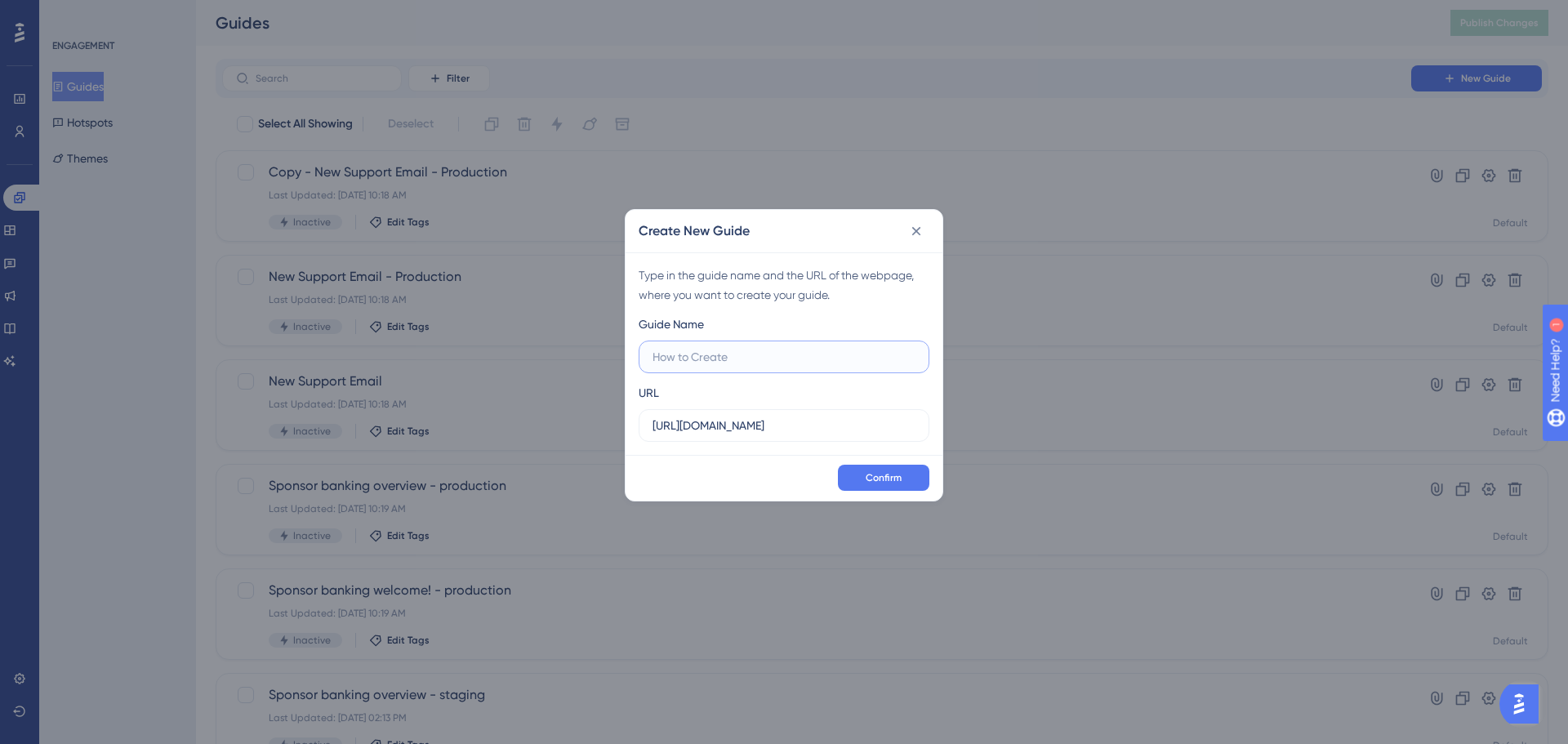
click at [744, 356] on input "text" at bounding box center [784, 357] width 263 height 18
click at [712, 365] on input "Branding Tran" at bounding box center [784, 357] width 263 height 18
type input "Branding Notice"
click at [906, 488] on button "Confirm" at bounding box center [884, 478] width 92 height 26
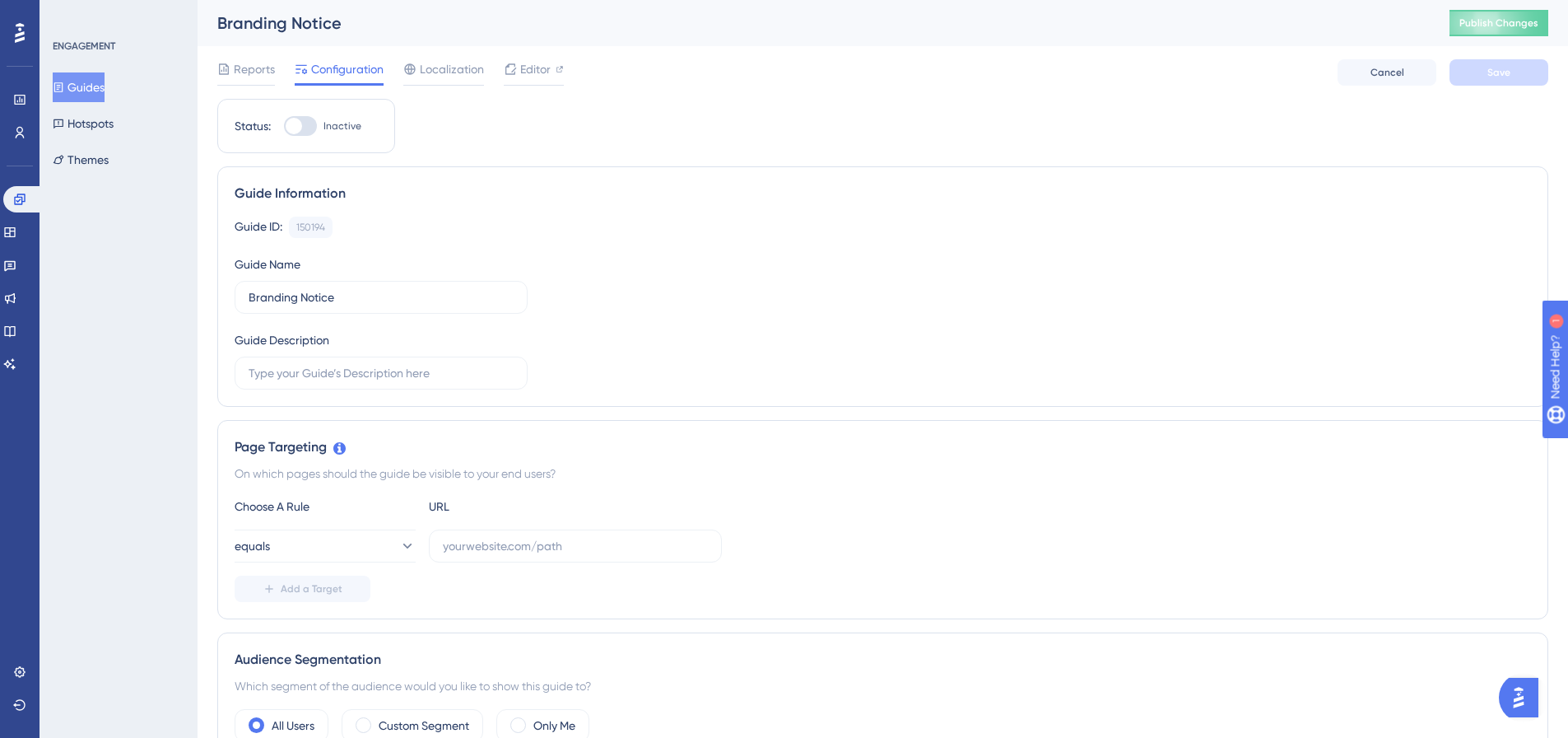
click at [302, 130] on div at bounding box center [300, 126] width 33 height 20
click at [284, 127] on input "Inactive" at bounding box center [283, 126] width 1 height 1
checkbox input "false"
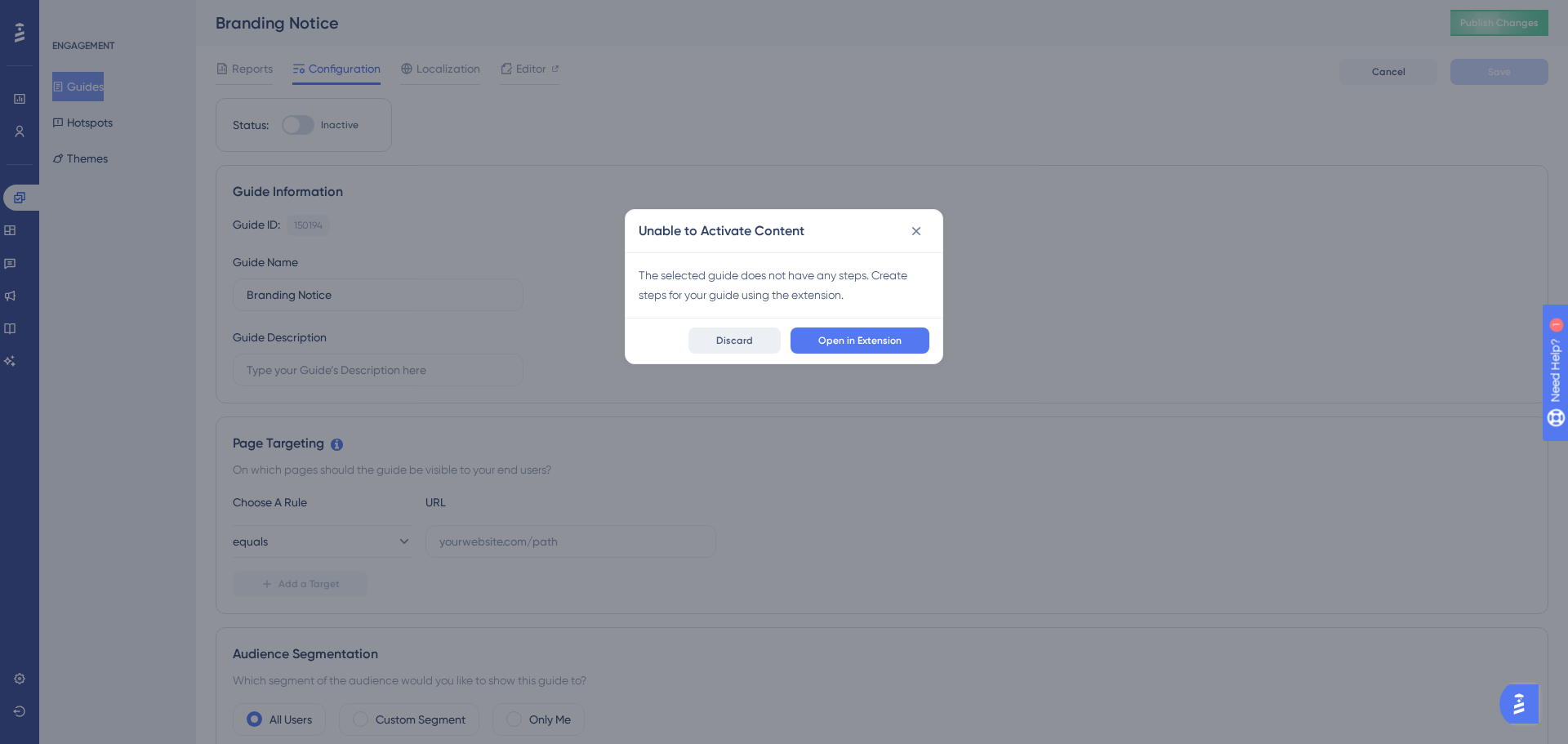
click at [750, 338] on span "Discard" at bounding box center [734, 340] width 37 height 13
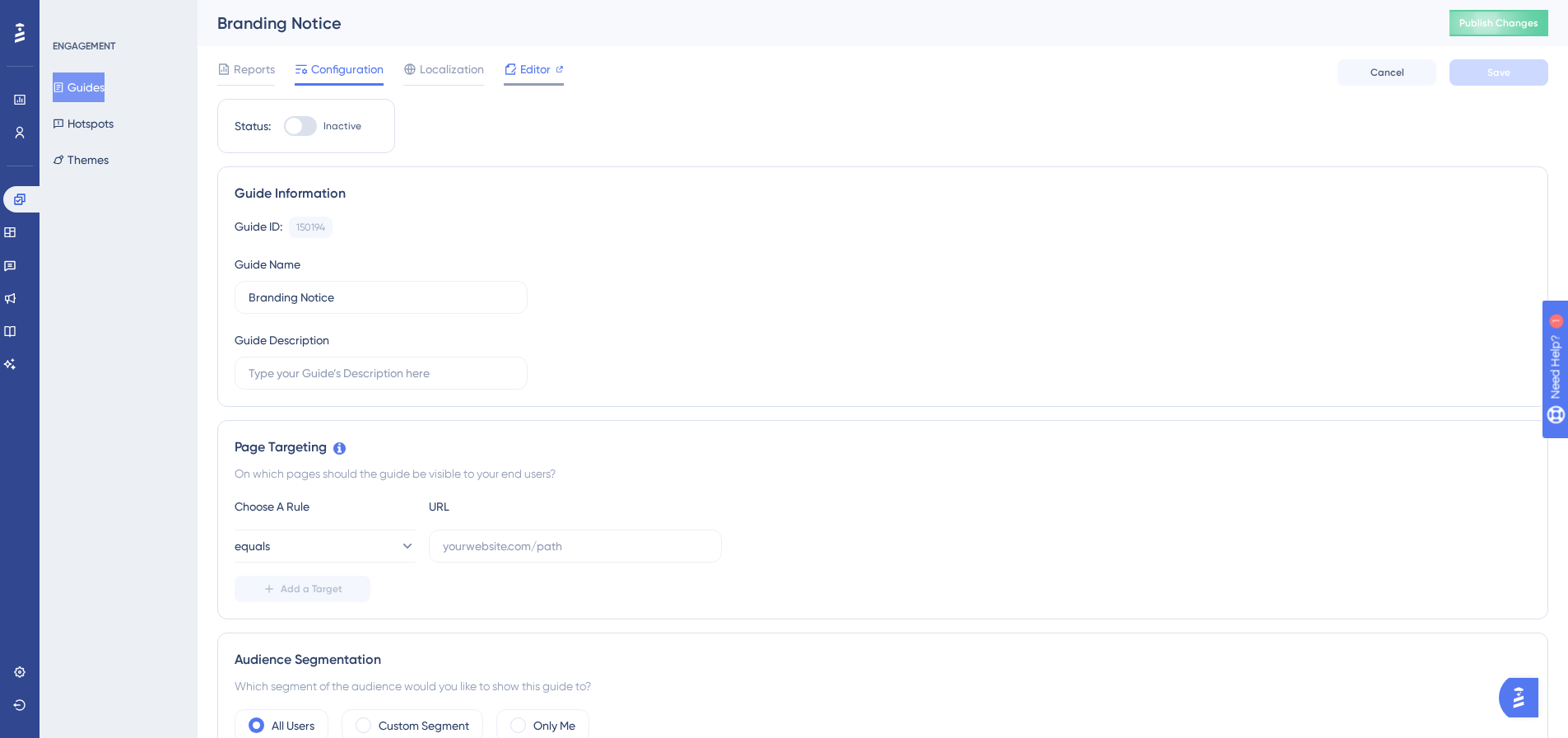
click at [537, 64] on span "Editor" at bounding box center [535, 69] width 31 height 20
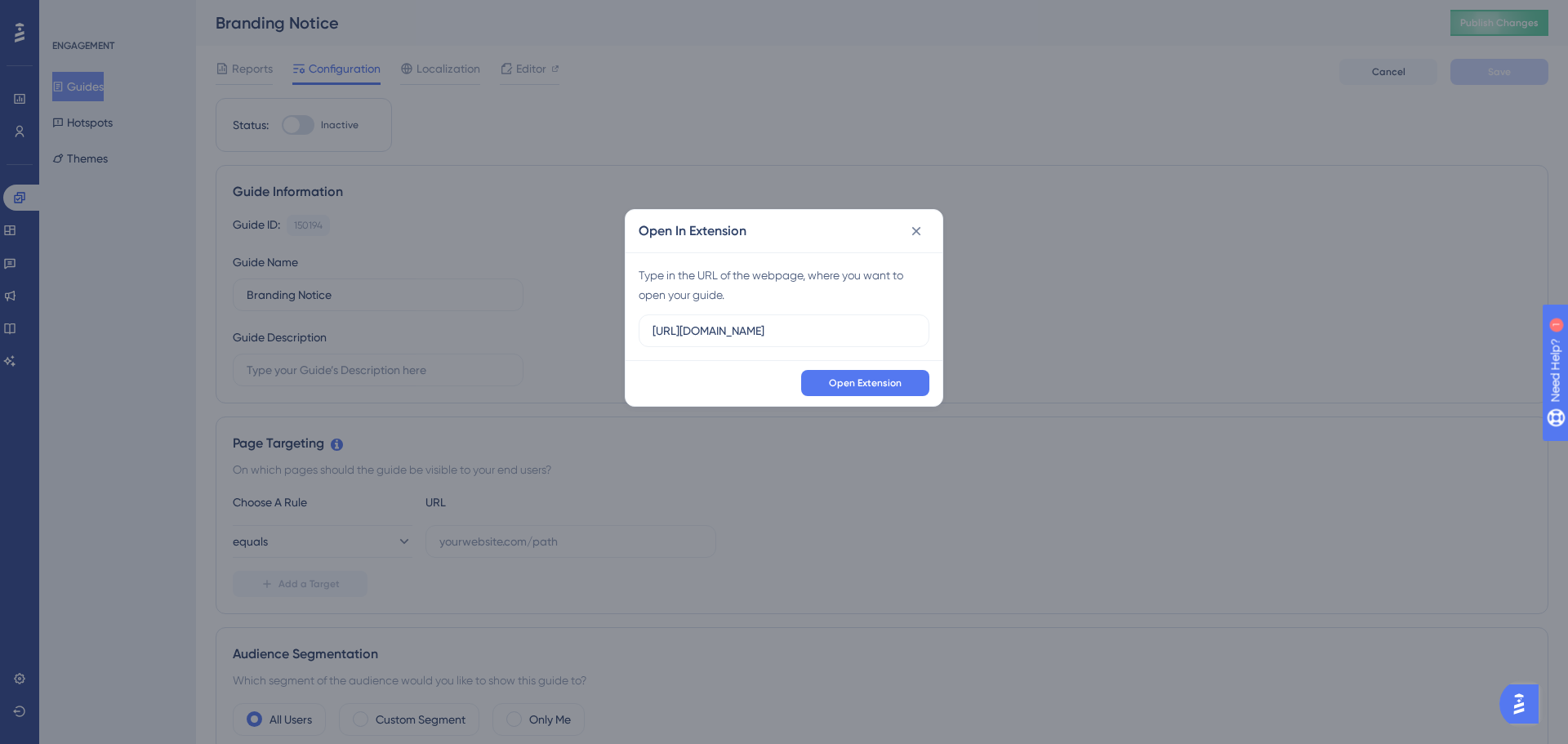
scroll to position [0, 17]
click at [879, 387] on span "Open Extension" at bounding box center [865, 383] width 73 height 13
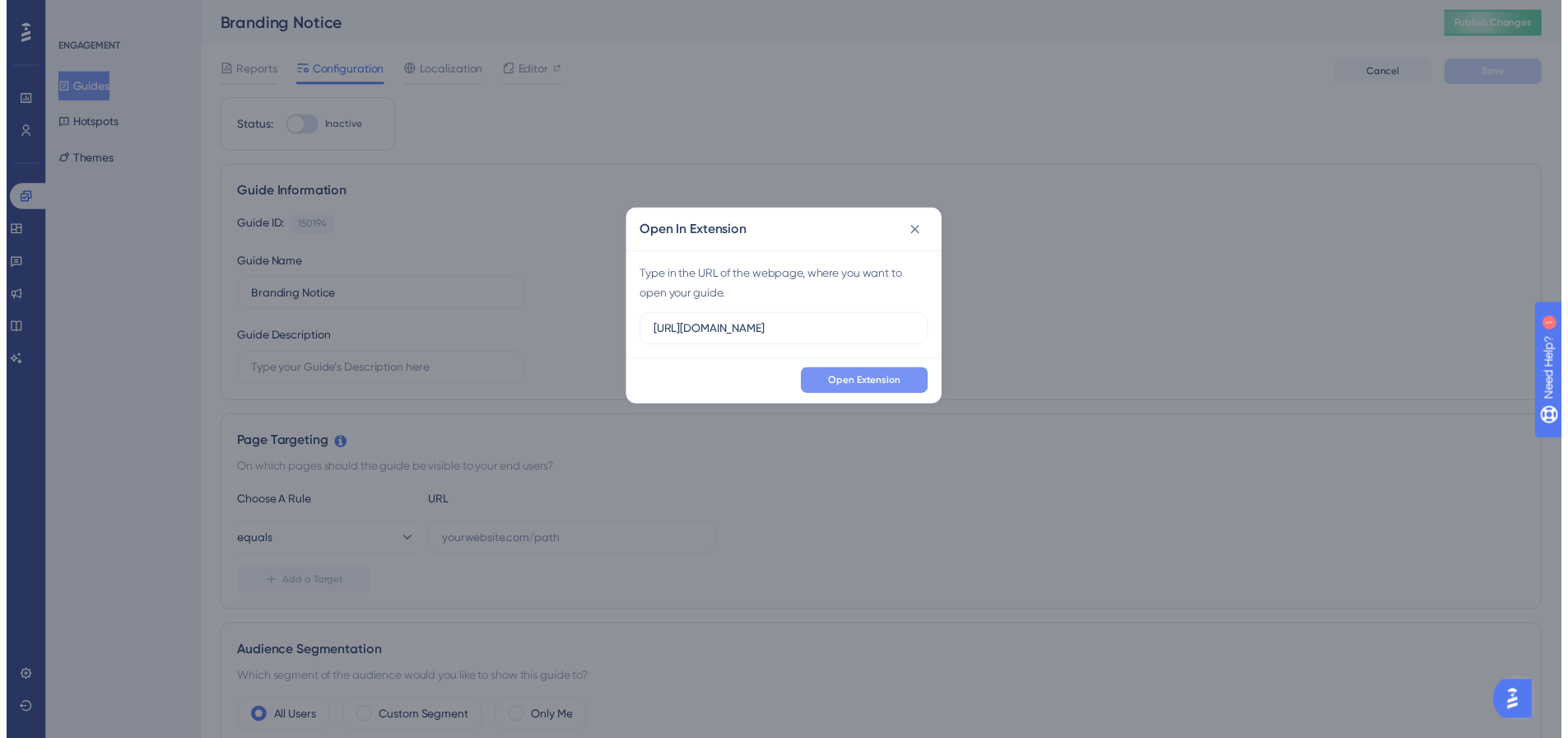
scroll to position [0, 0]
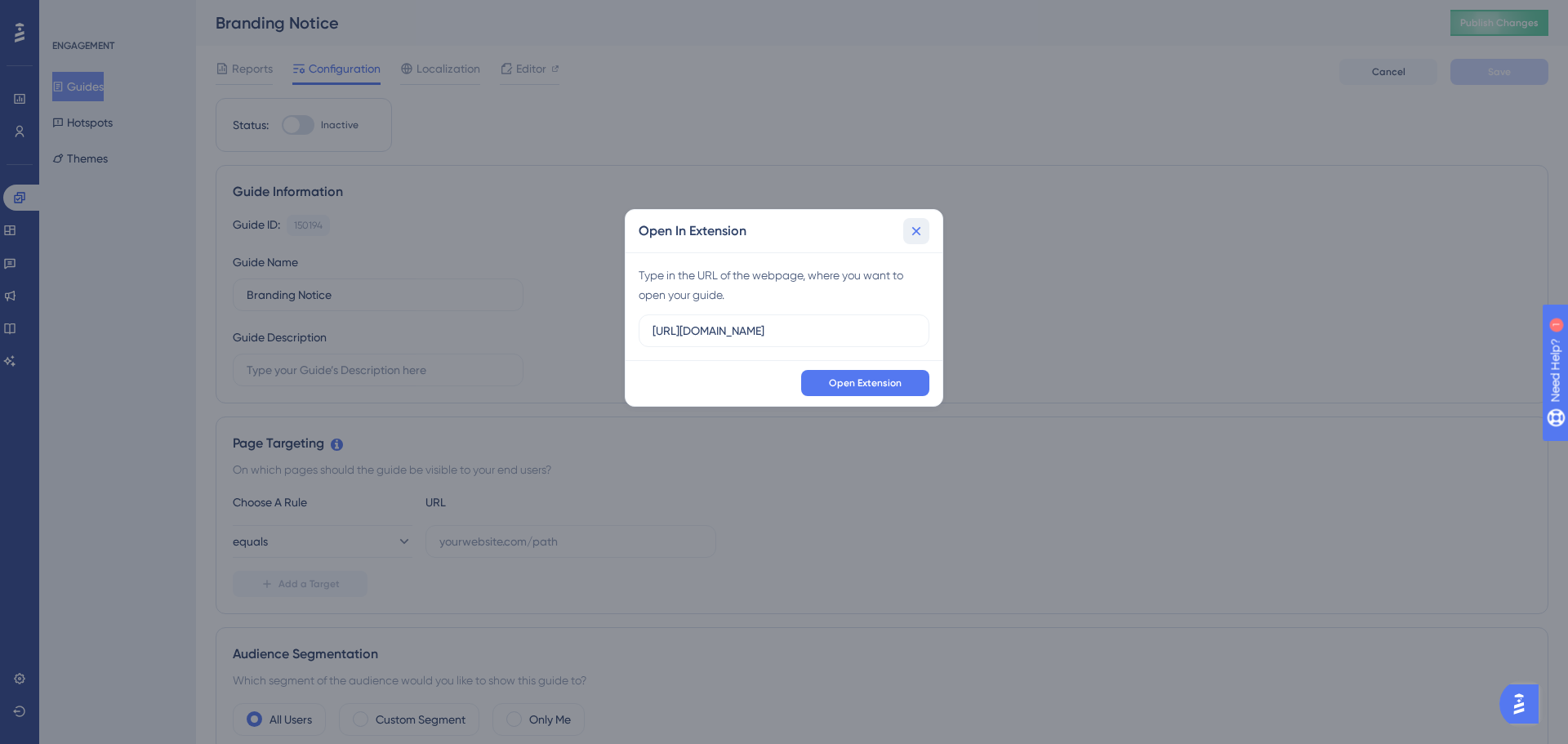
click at [927, 238] on button at bounding box center [916, 231] width 26 height 26
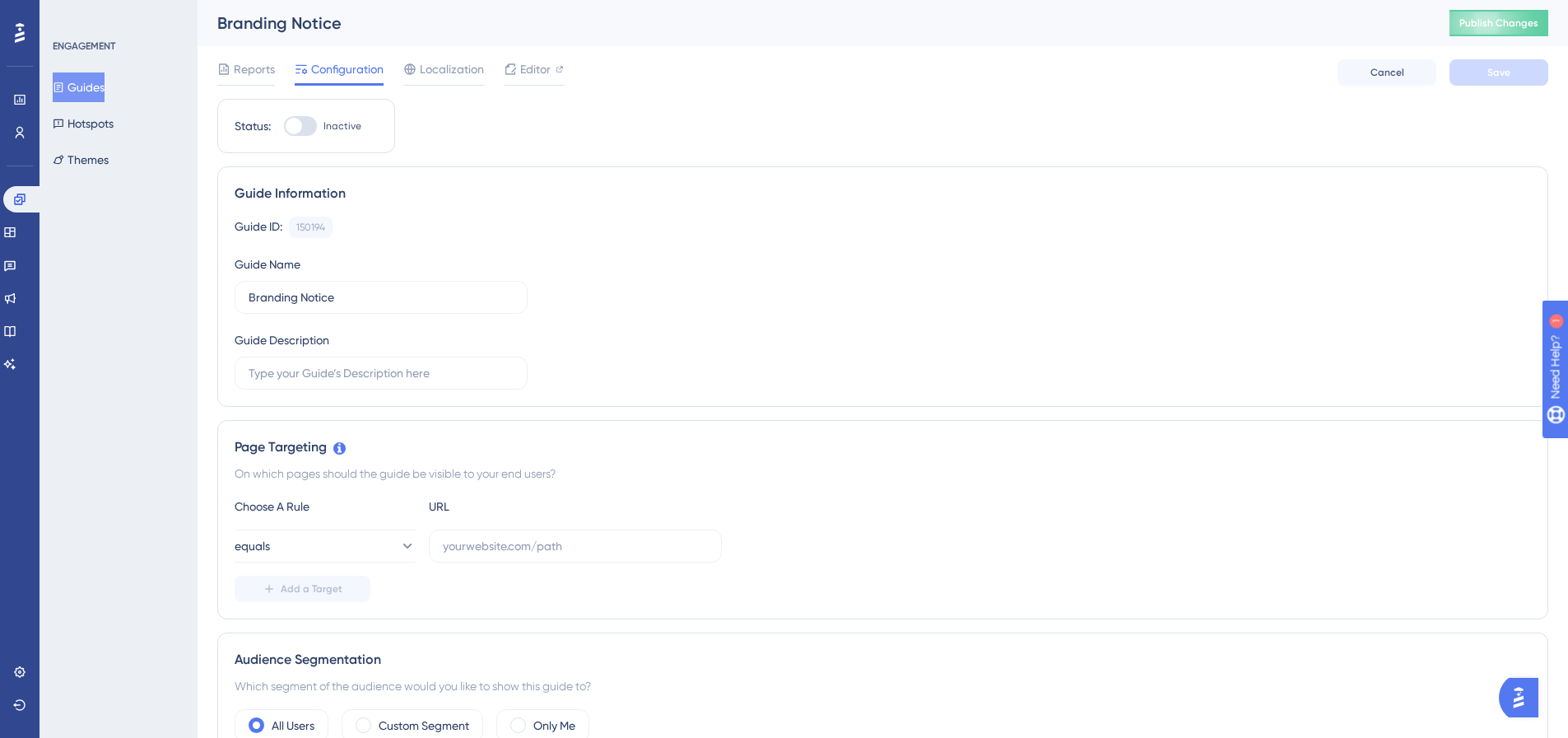
click at [596, 229] on div "Guide ID: 150194 Copy" at bounding box center [882, 227] width 1296 height 21
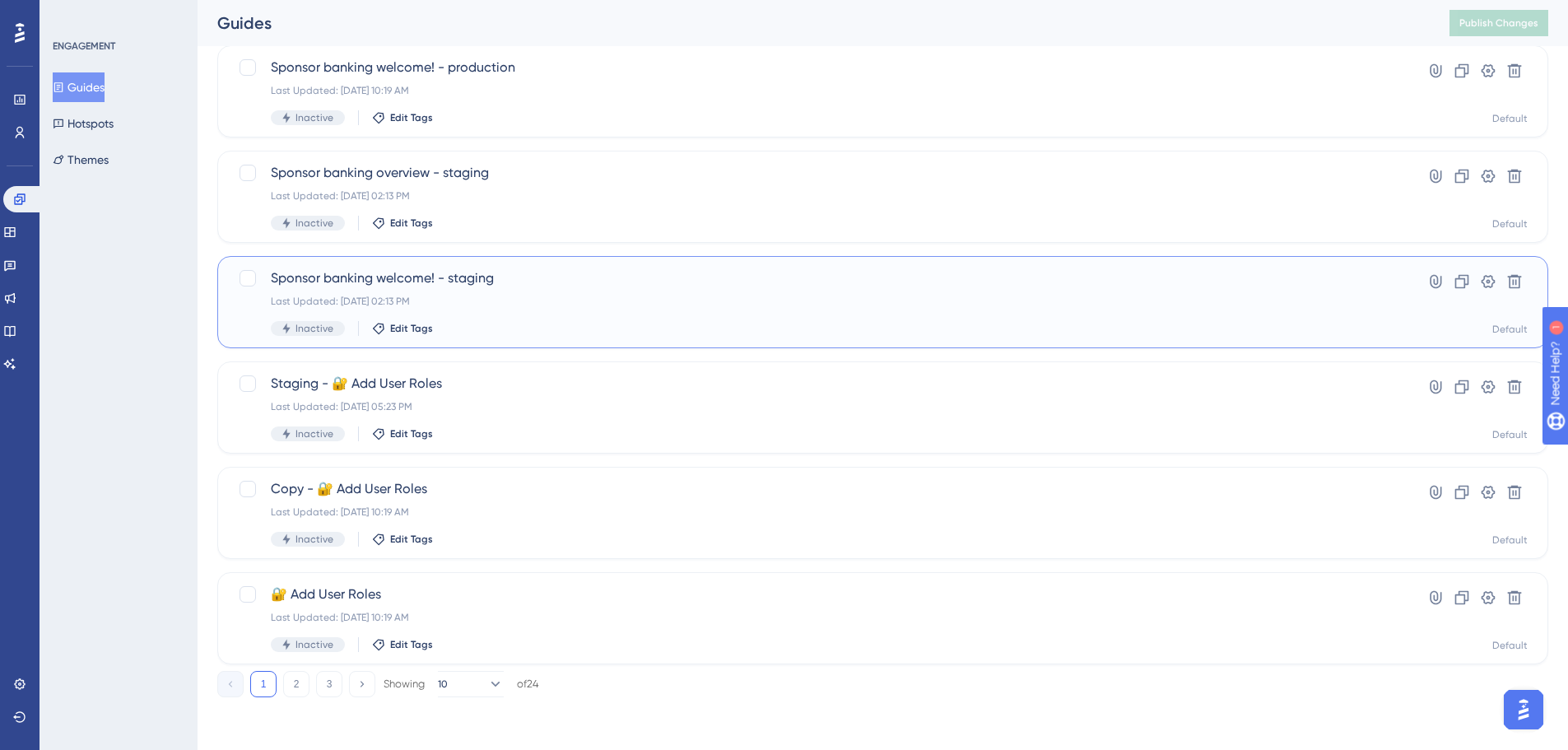
click at [548, 304] on div "Last Updated: Jun 27 2025, 02:13 PM" at bounding box center [817, 301] width 1093 height 13
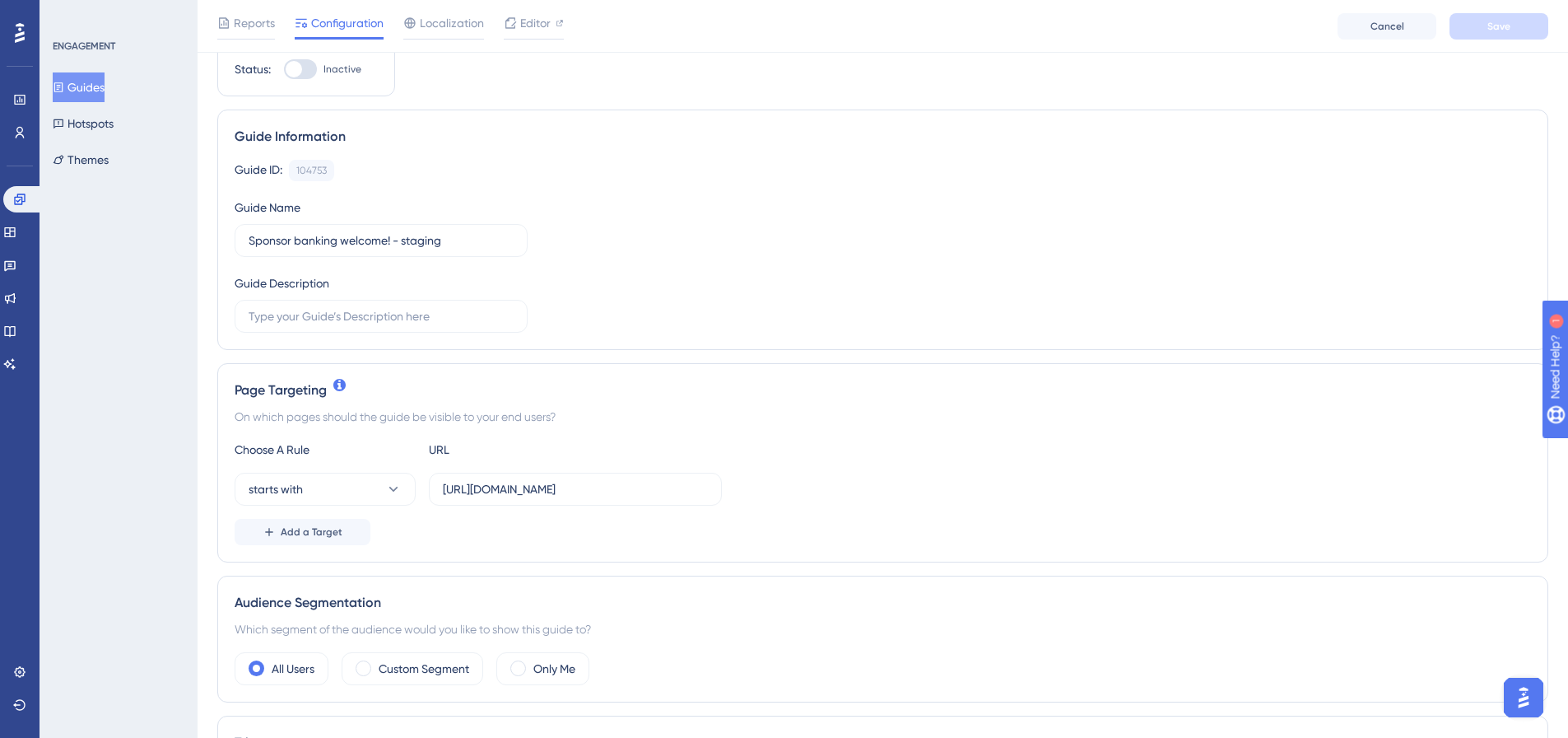
scroll to position [83, 0]
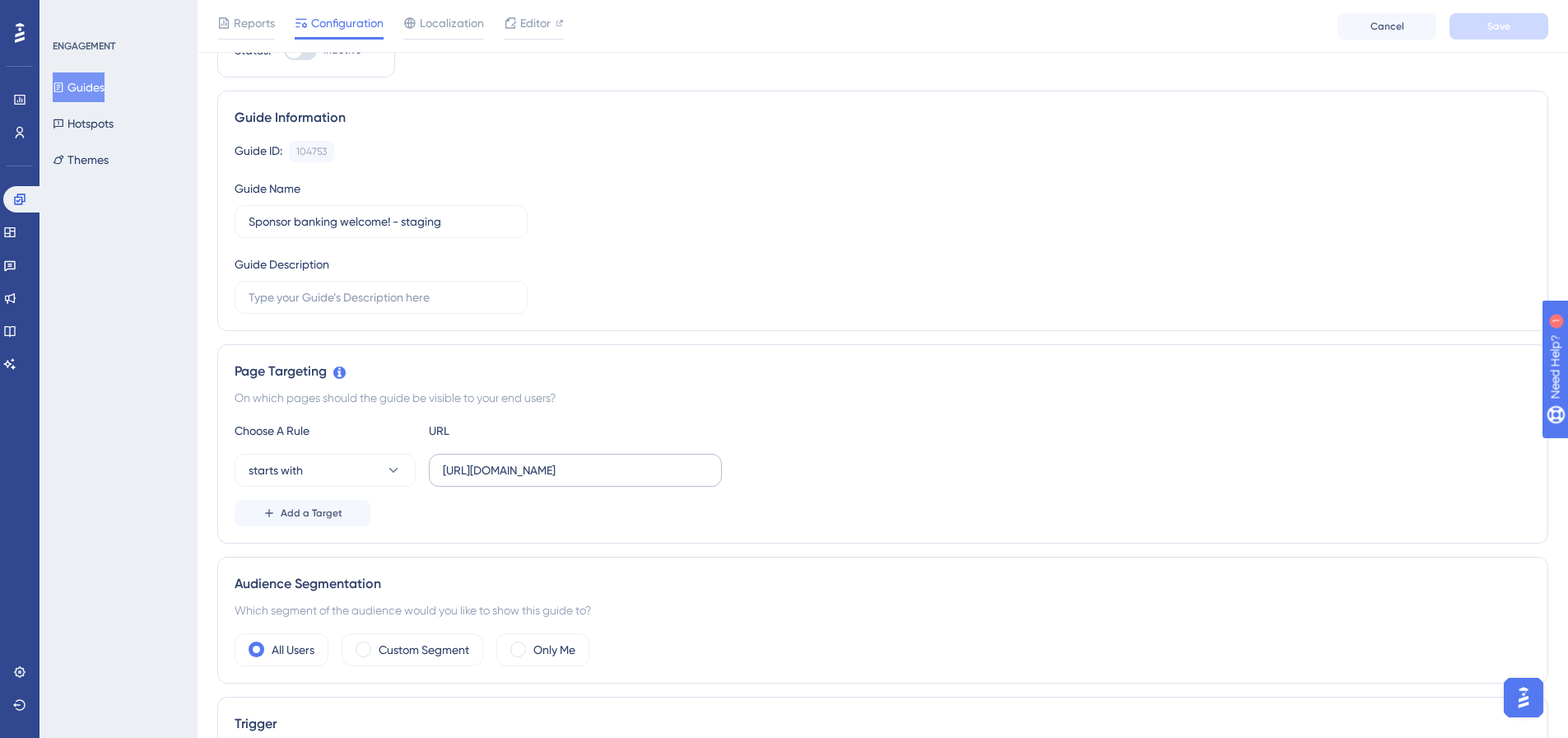
click at [519, 461] on label "https://staging.ribbon.giving/sponsor/.*/banking/overview" at bounding box center [575, 471] width 293 height 33
click at [519, 461] on input "https://staging.ribbon.giving/sponsor/.*/banking/overview" at bounding box center [575, 471] width 265 height 18
click at [627, 473] on input "https://staging.ribbon.giving/sponsor/.*/banking/overview" at bounding box center [575, 471] width 265 height 18
click at [650, 471] on input "[URL][DOMAIN_NAME]" at bounding box center [575, 471] width 265 height 18
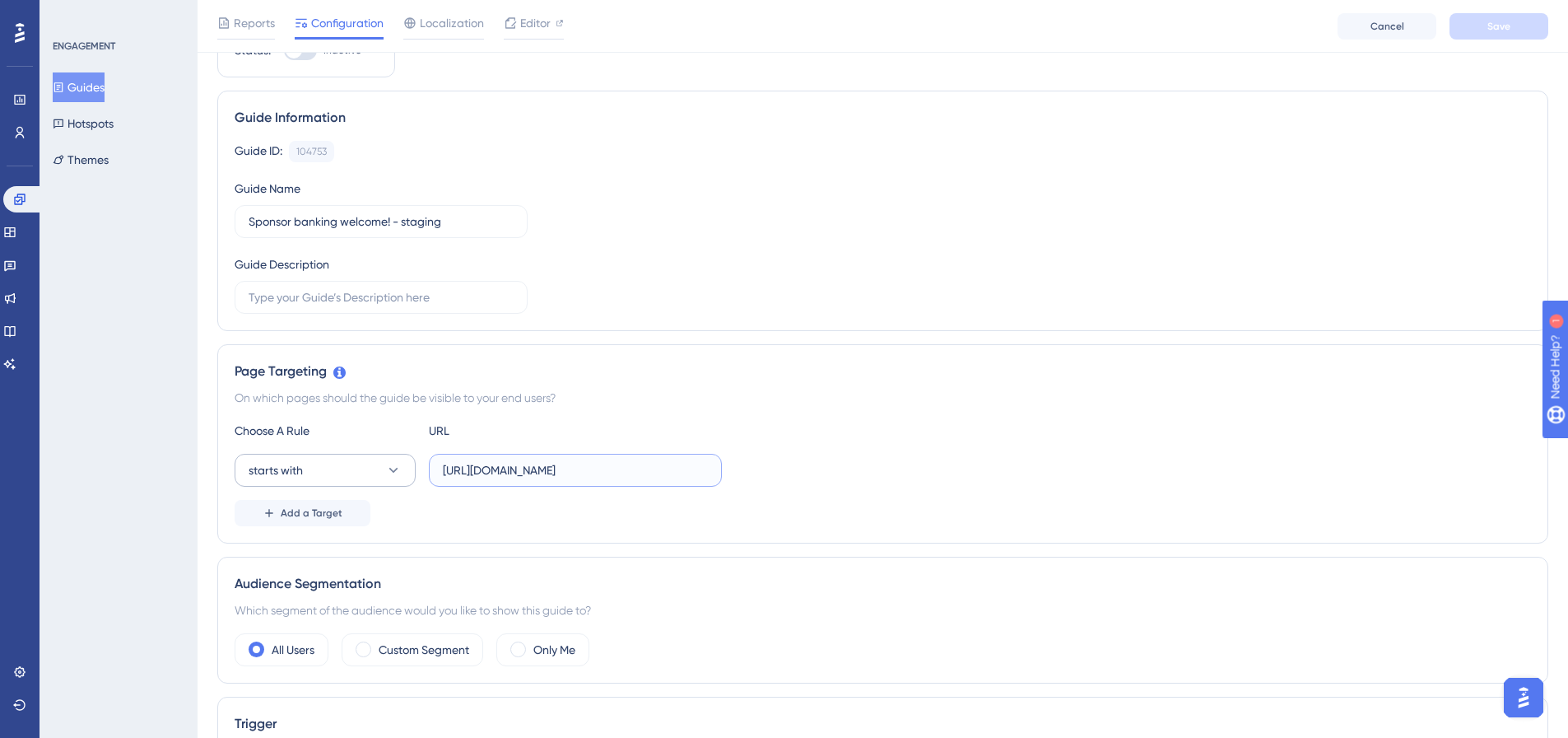
drag, startPoint x: 651, startPoint y: 471, endPoint x: 361, endPoint y: 467, distance: 290.0
click at [361, 467] on div "starts with https://staging.ribbon.giving/sponsor/.*/banking/overview" at bounding box center [478, 471] width 488 height 33
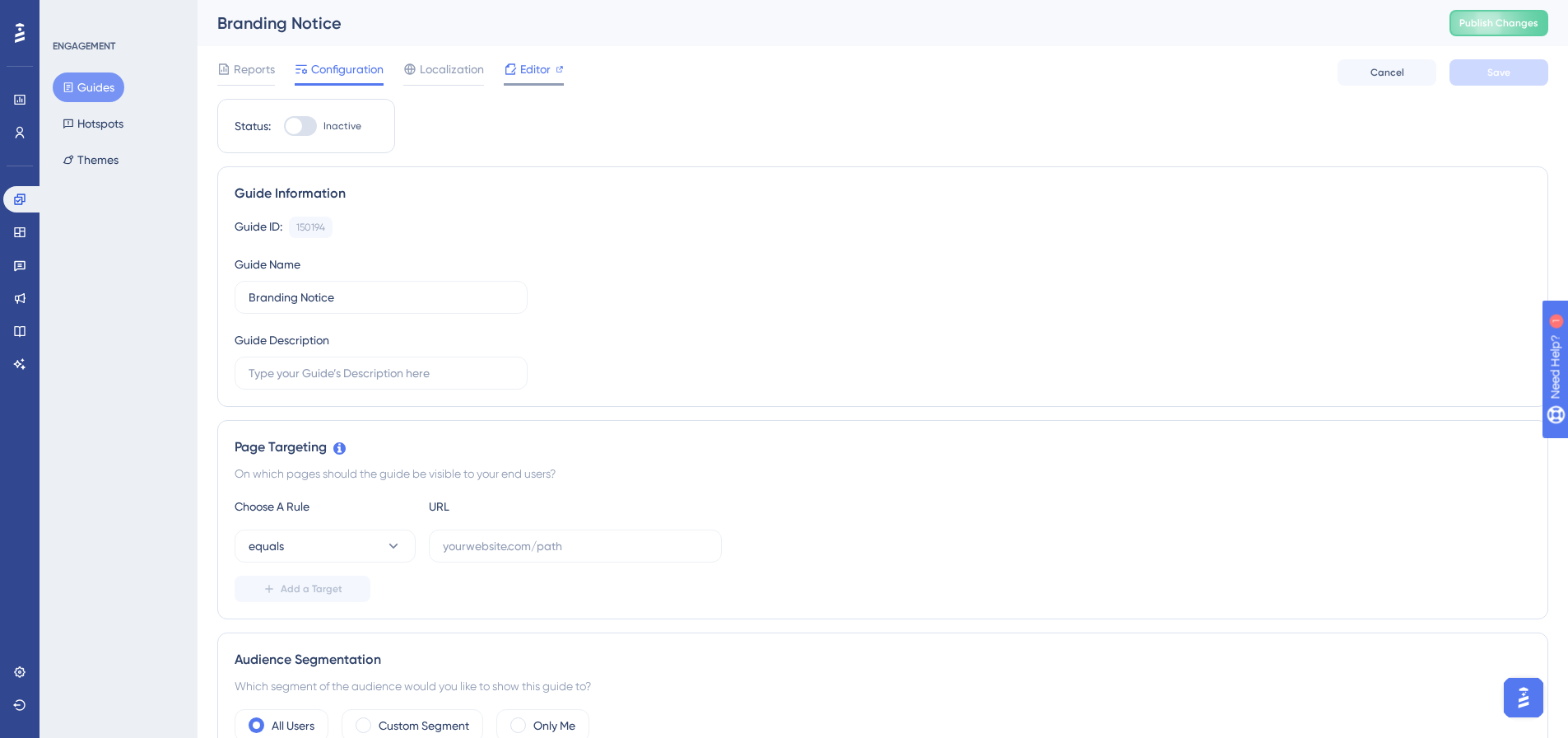
click at [532, 74] on span "Editor" at bounding box center [535, 69] width 31 height 20
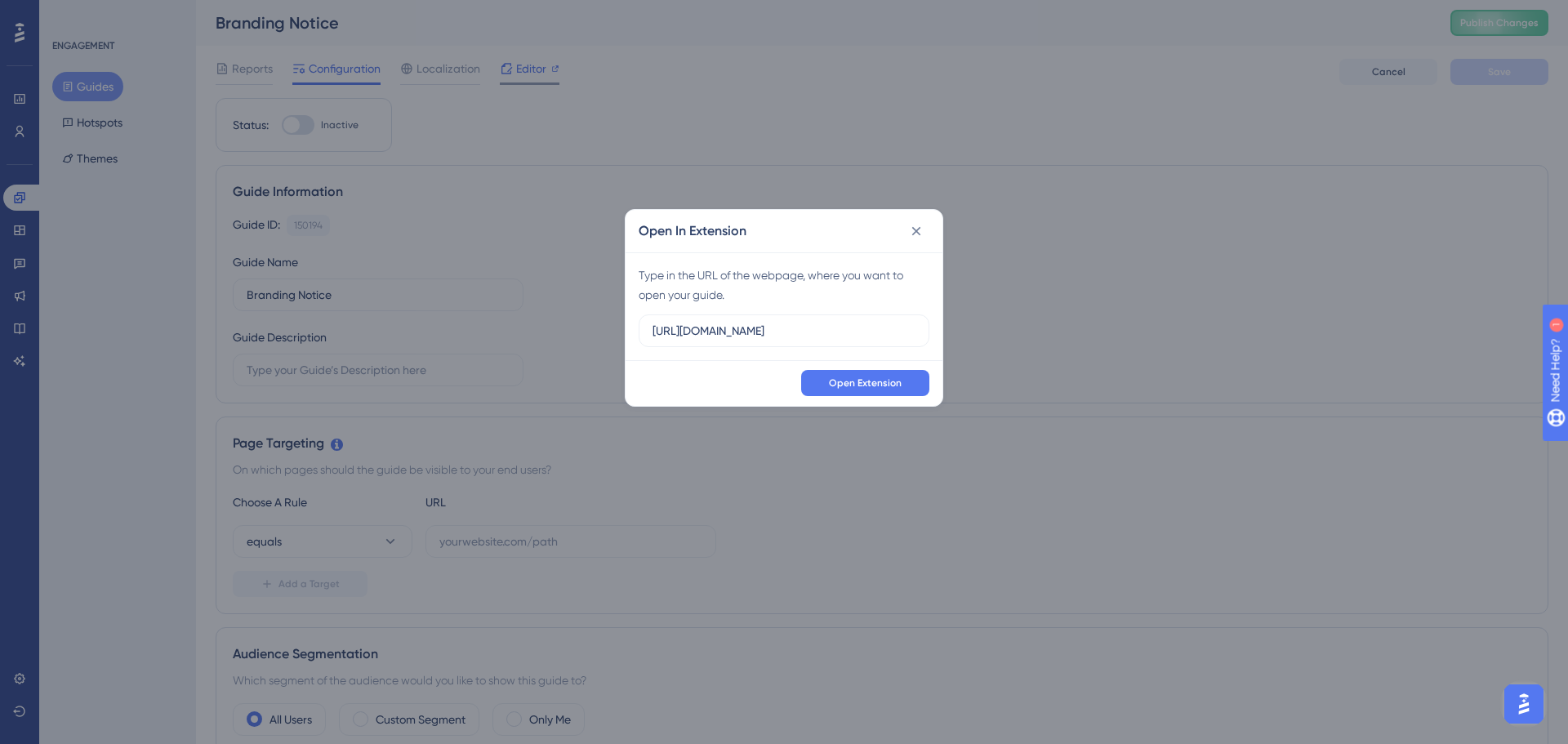
scroll to position [0, 17]
click at [888, 377] on span "Open Extension" at bounding box center [865, 383] width 73 height 13
click at [915, 227] on icon at bounding box center [916, 231] width 16 height 16
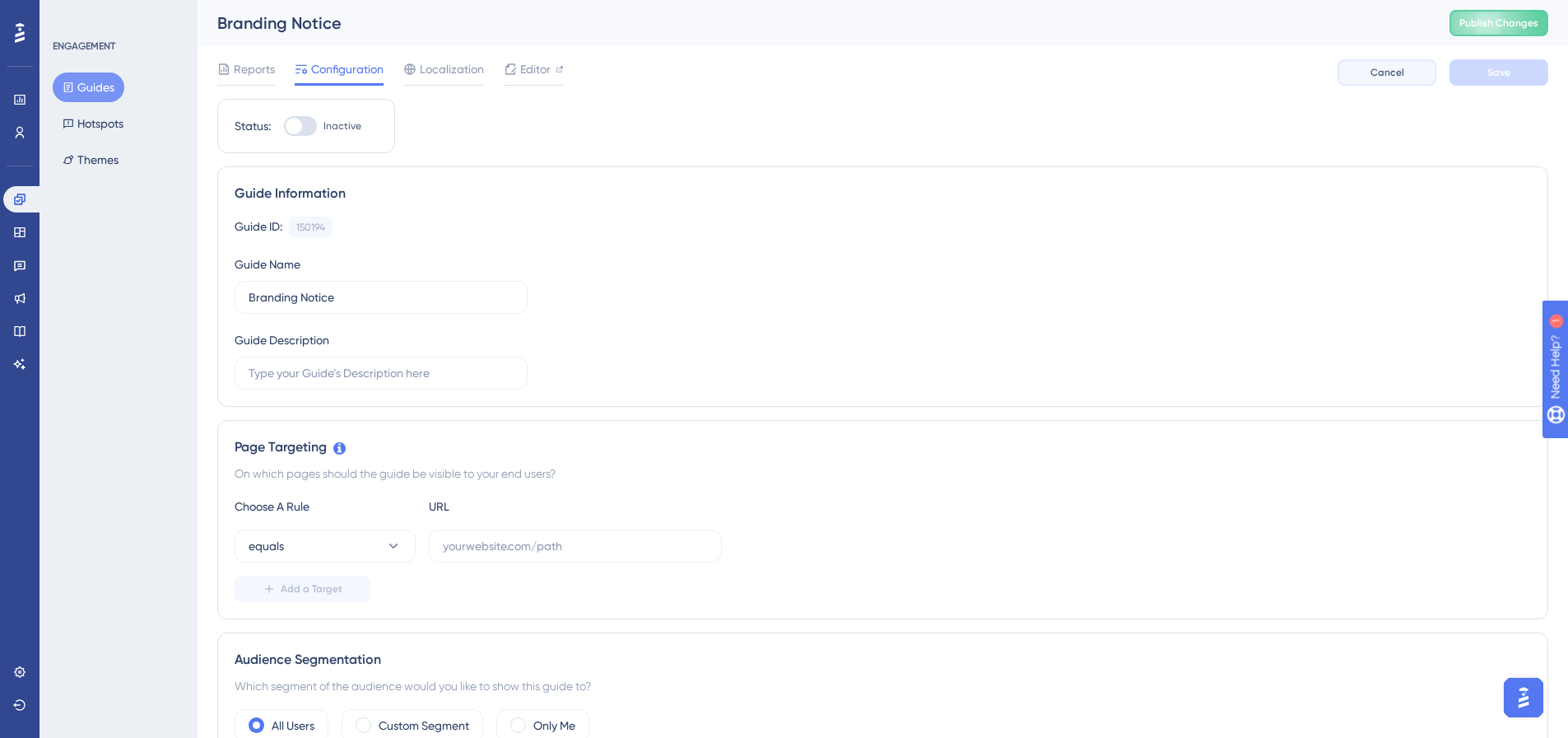
click at [1384, 73] on span "Cancel" at bounding box center [1387, 73] width 34 height 13
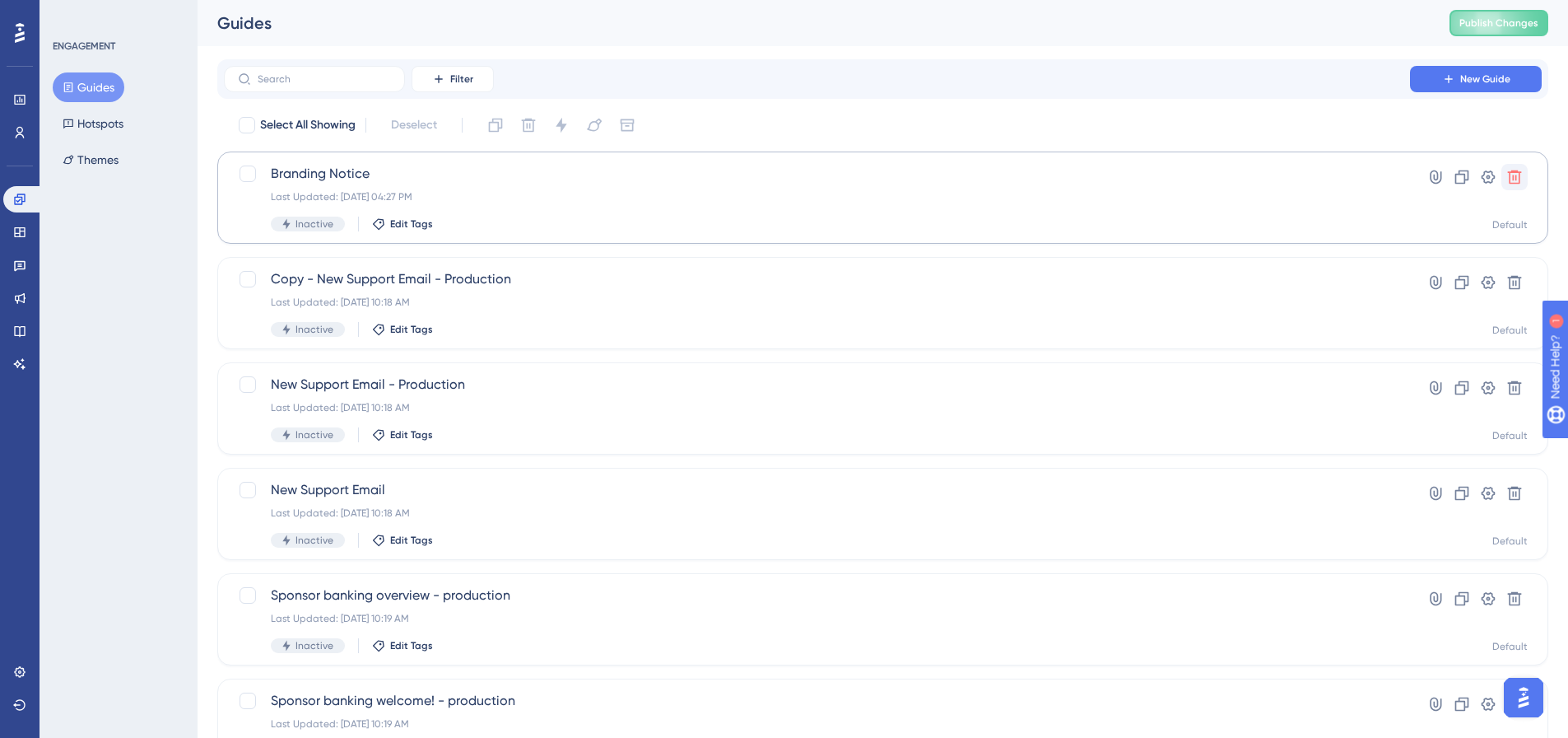
click at [1518, 167] on button at bounding box center [1515, 177] width 26 height 26
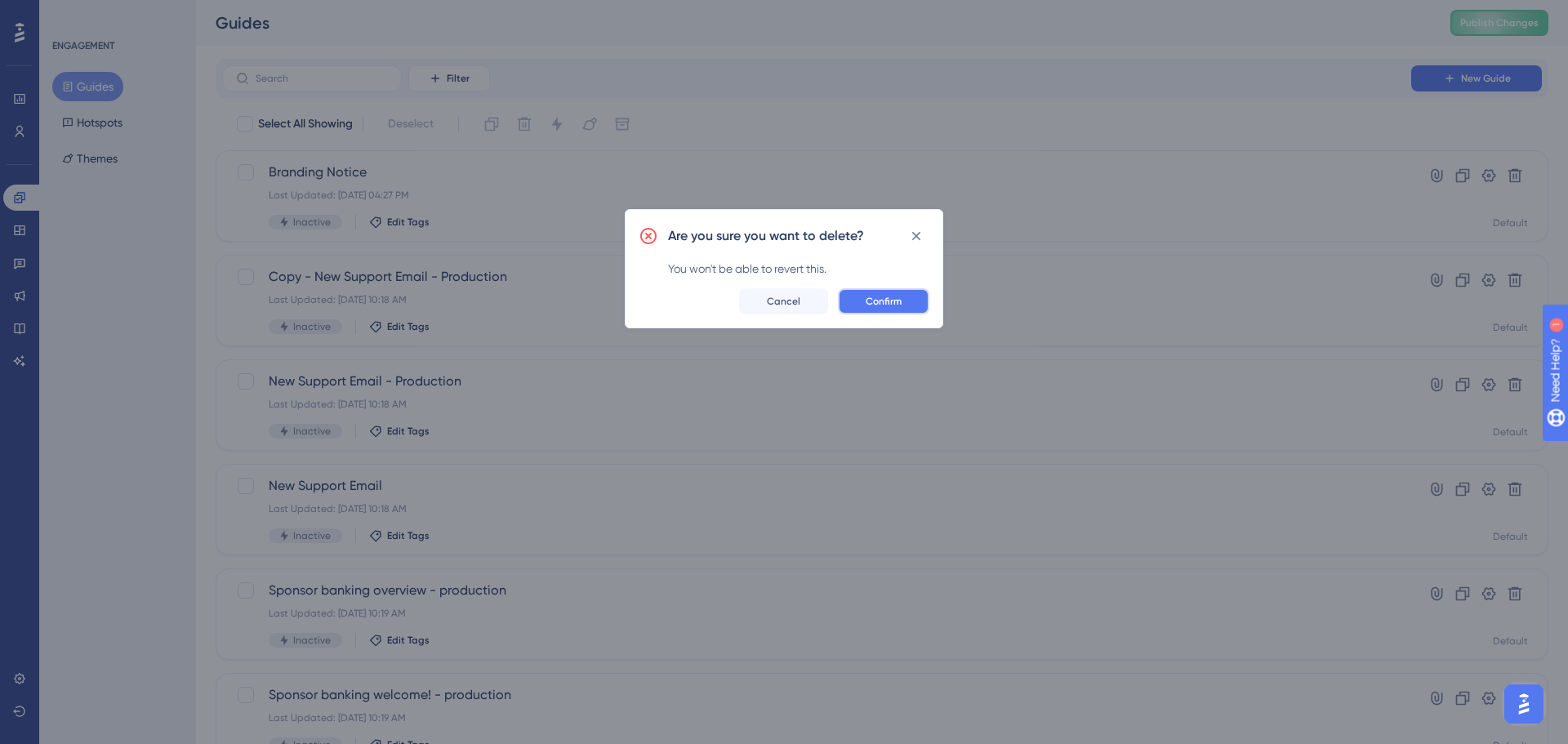
click at [859, 305] on button "Confirm" at bounding box center [884, 301] width 92 height 26
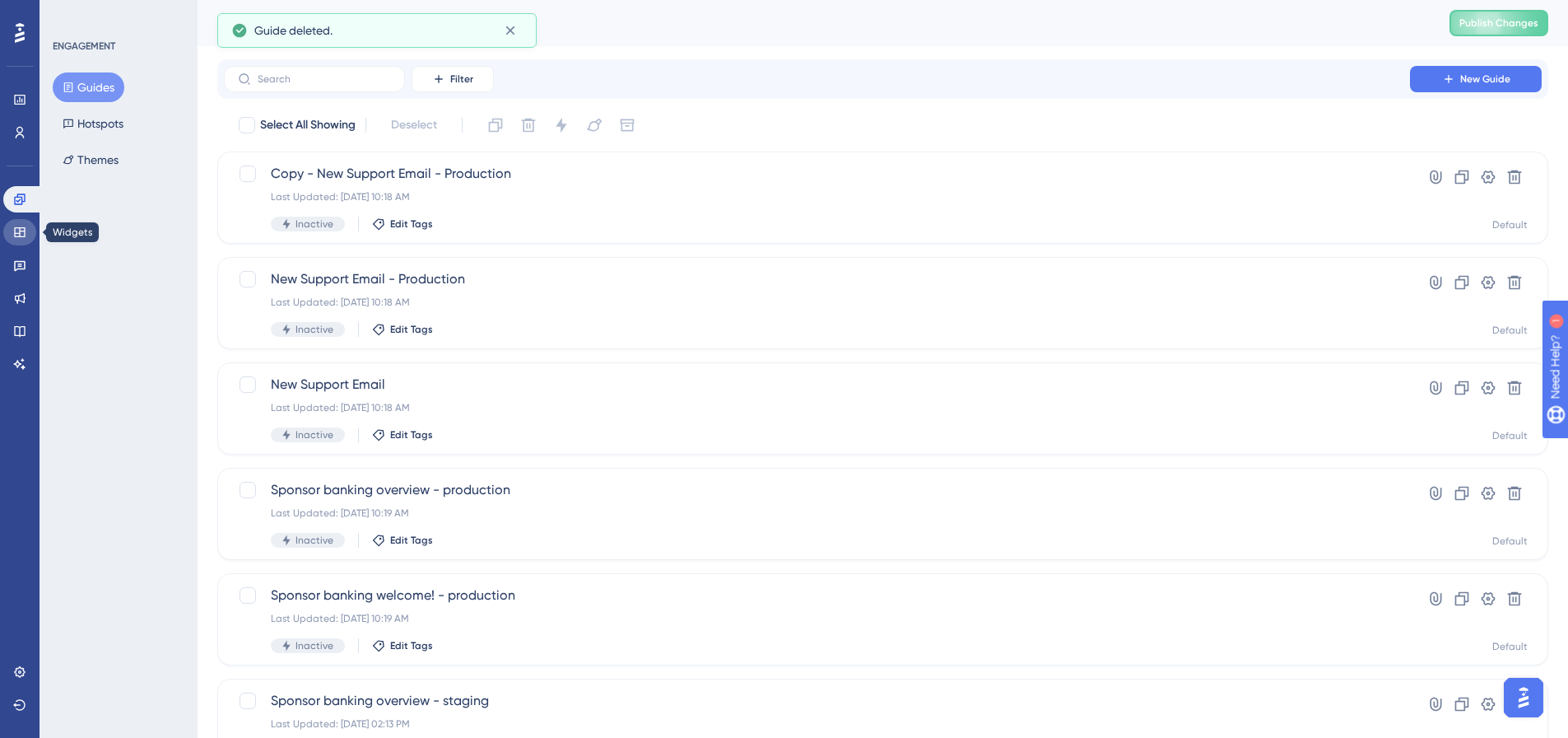
click at [17, 235] on icon at bounding box center [20, 232] width 13 height 13
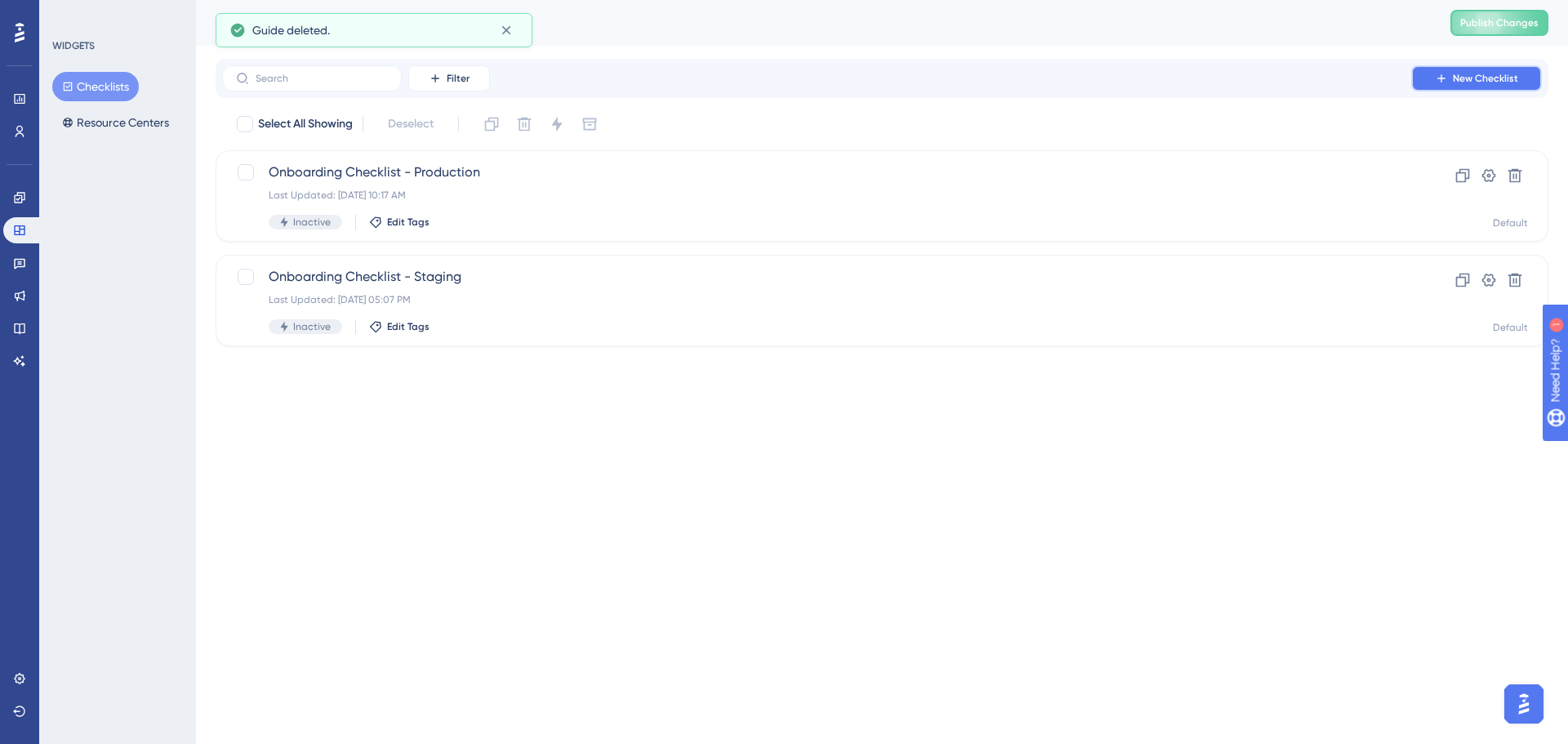
click at [1451, 80] on button "New Checklist" at bounding box center [1477, 79] width 131 height 26
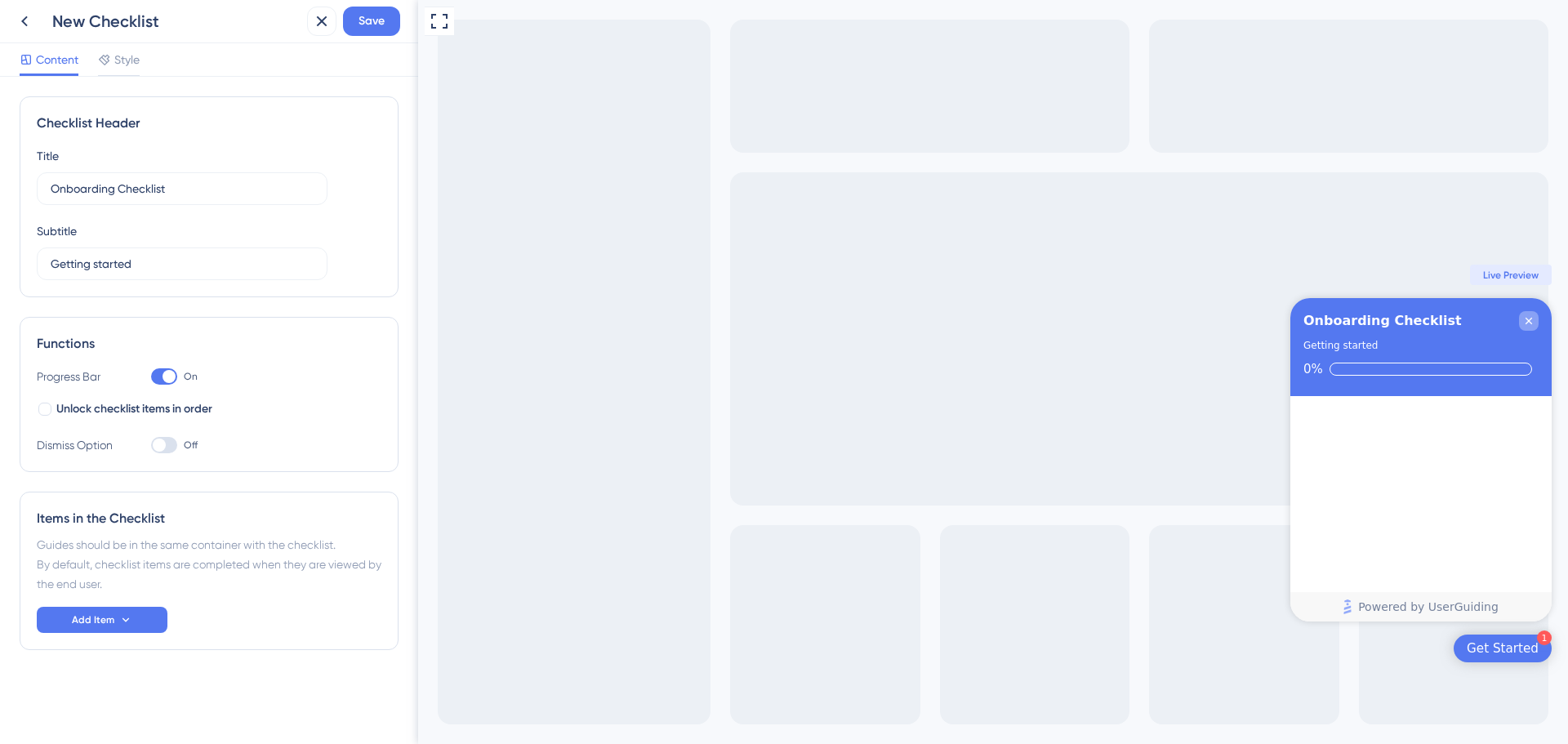
click at [1524, 322] on icon "Close Checklist" at bounding box center [1530, 321] width 13 height 13
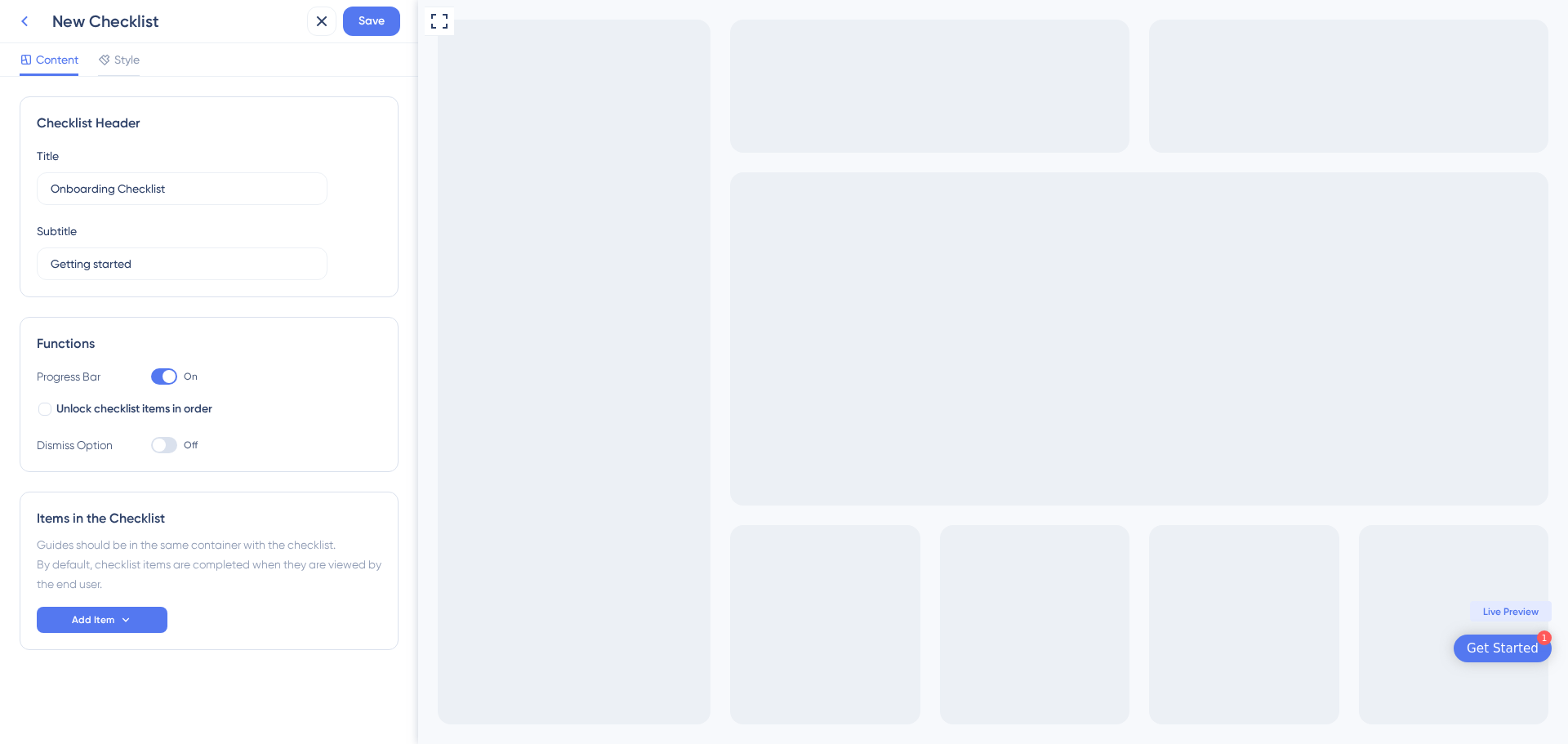
click at [20, 20] on icon at bounding box center [25, 21] width 20 height 20
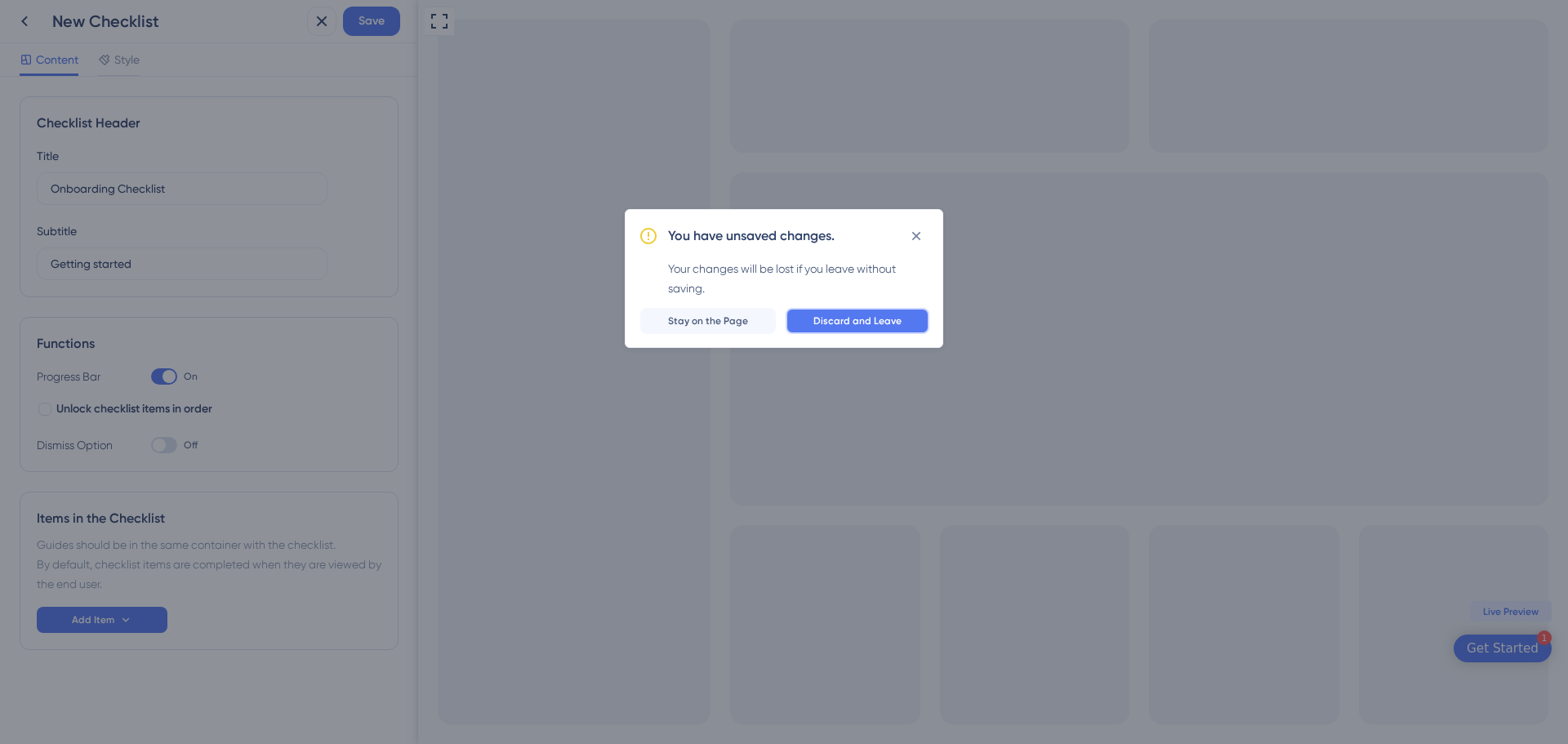
click at [859, 318] on span "Discard and Leave" at bounding box center [858, 321] width 88 height 13
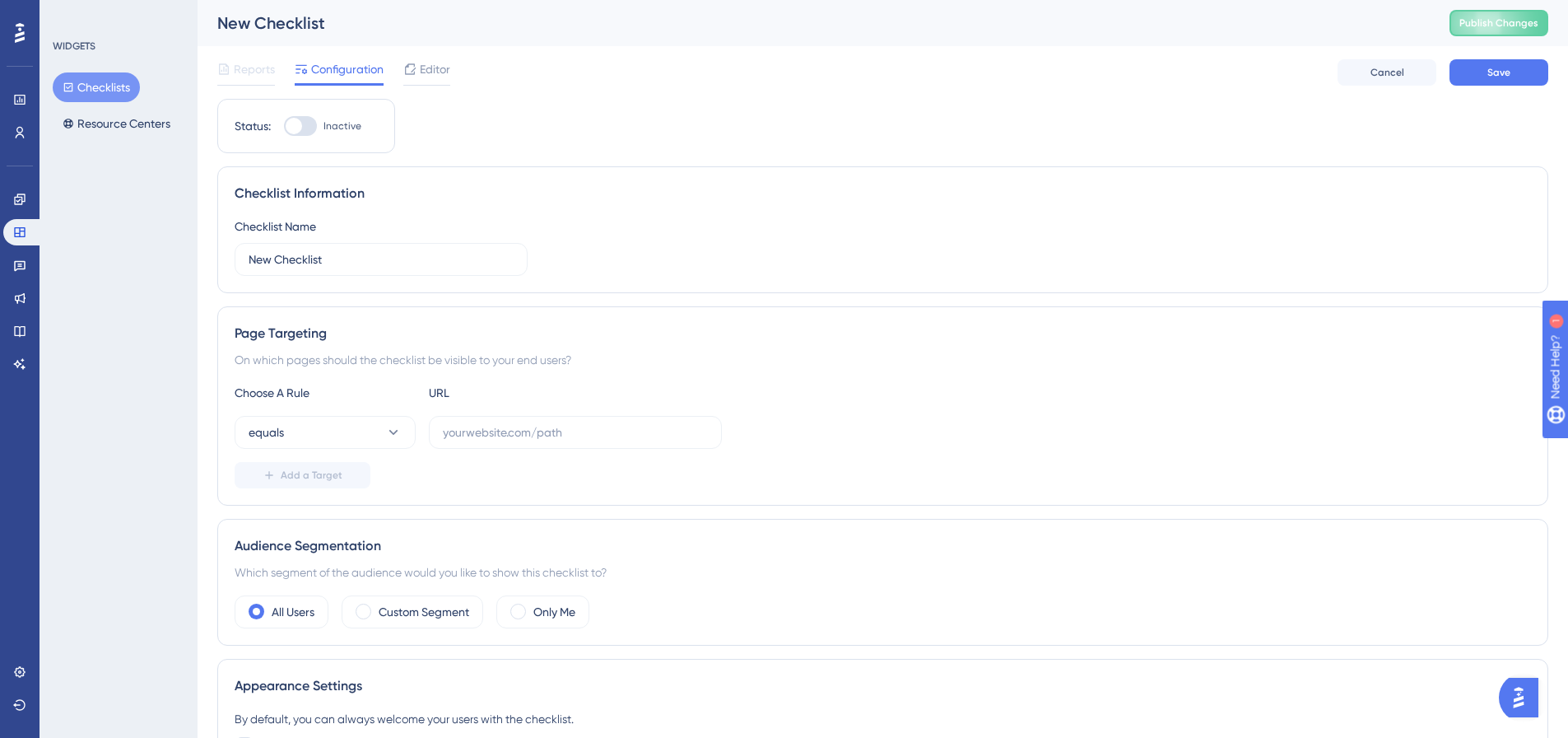
click at [88, 88] on button "Checklists" at bounding box center [97, 88] width 87 height 30
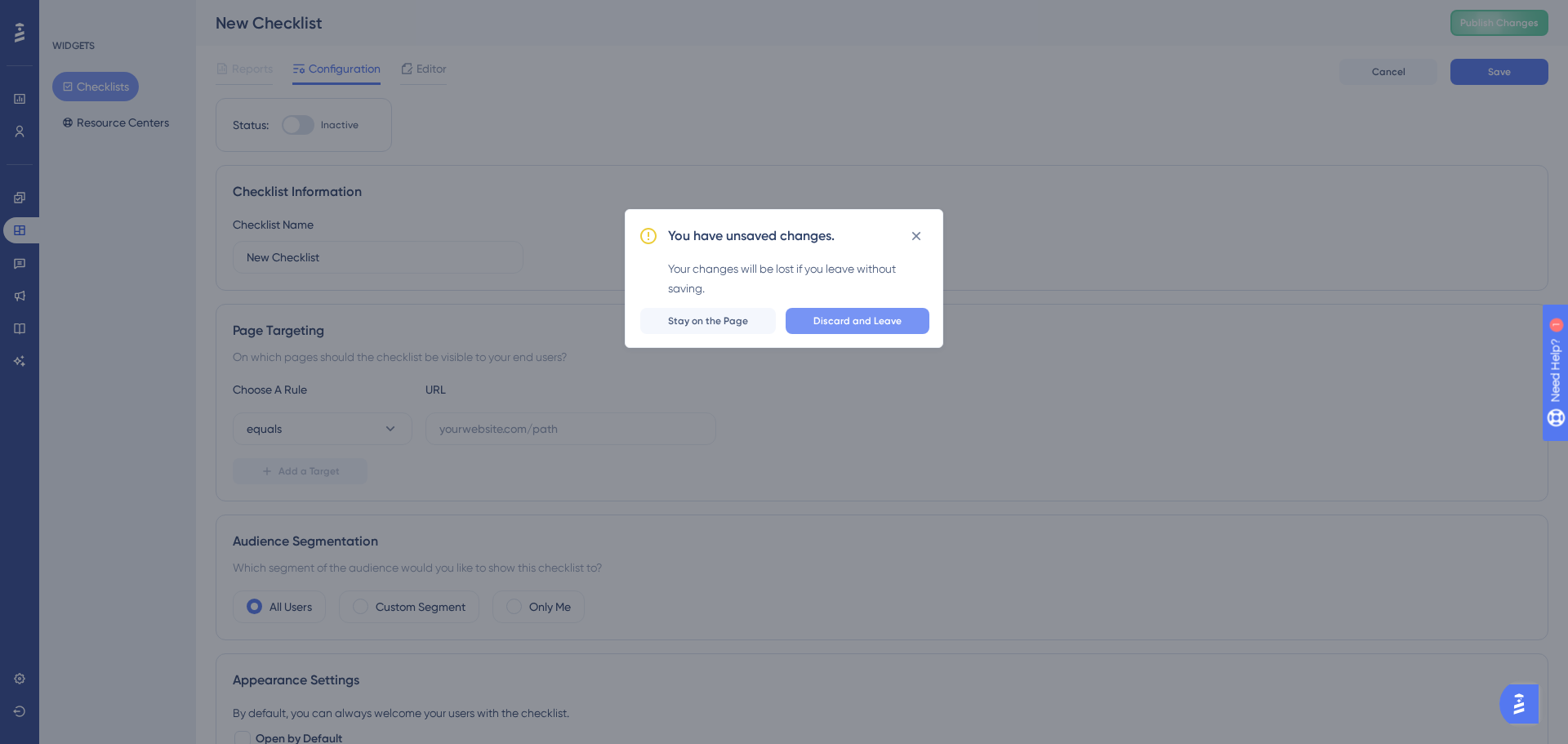
click at [849, 320] on span "Discard and Leave" at bounding box center [858, 321] width 88 height 13
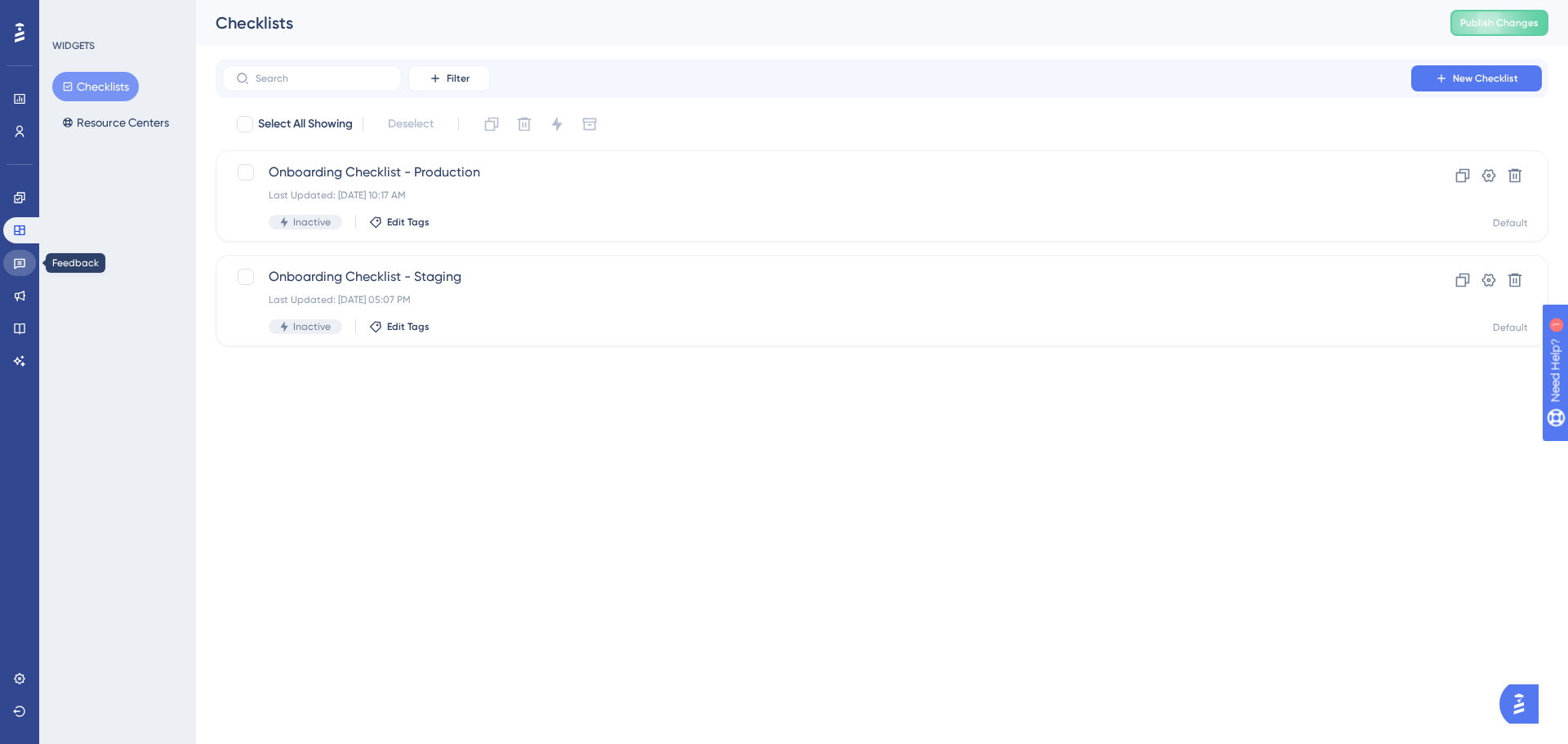
click at [18, 266] on icon at bounding box center [20, 264] width 11 height 11
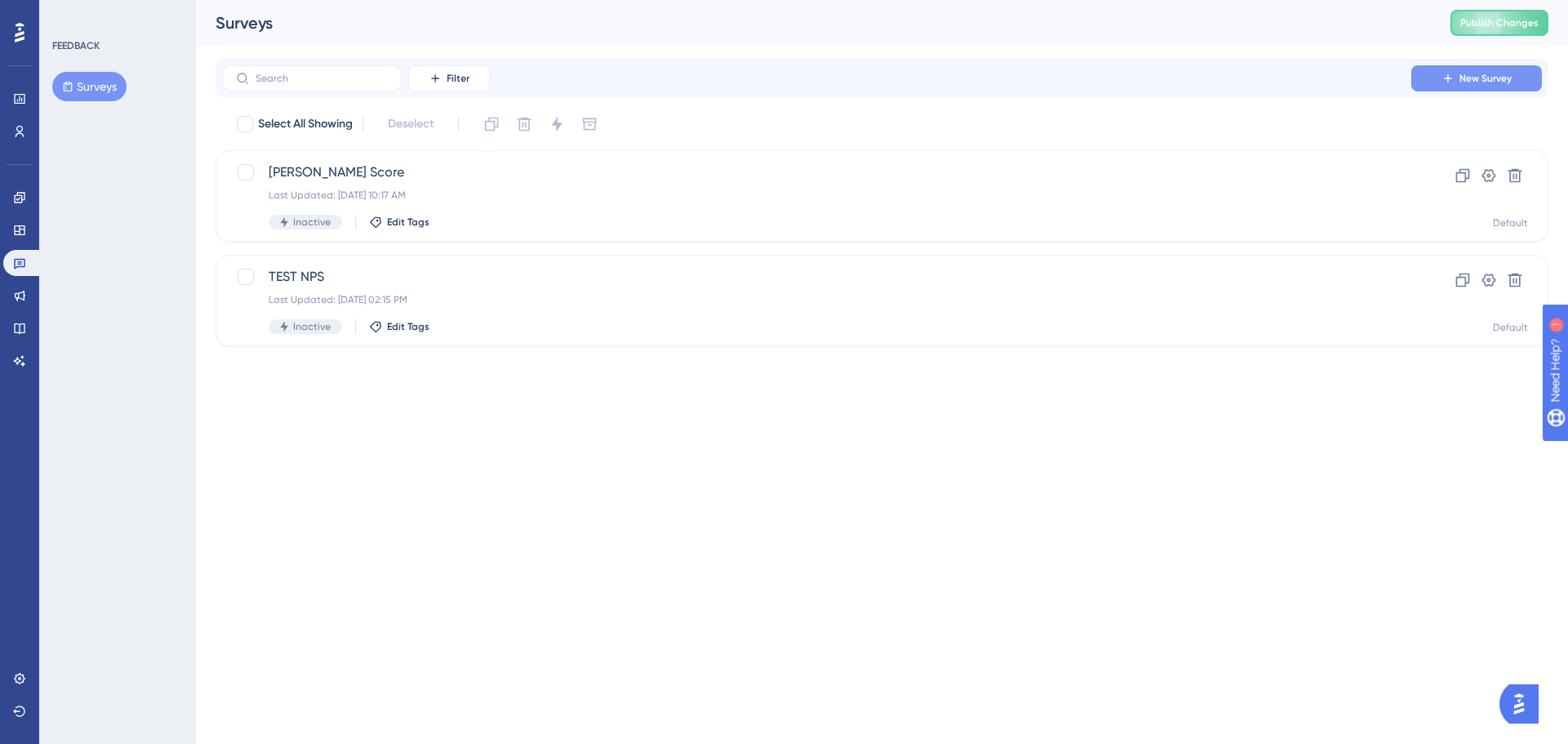
click at [1489, 79] on span "New Survey" at bounding box center [1486, 79] width 52 height 13
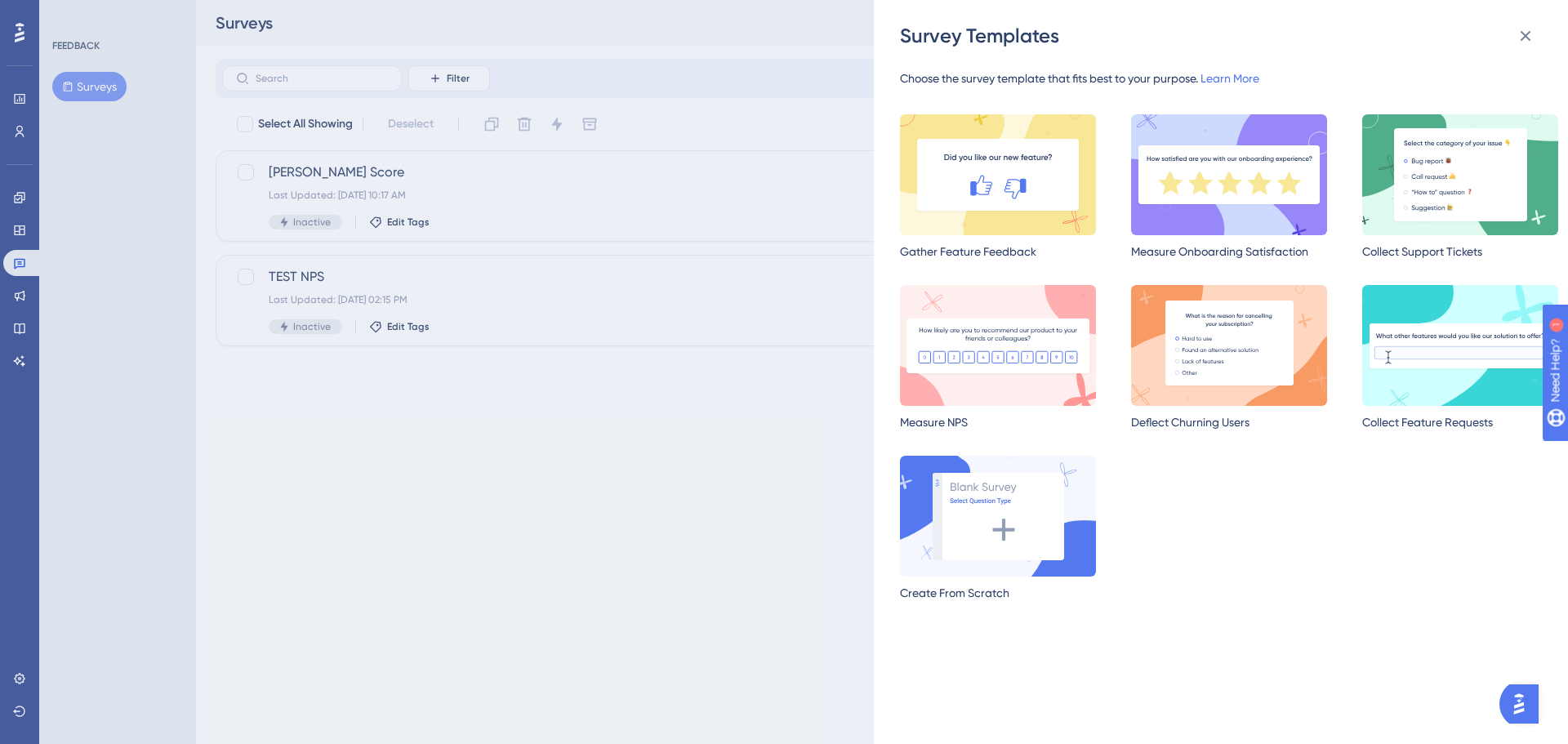
click at [519, 511] on div "Survey Templates Choose the survey template that fits best to your purpose. Lea…" at bounding box center [784, 372] width 1568 height 744
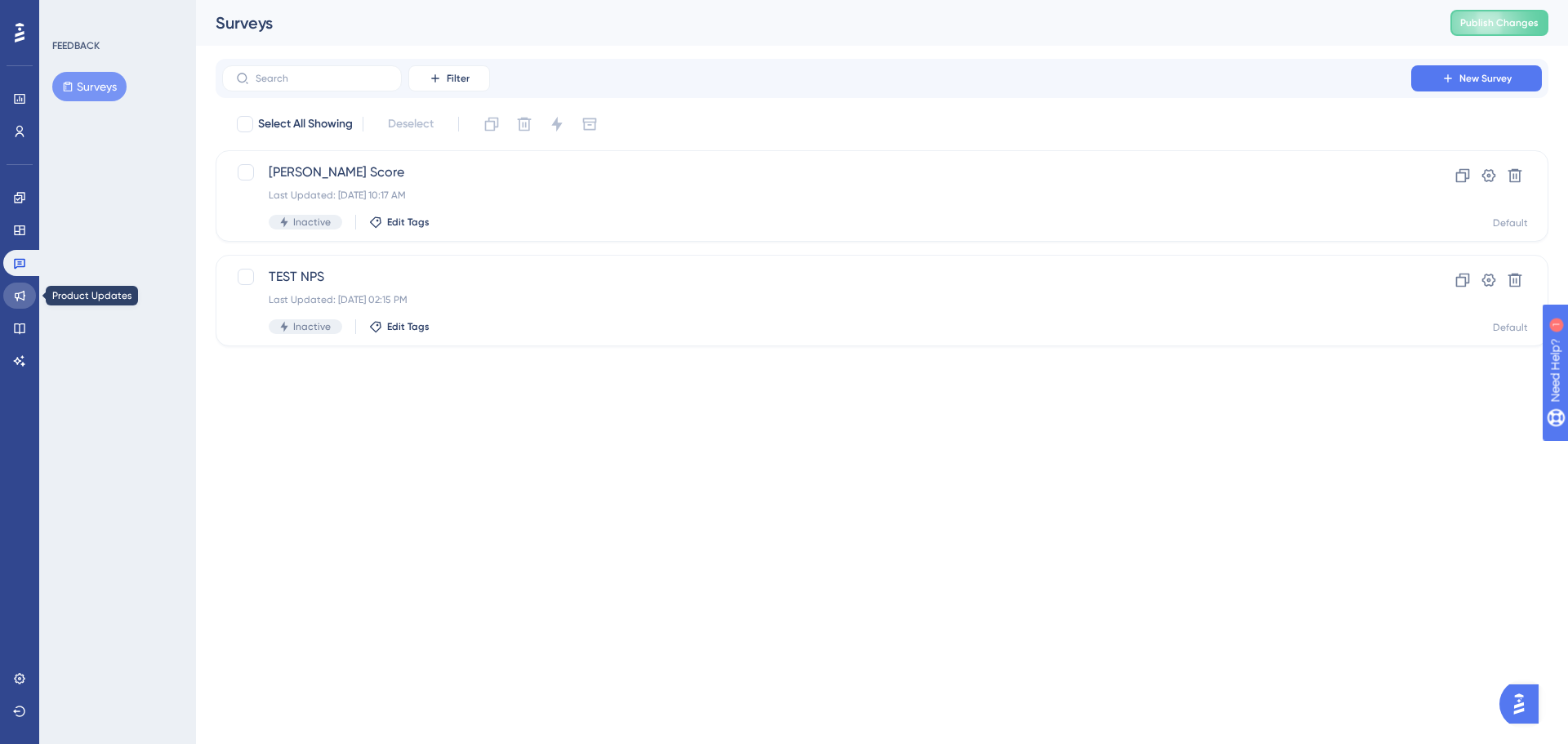
click at [11, 295] on link at bounding box center [20, 295] width 33 height 26
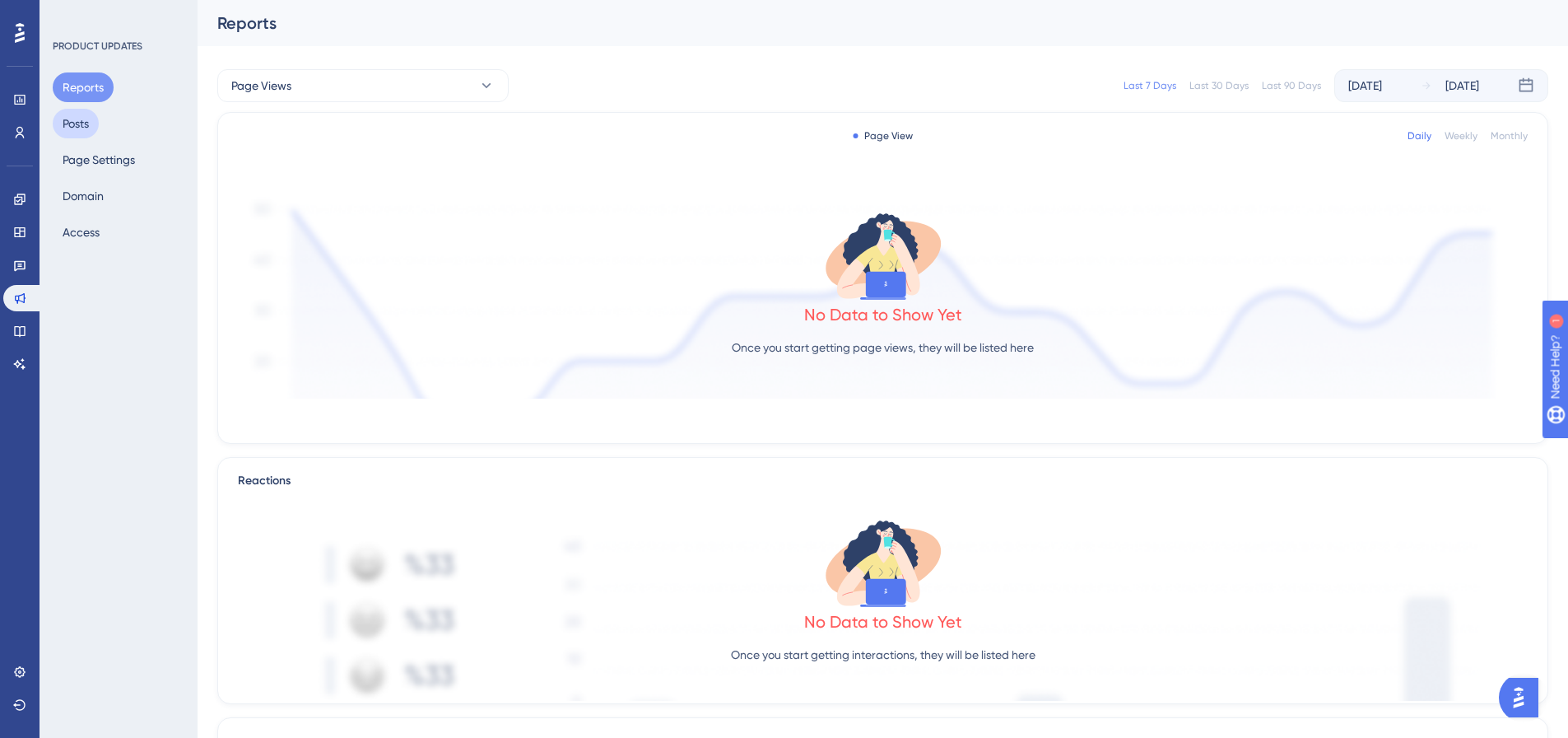
click at [87, 130] on button "Posts" at bounding box center [76, 124] width 46 height 30
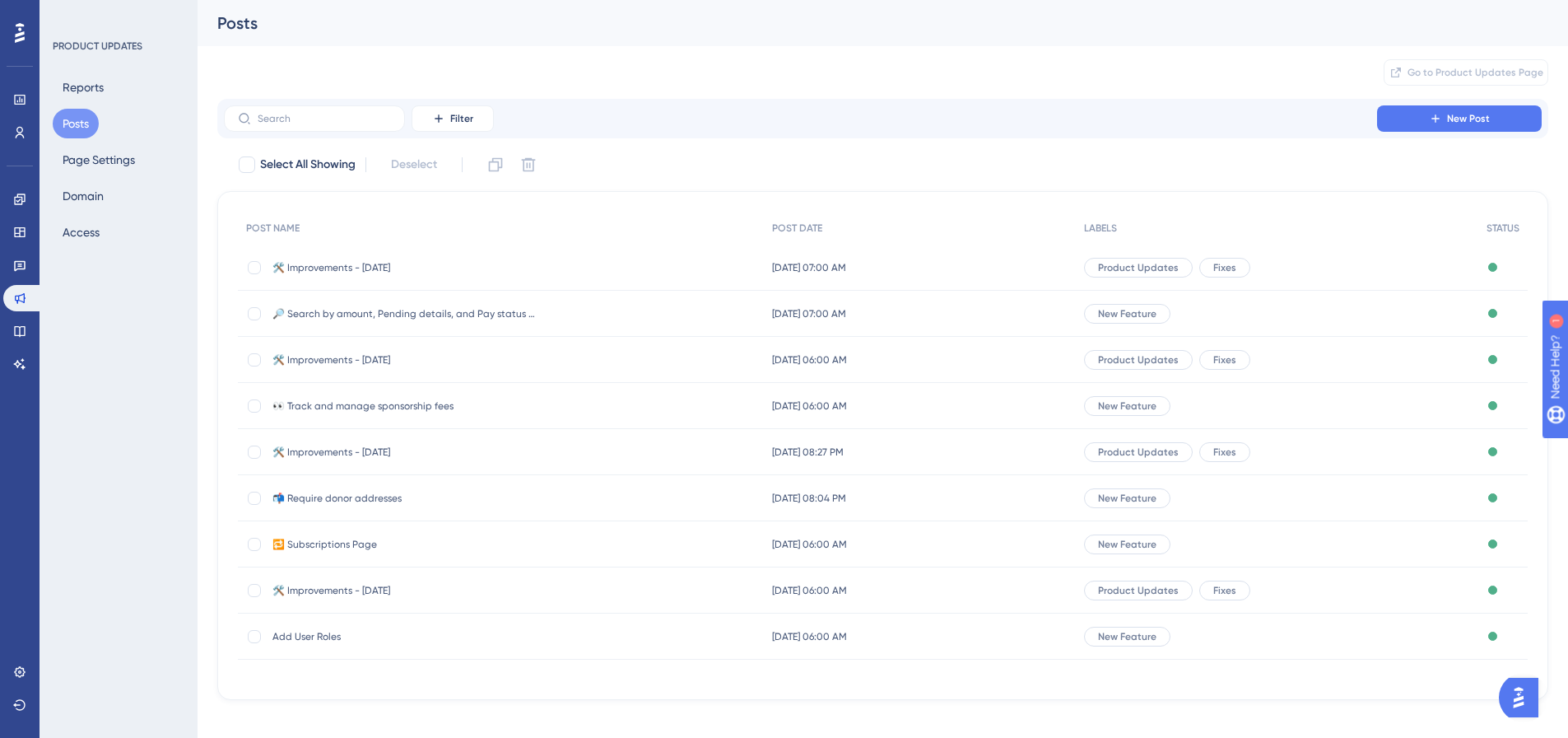
click at [550, 258] on div "🛠️ Improvements - Nov 13, 2024 🛠️ Improvements - Nov 13, 2024" at bounding box center [500, 267] width 526 height 46
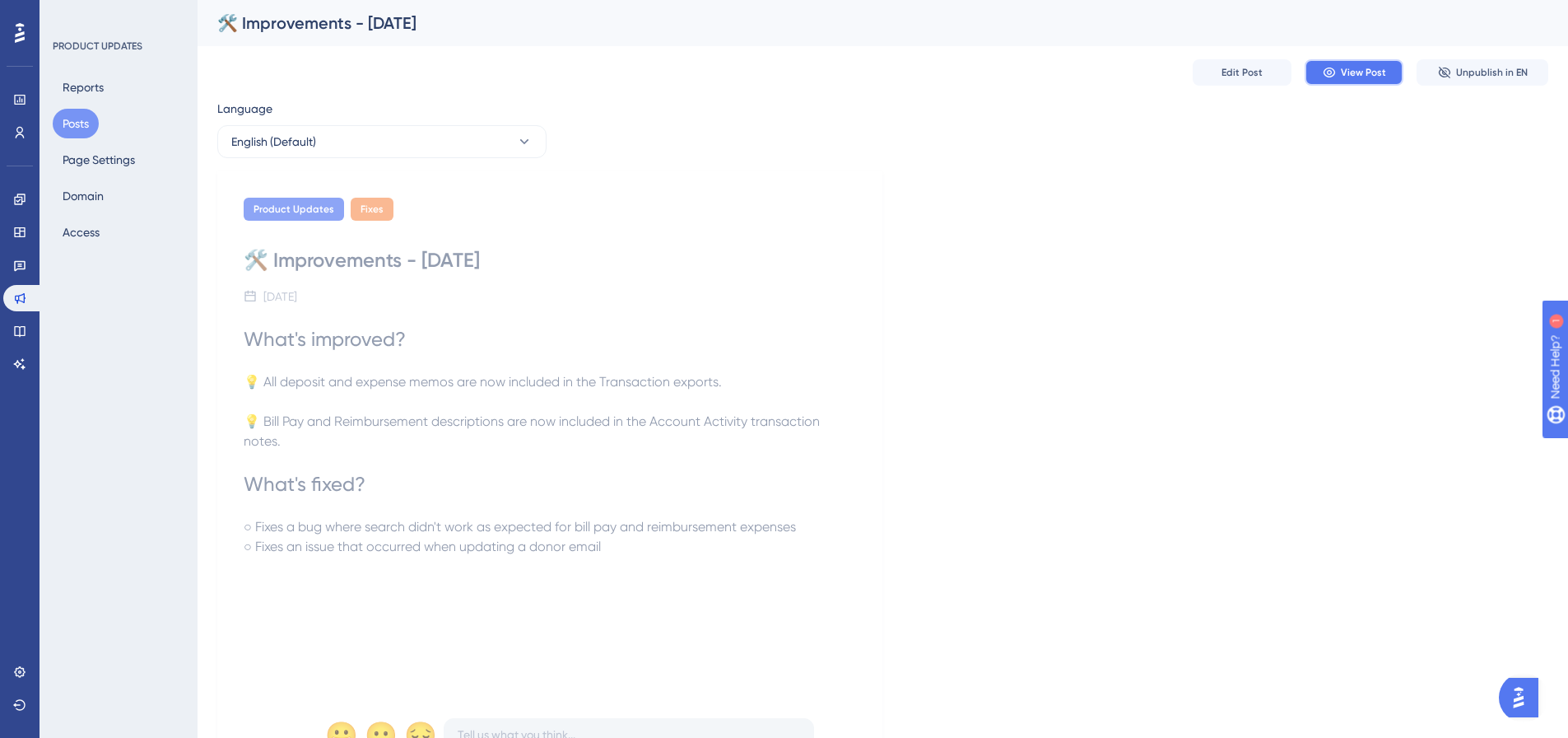
click at [1362, 75] on span "View Post" at bounding box center [1363, 73] width 45 height 13
click at [16, 102] on icon at bounding box center [20, 100] width 13 height 13
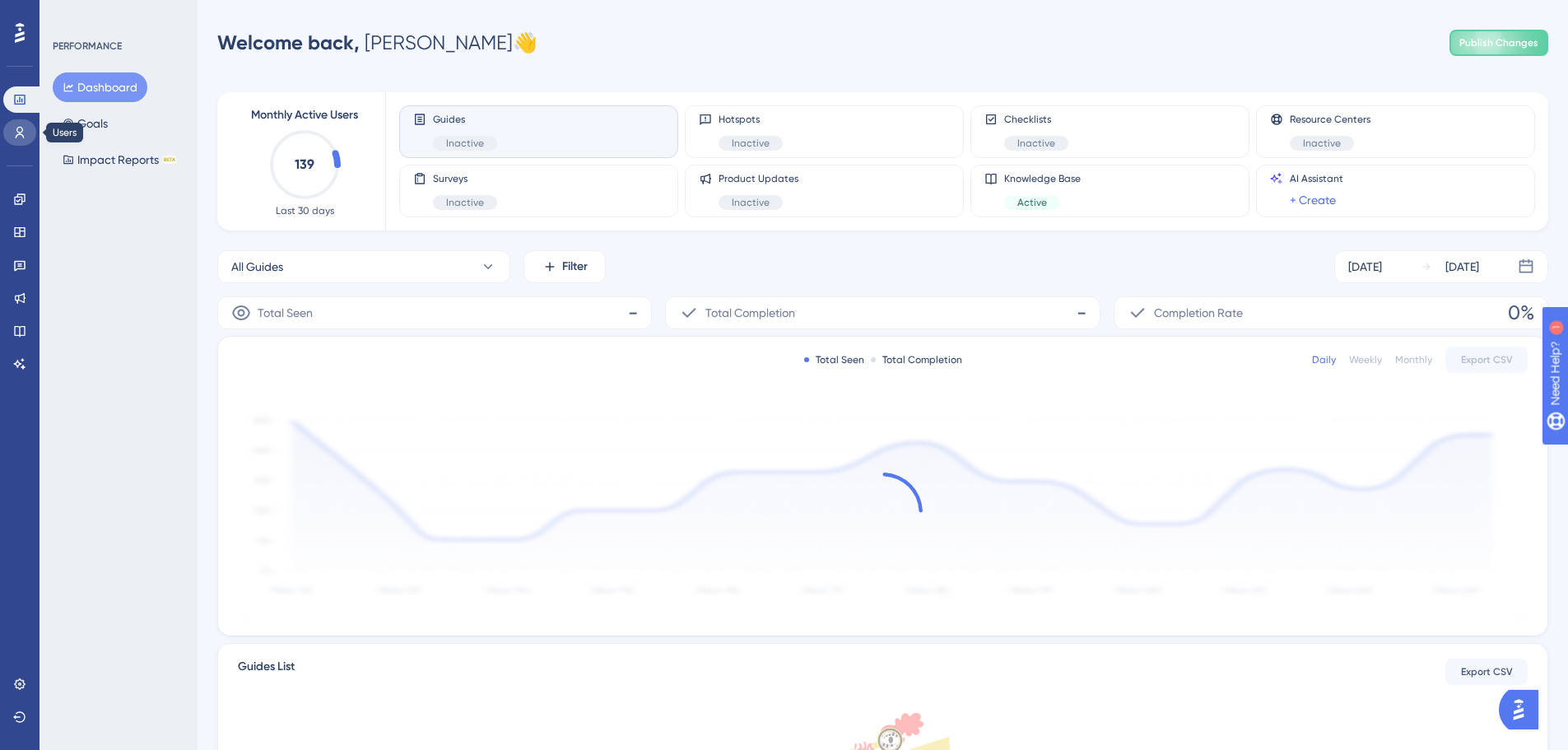
click at [16, 129] on icon at bounding box center [20, 133] width 13 height 13
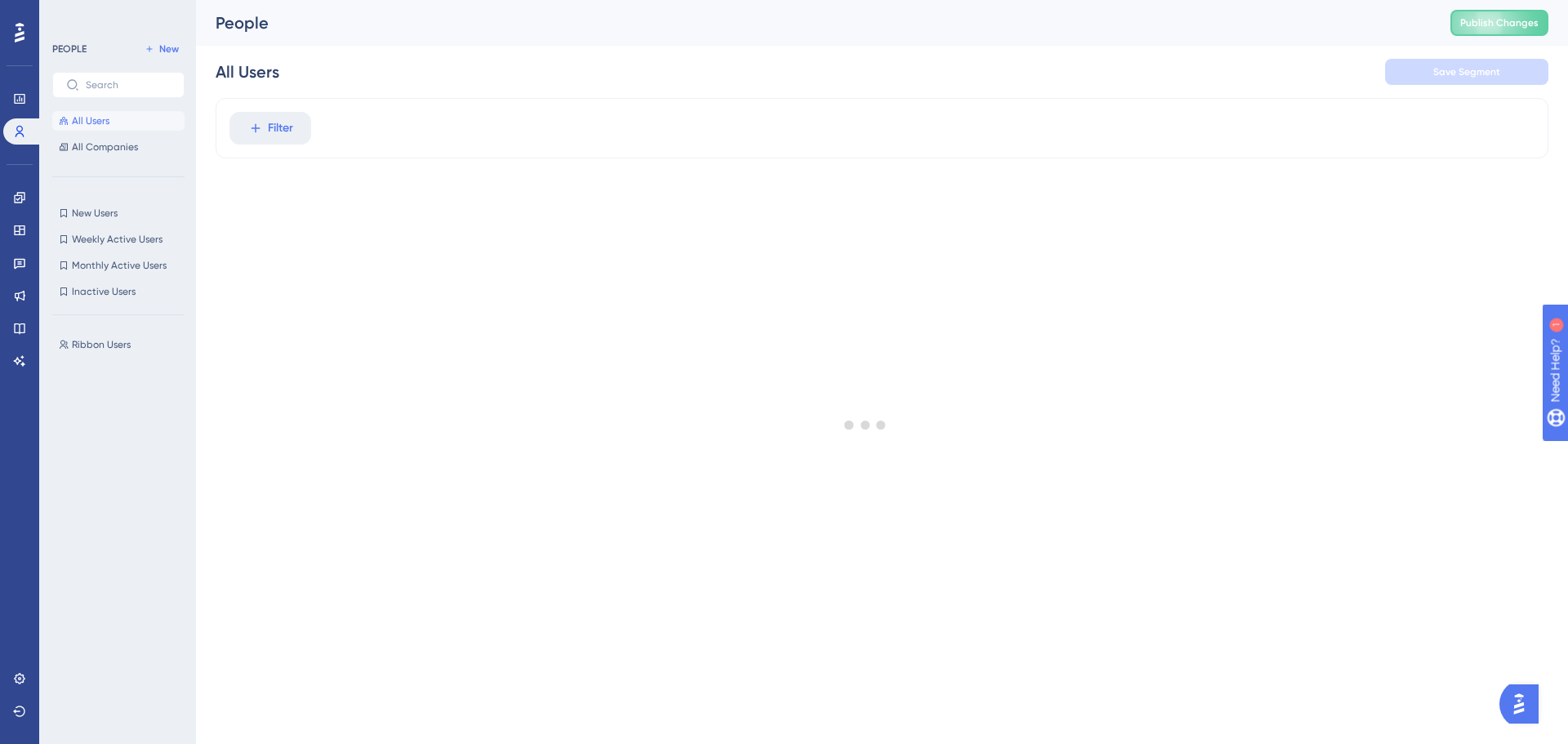
click at [1516, 707] on img "Open AI Assistant Launcher" at bounding box center [1520, 704] width 29 height 29
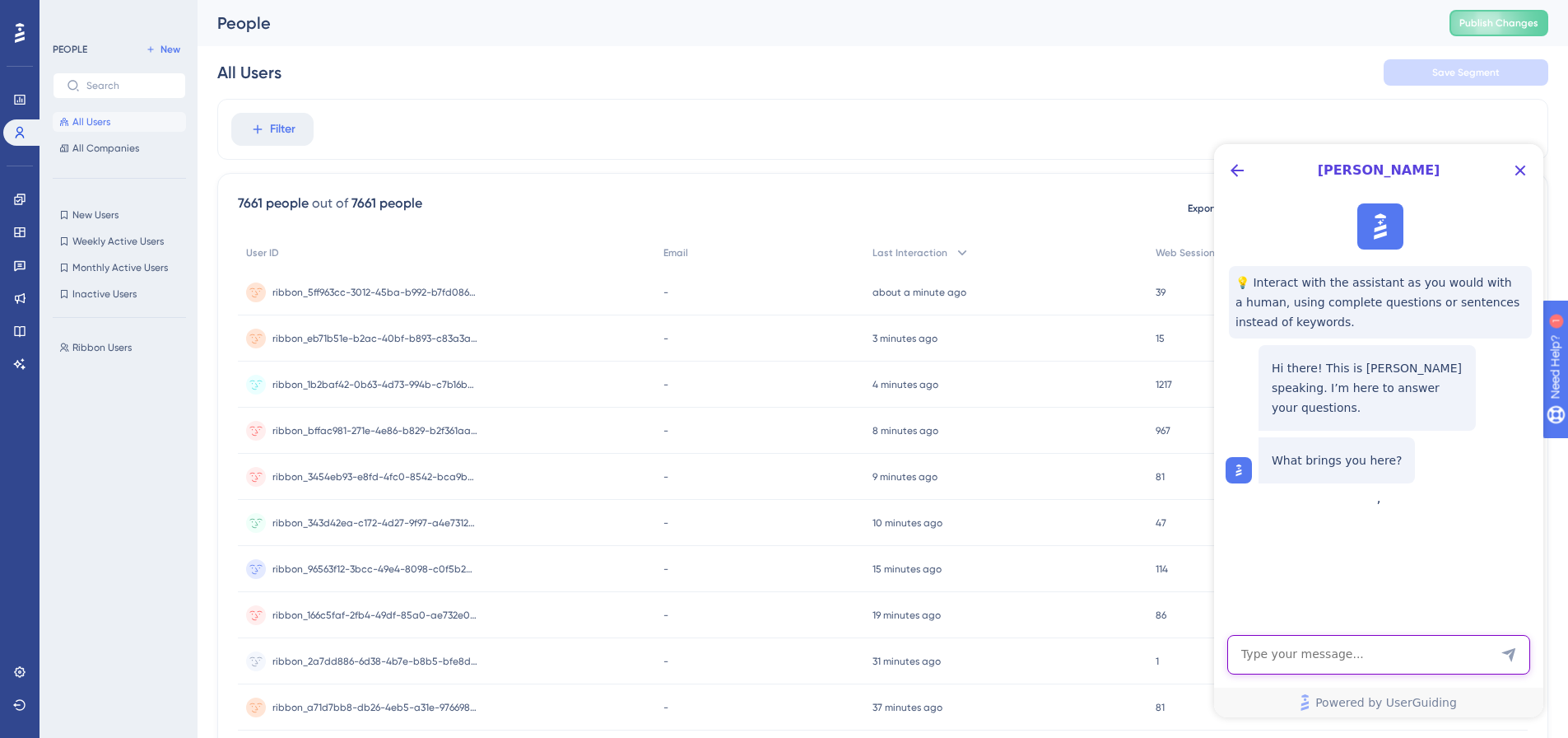
click at [1346, 658] on textarea "AI Assistant Text Input" at bounding box center [1378, 655] width 303 height 40
type textarea "where can I just add a banner?"
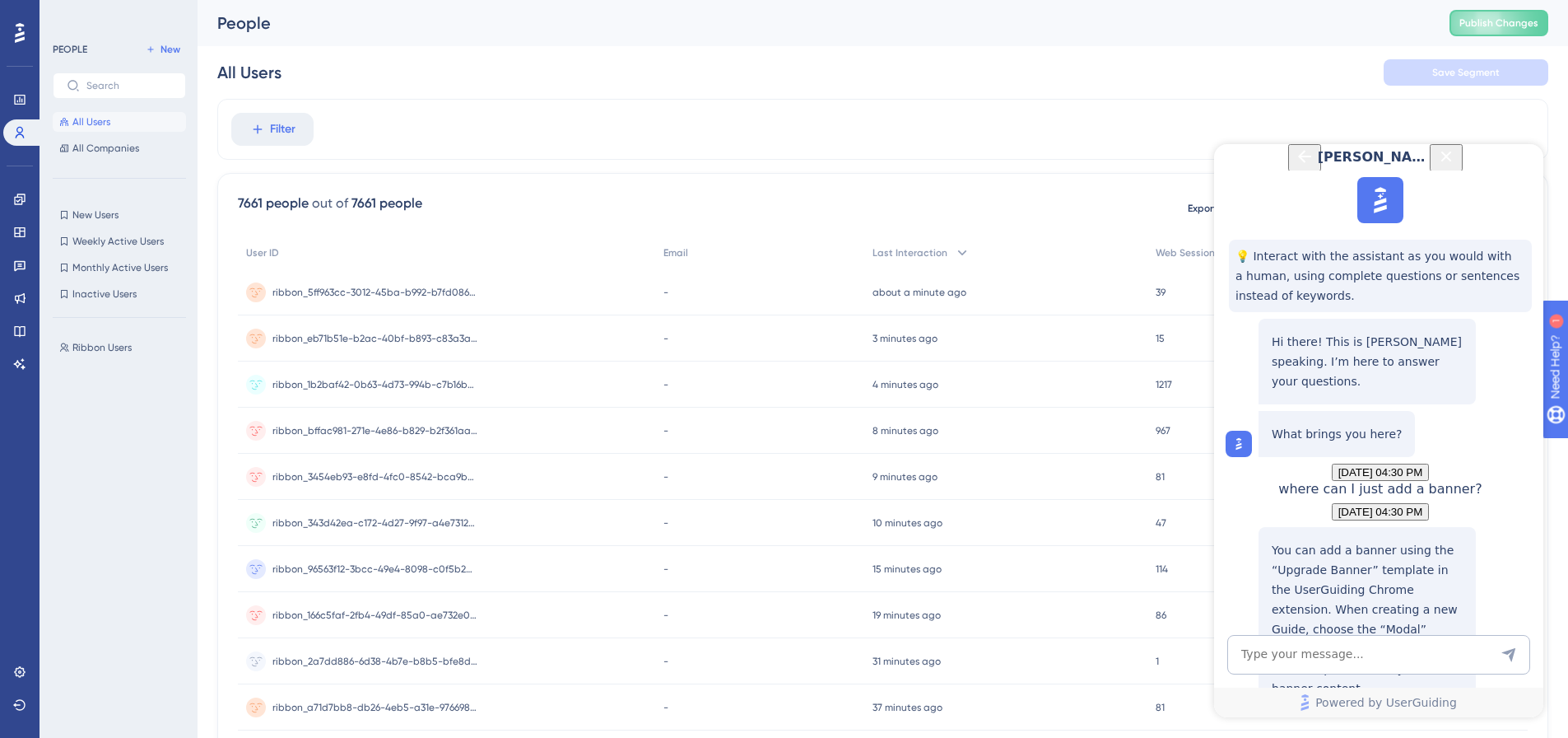
scroll to position [258, 0]
drag, startPoint x: 1278, startPoint y: 385, endPoint x: 1357, endPoint y: 388, distance: 79.1
click at [1357, 388] on p "You can add a banner using the “Upgrade Banner” template in the UserGuiding Chr…" at bounding box center [1367, 362] width 191 height 59
drag, startPoint x: 1334, startPoint y: 538, endPoint x: 1397, endPoint y: 537, distance: 63.0
click at [1397, 722] on div "In-app Communication to Drive Upgrades" at bounding box center [1367, 748] width 191 height 51
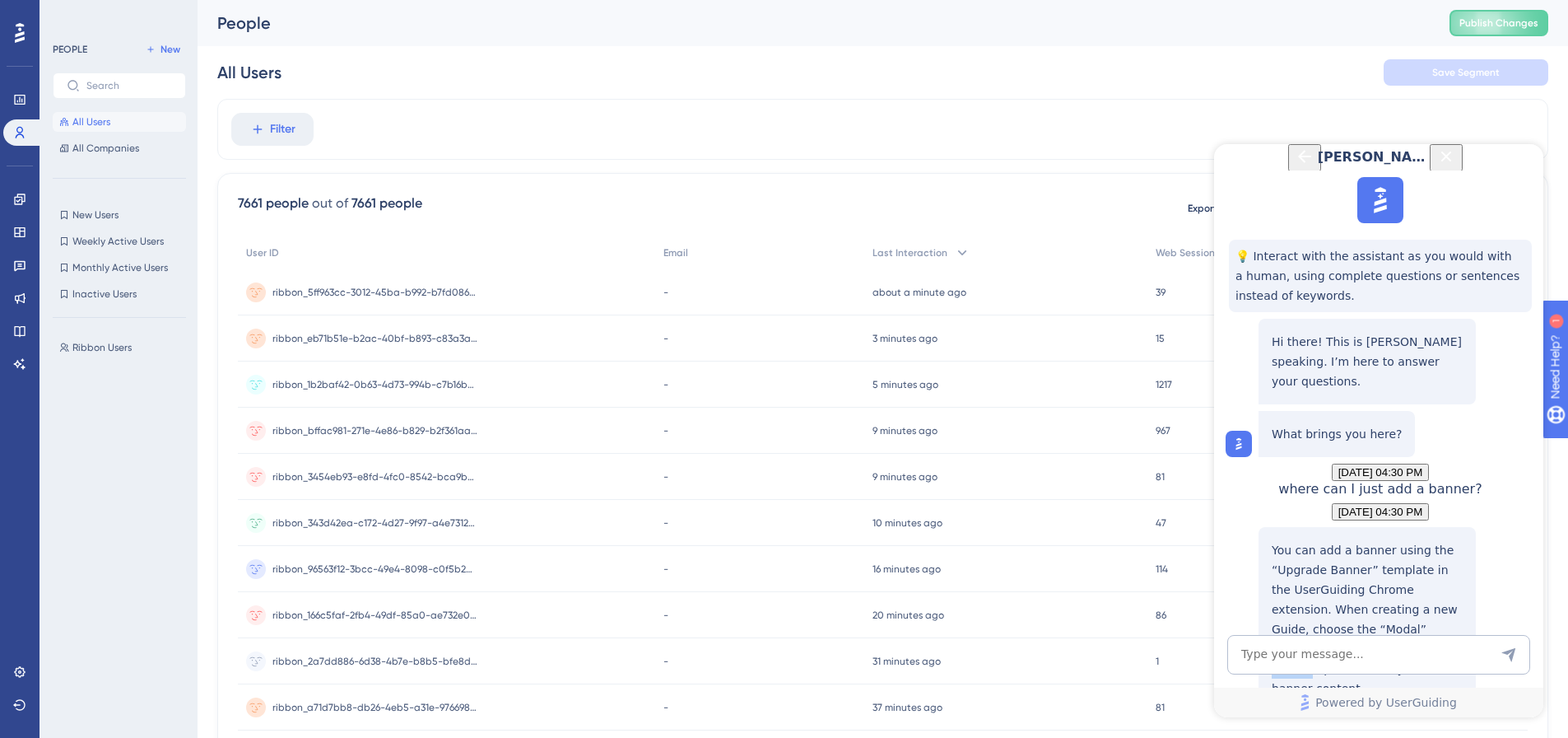
drag, startPoint x: 1272, startPoint y: 463, endPoint x: 1355, endPoint y: 466, distance: 83.1
click at [1355, 391] on p "You can add a banner using the “Upgrade Banner” template in the UserGuiding Chr…" at bounding box center [1367, 362] width 191 height 59
copy p "Upgrade Banner"
click at [11, 194] on link at bounding box center [20, 199] width 33 height 26
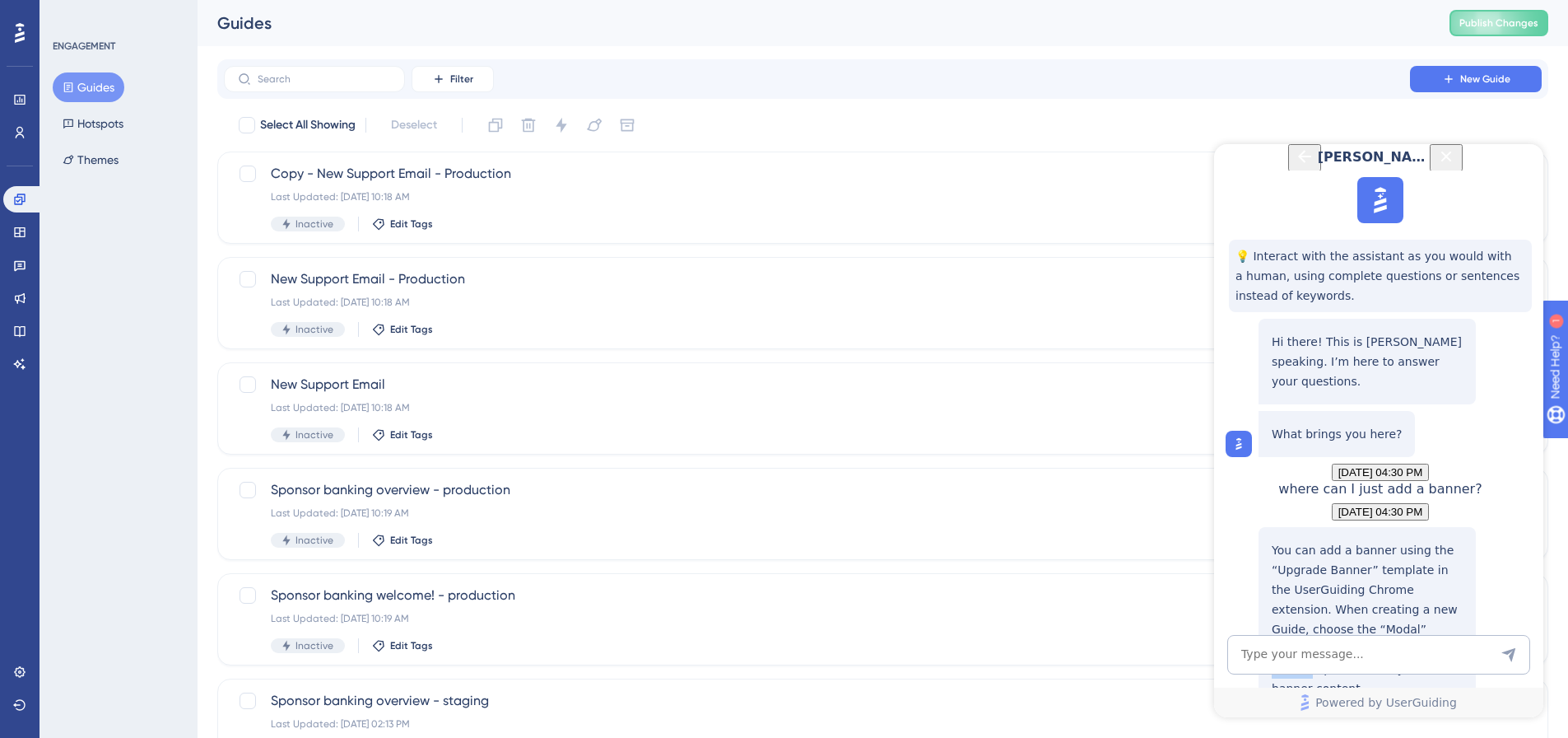
click at [1457, 167] on icon "Close Button" at bounding box center [1447, 157] width 20 height 20
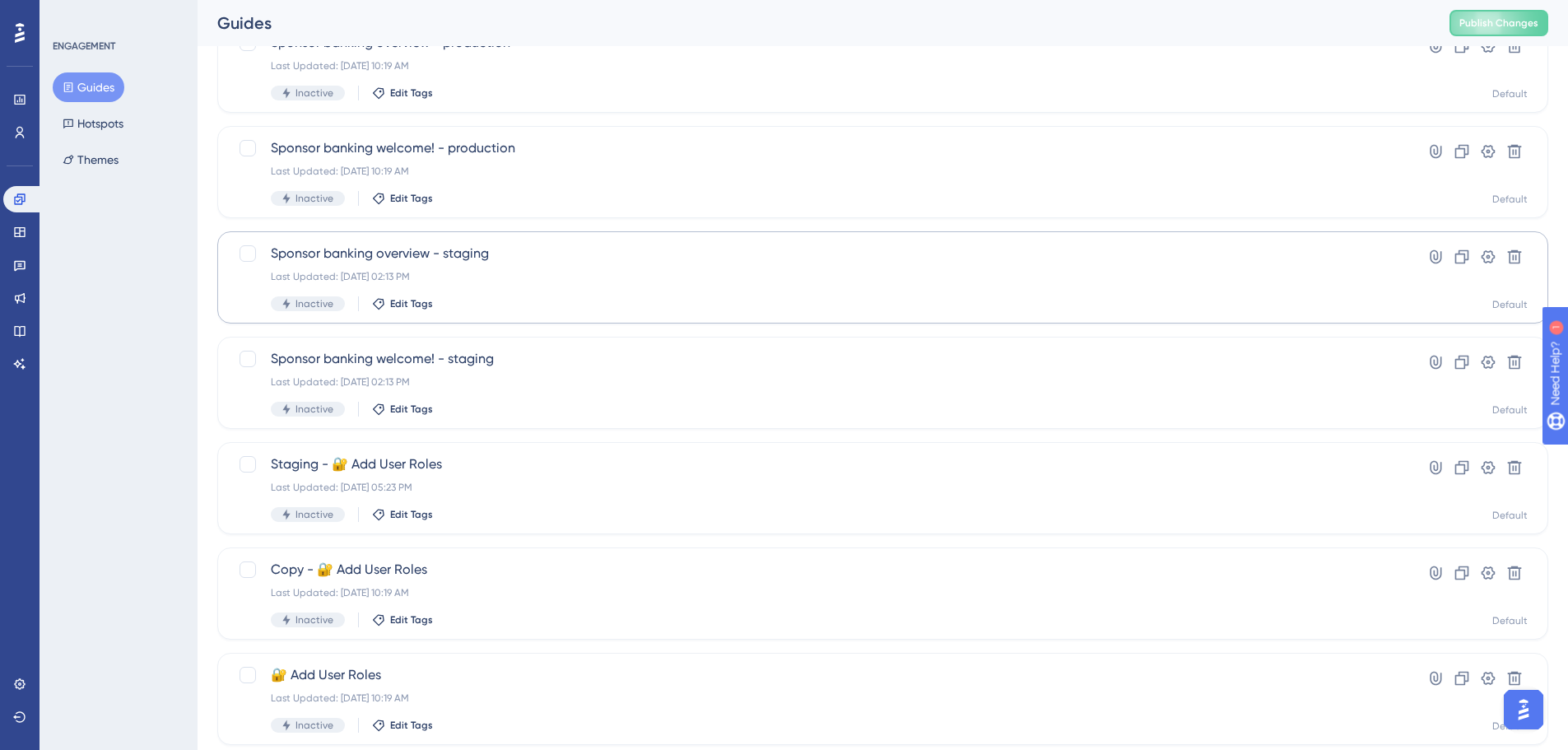
scroll to position [527, 0]
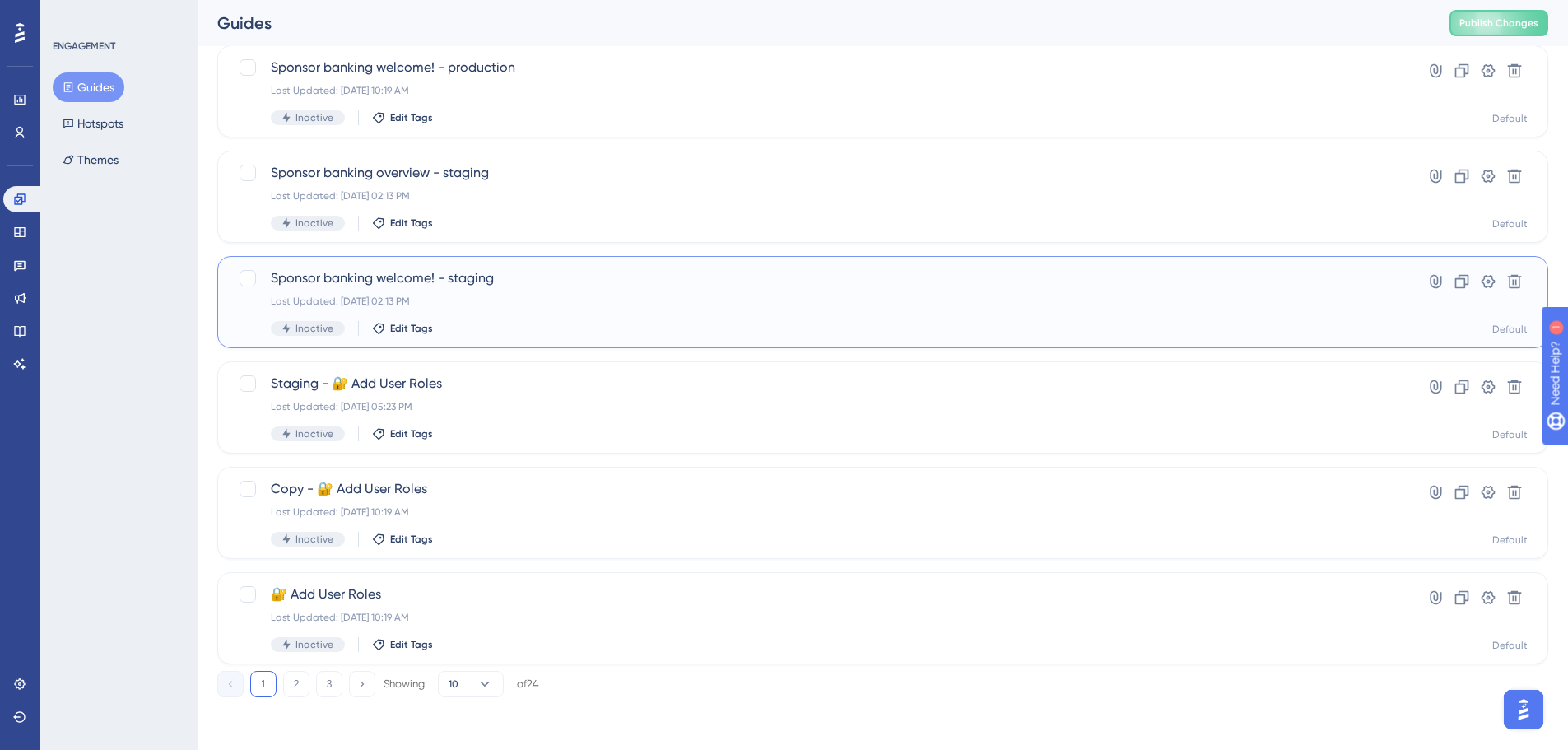
click at [597, 304] on div "Last Updated: Jun 27 2025, 02:13 PM" at bounding box center [817, 301] width 1093 height 13
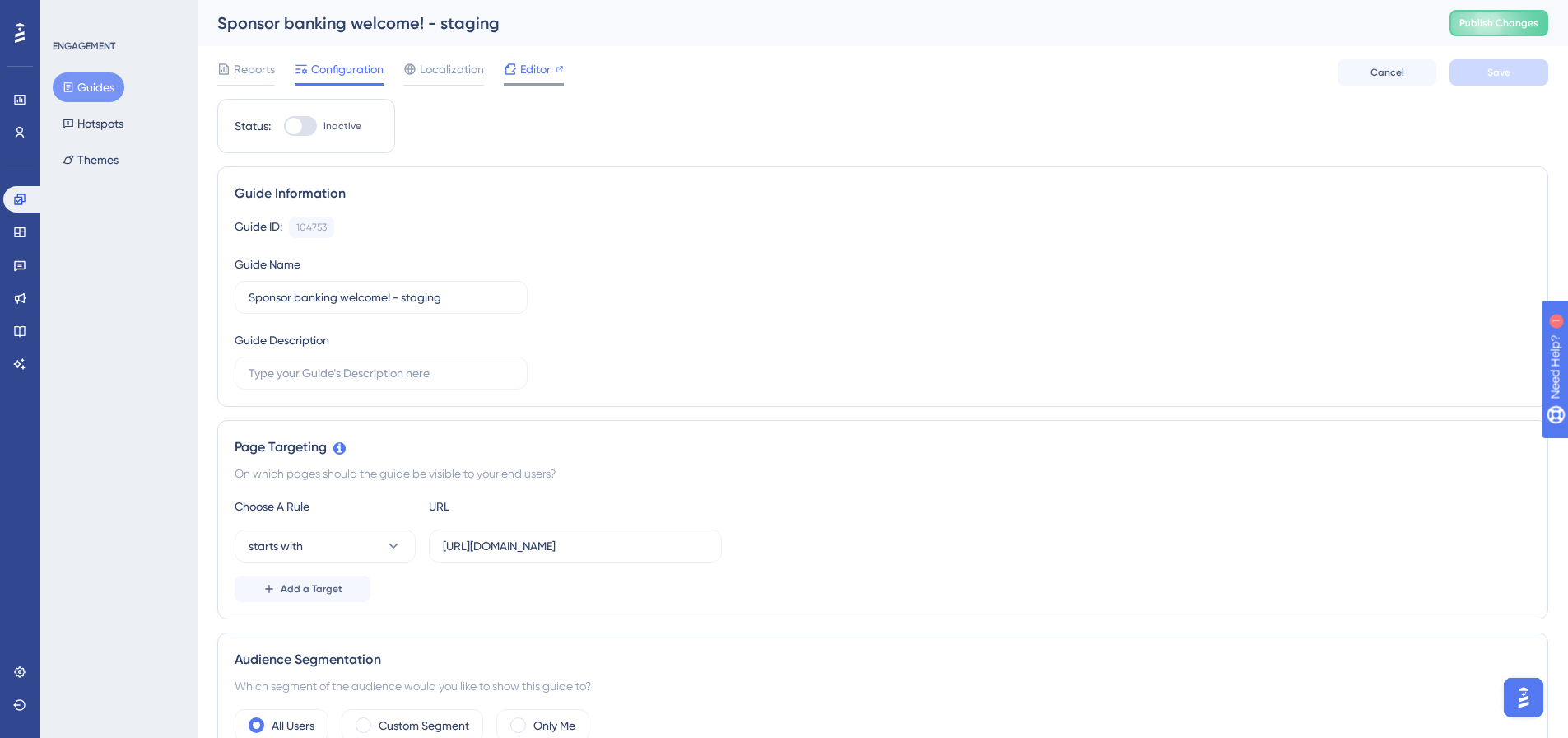
click at [535, 65] on span "Editor" at bounding box center [535, 69] width 31 height 20
